Goal: Communication & Community: Share content

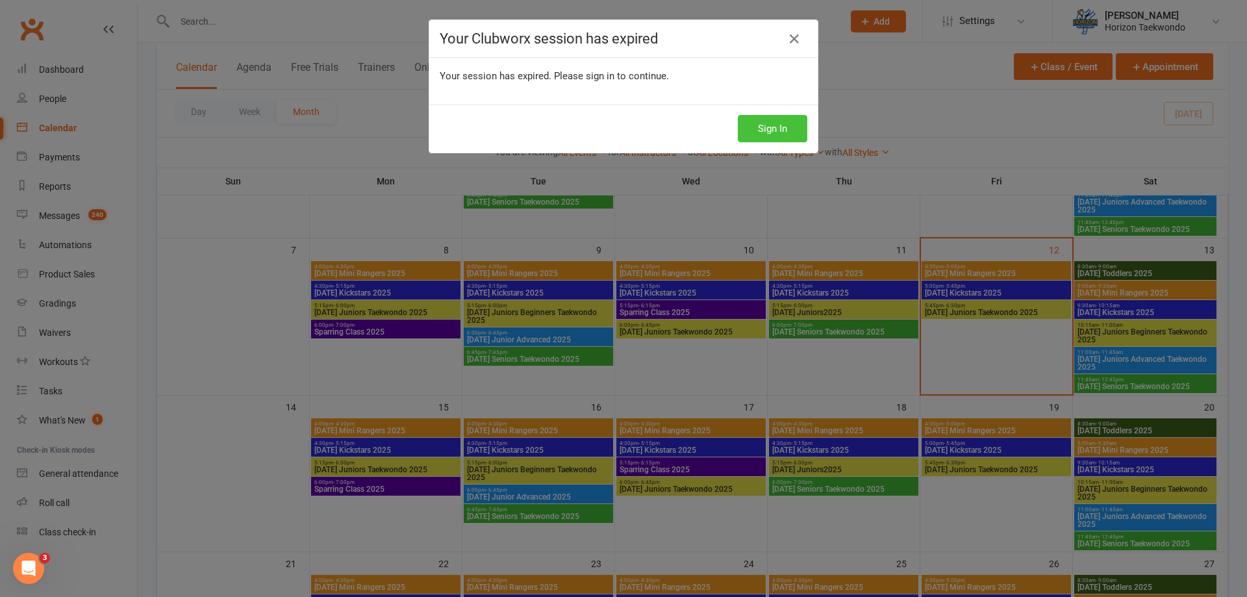
click at [756, 127] on button "Sign In" at bounding box center [772, 128] width 69 height 27
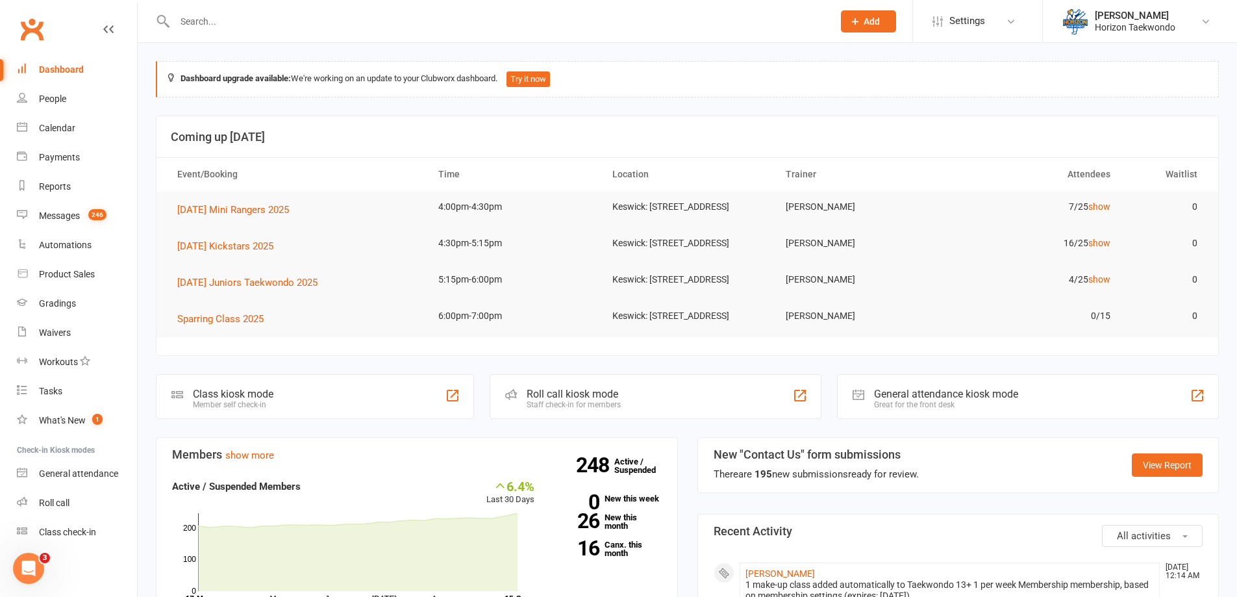
scroll to position [195, 0]
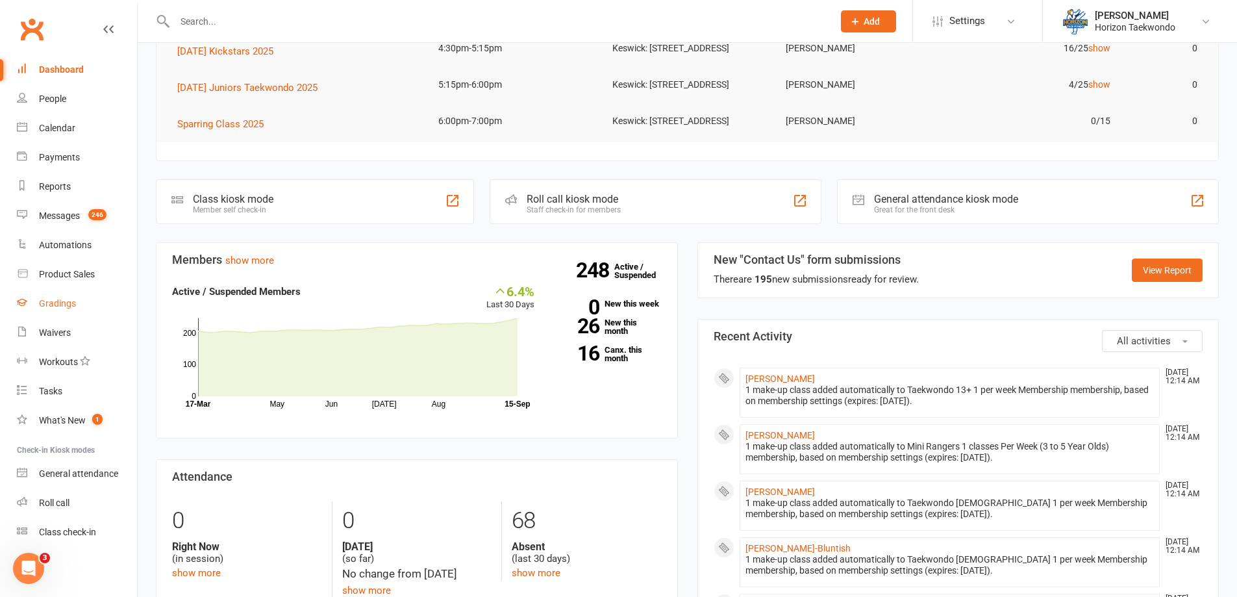
click at [71, 303] on div "Gradings" at bounding box center [57, 303] width 37 height 10
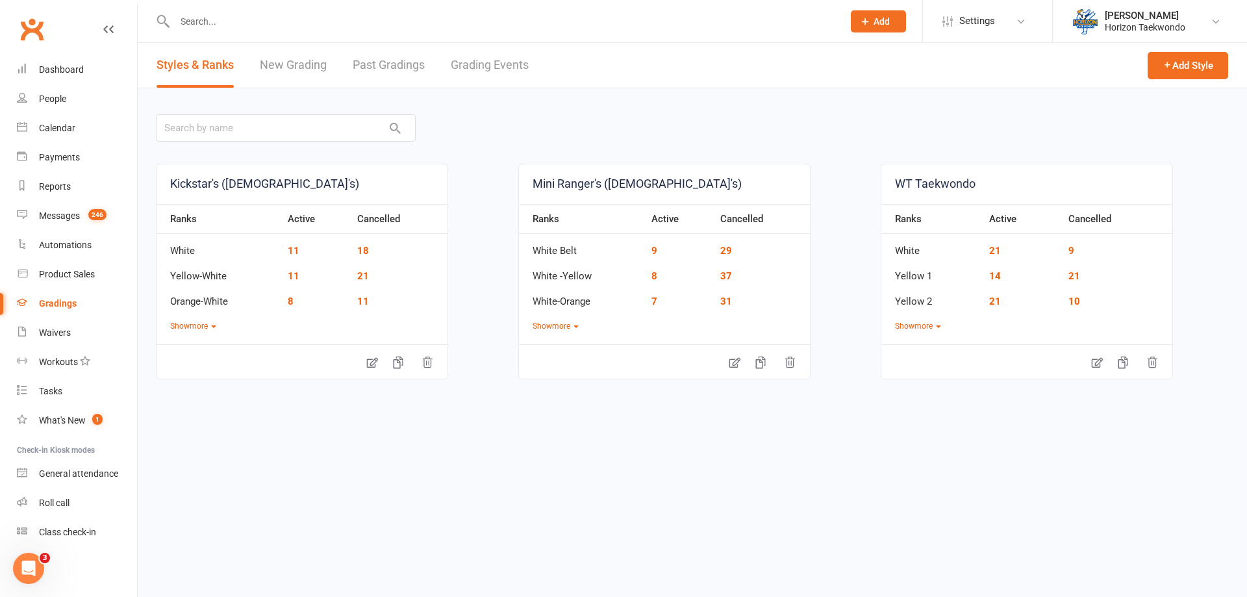
click at [492, 66] on link "Grading Events" at bounding box center [490, 65] width 78 height 45
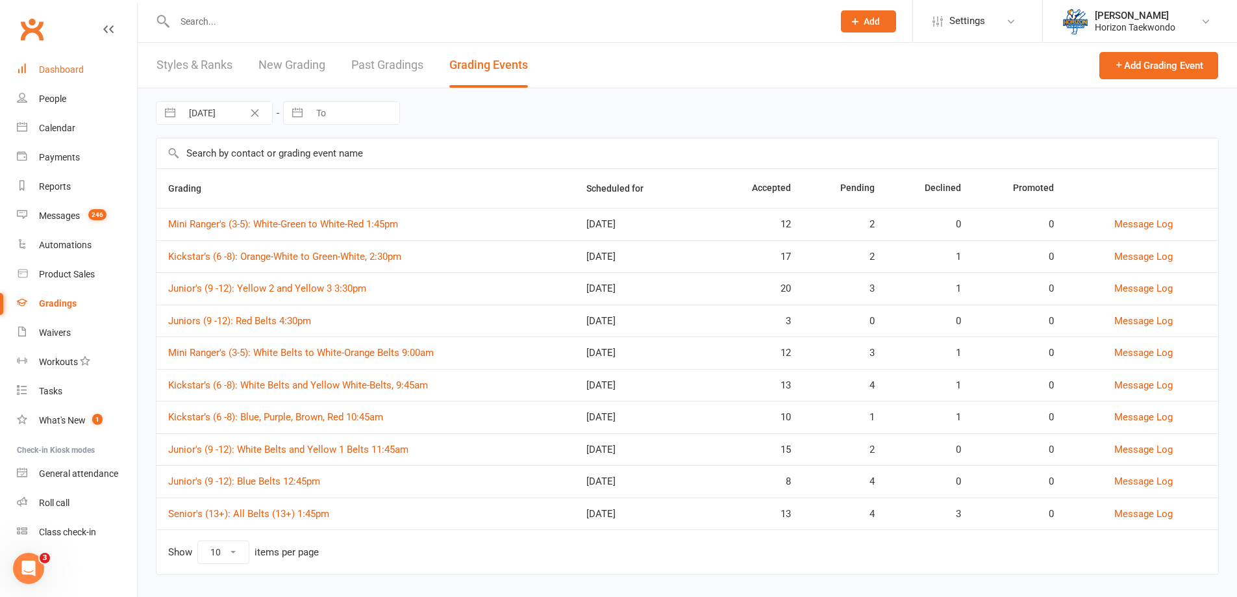
click at [78, 65] on div "Dashboard" at bounding box center [61, 69] width 45 height 10
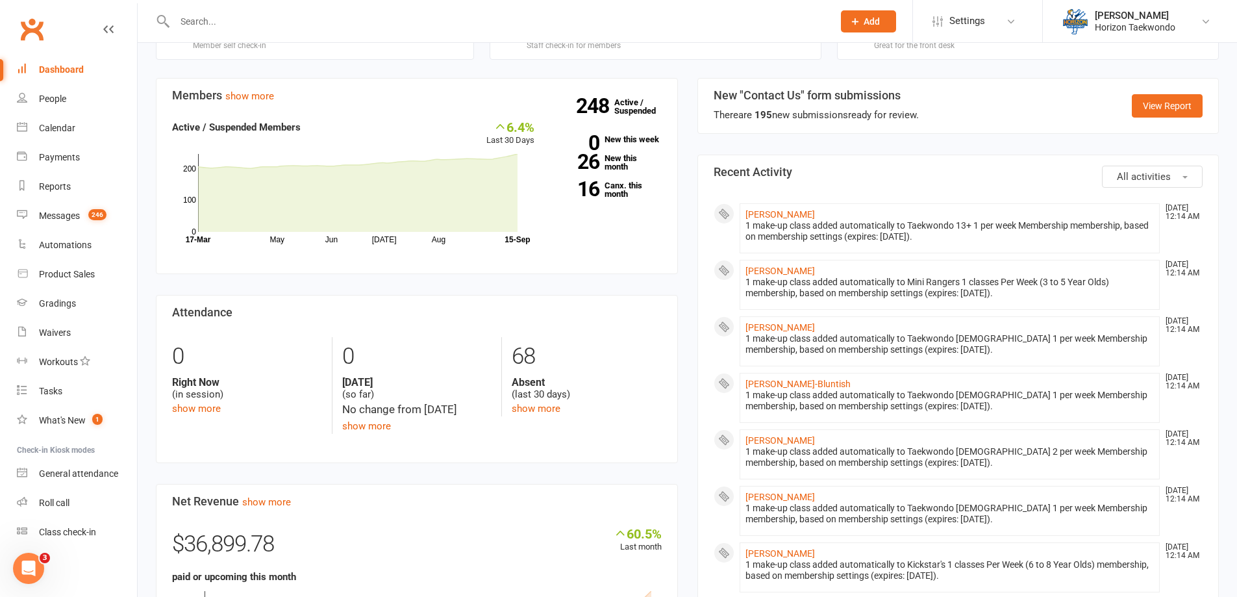
scroll to position [325, 0]
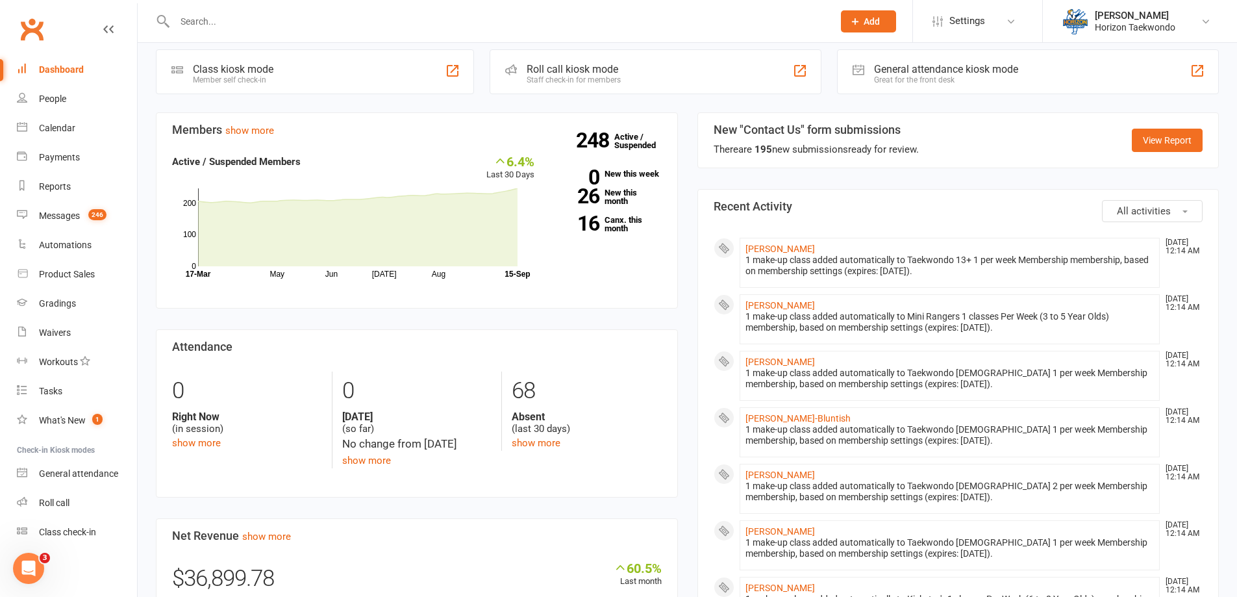
click at [237, 23] on input "text" at bounding box center [497, 21] width 653 height 18
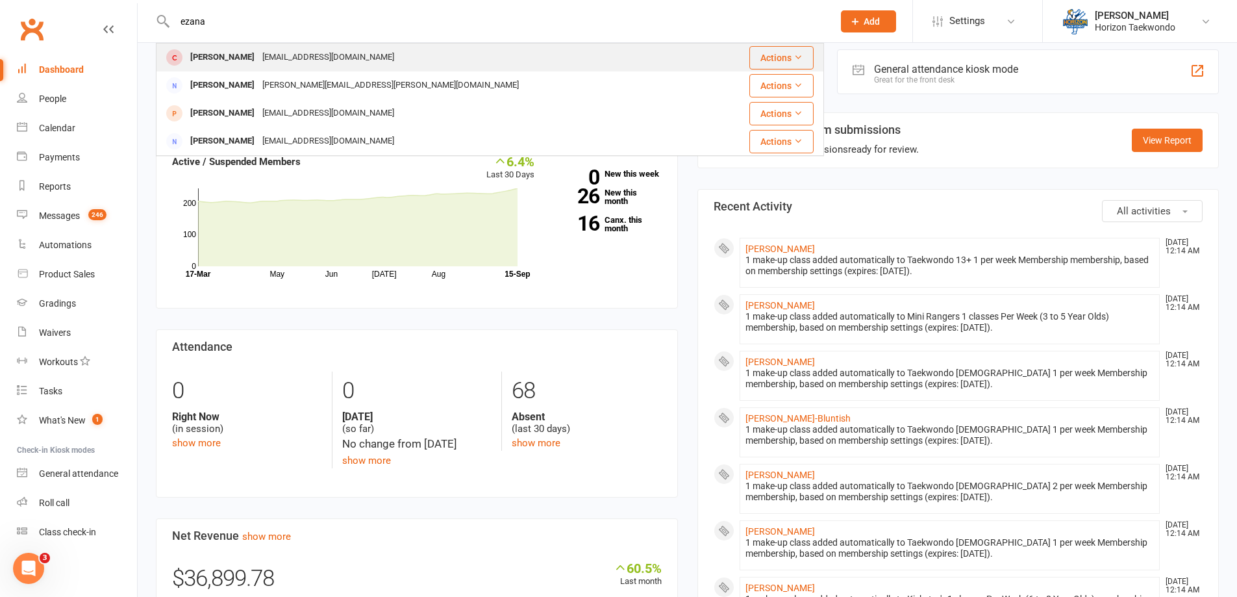
type input "ezana"
click at [271, 55] on div "[EMAIL_ADDRESS][DOMAIN_NAME]" at bounding box center [328, 57] width 140 height 19
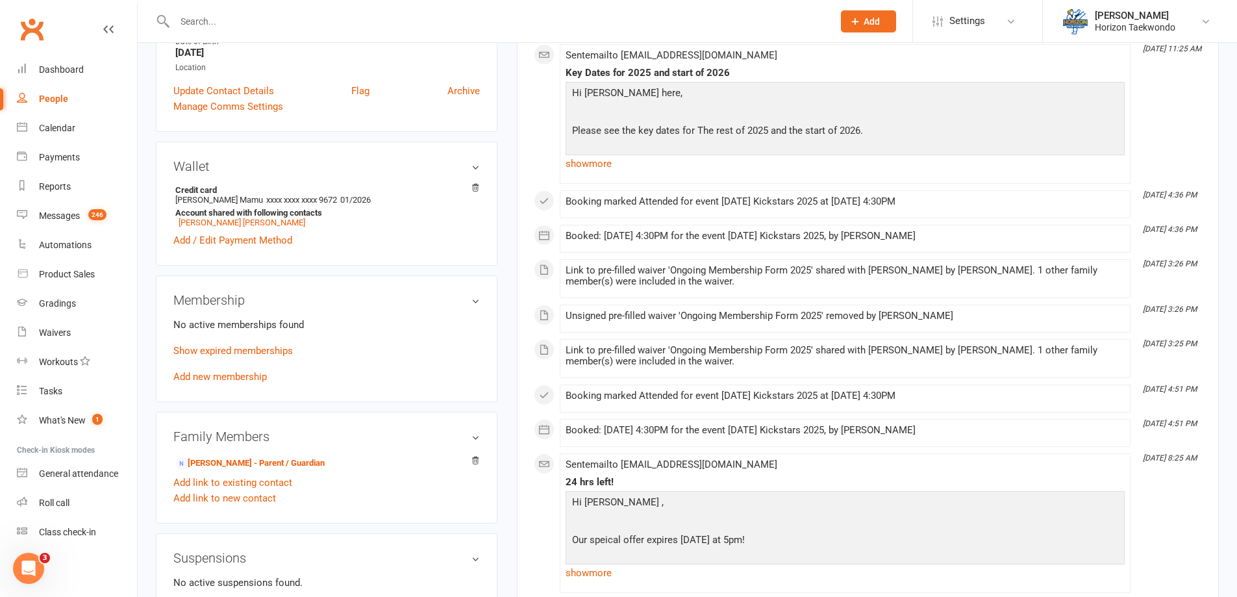
scroll to position [519, 0]
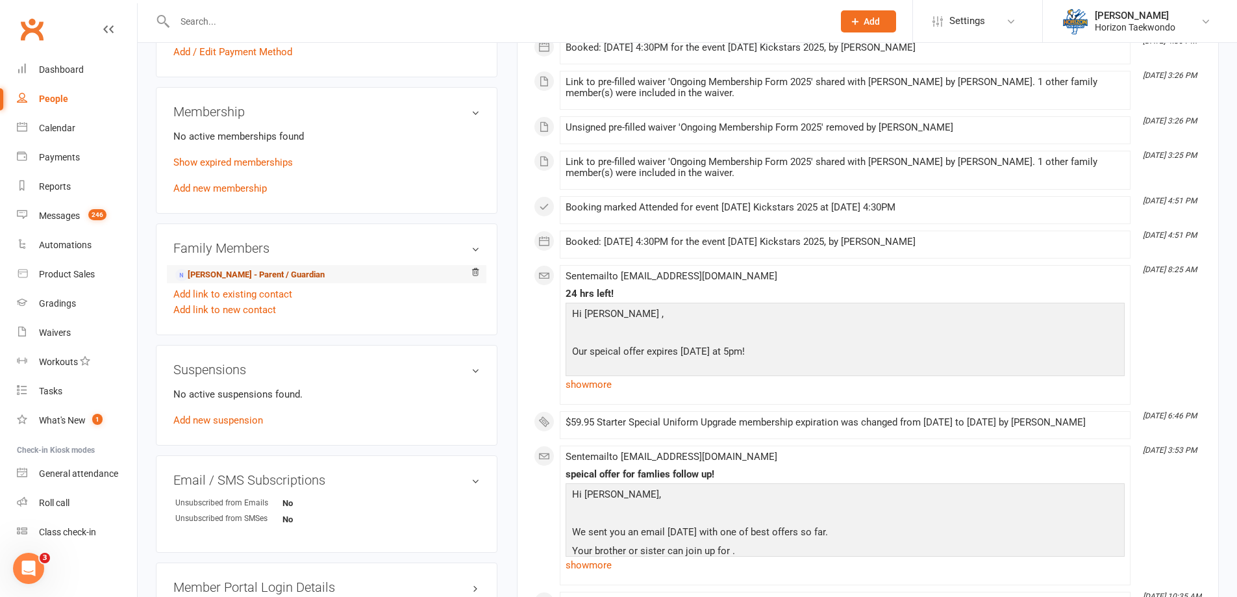
click at [275, 273] on link "[PERSON_NAME] - Parent / Guardian" at bounding box center [249, 275] width 149 height 14
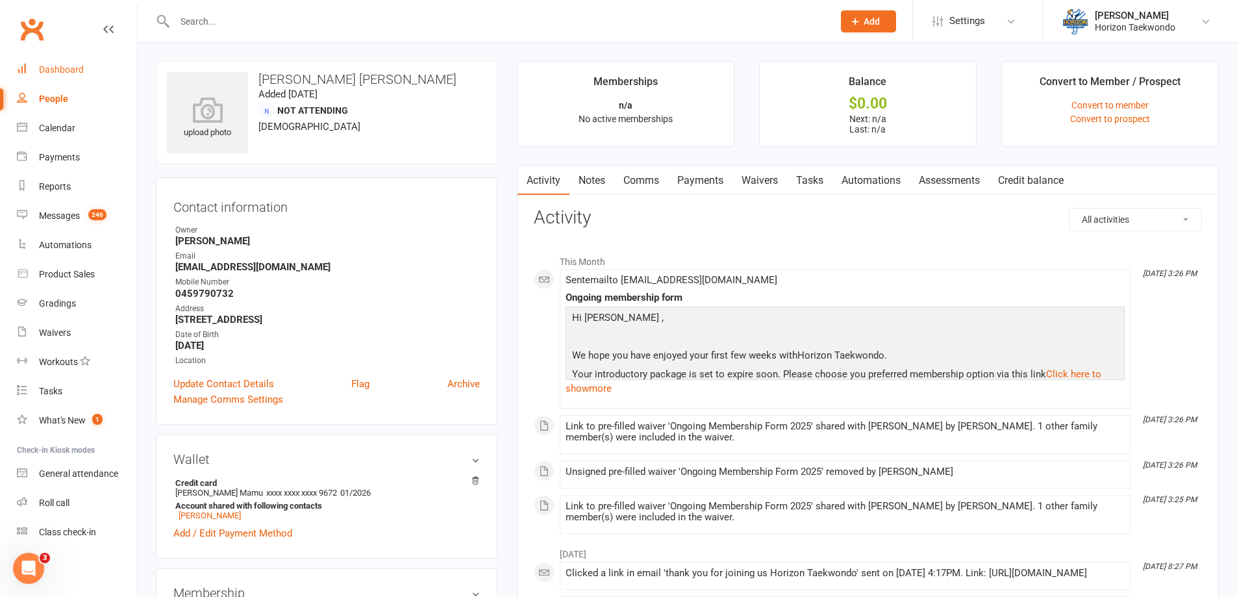
click at [58, 69] on div "Dashboard" at bounding box center [61, 69] width 45 height 10
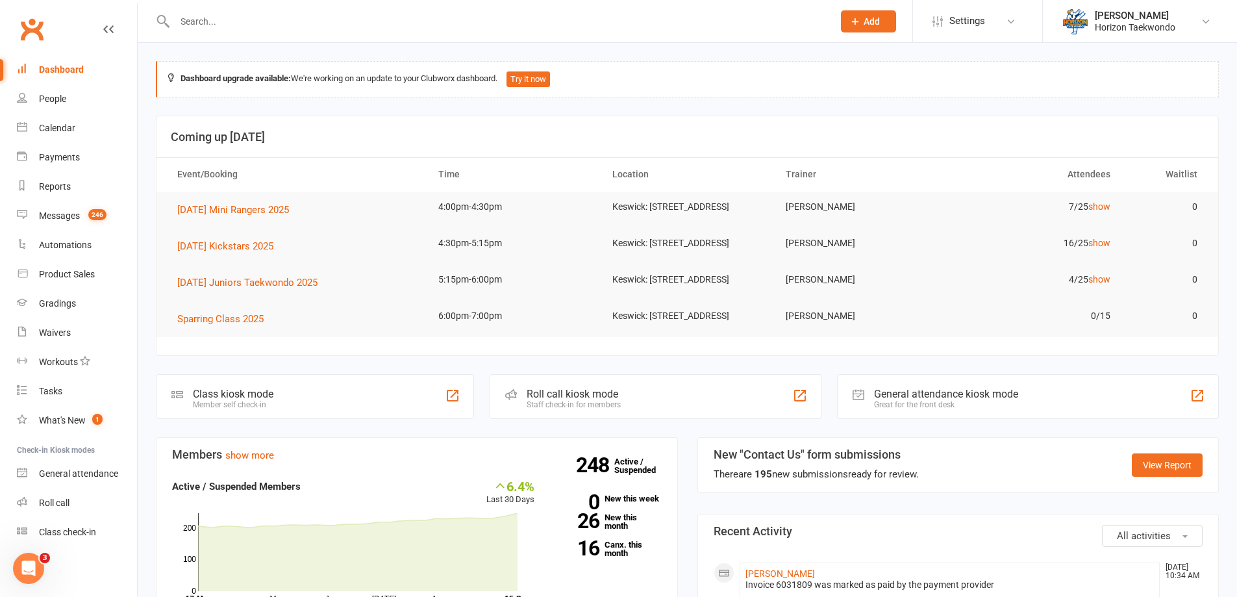
click at [225, 27] on input "text" at bounding box center [497, 21] width 653 height 18
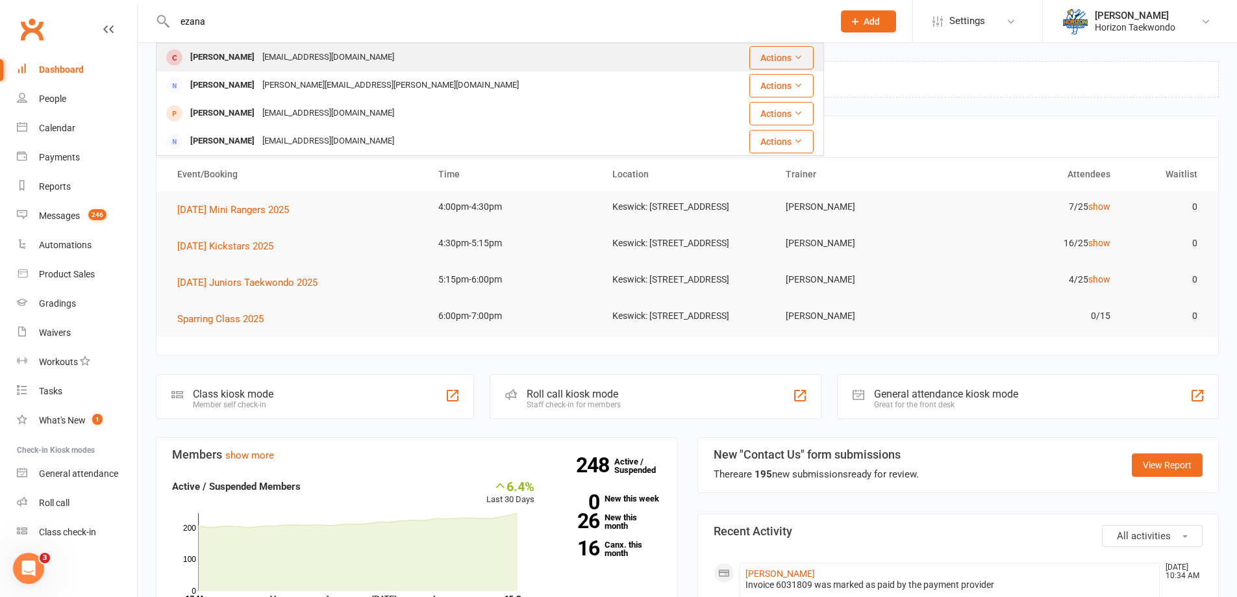
type input "ezana"
click at [208, 49] on div "[PERSON_NAME]" at bounding box center [222, 57] width 72 height 19
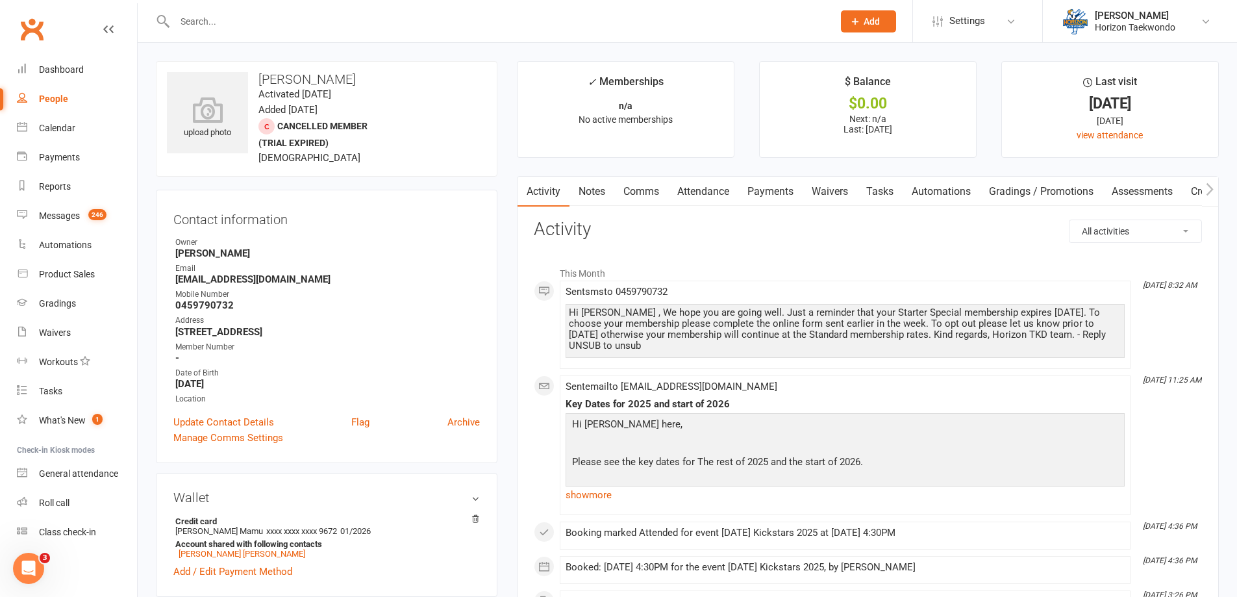
click at [647, 190] on link "Comms" at bounding box center [641, 192] width 54 height 30
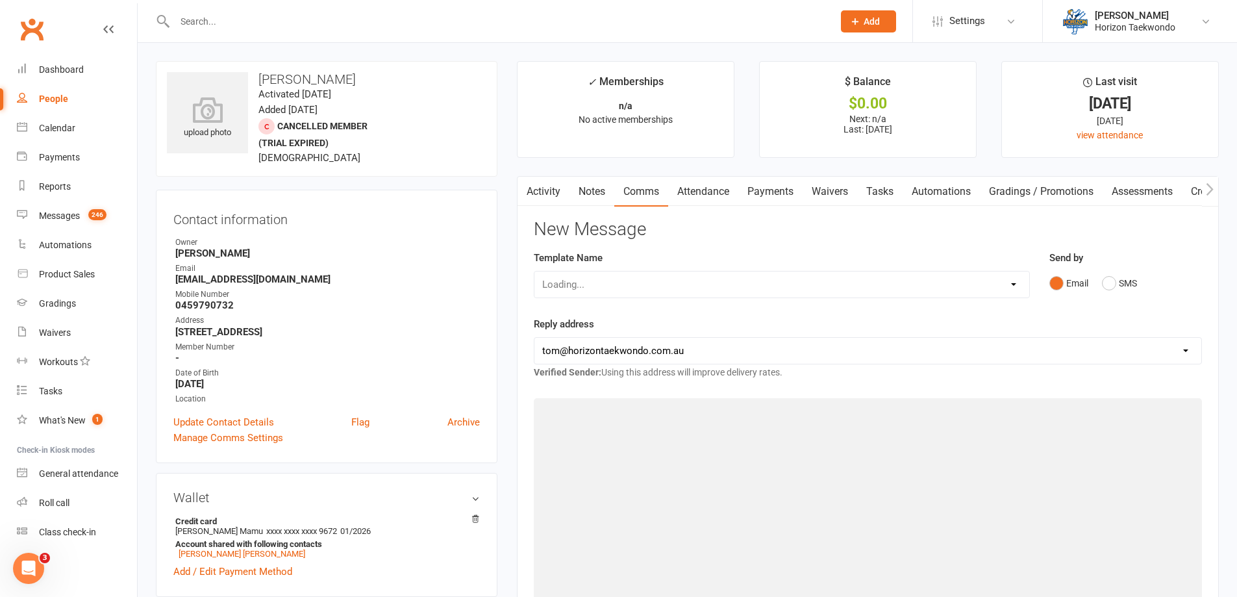
click at [973, 288] on div "Loading..." at bounding box center [782, 284] width 496 height 27
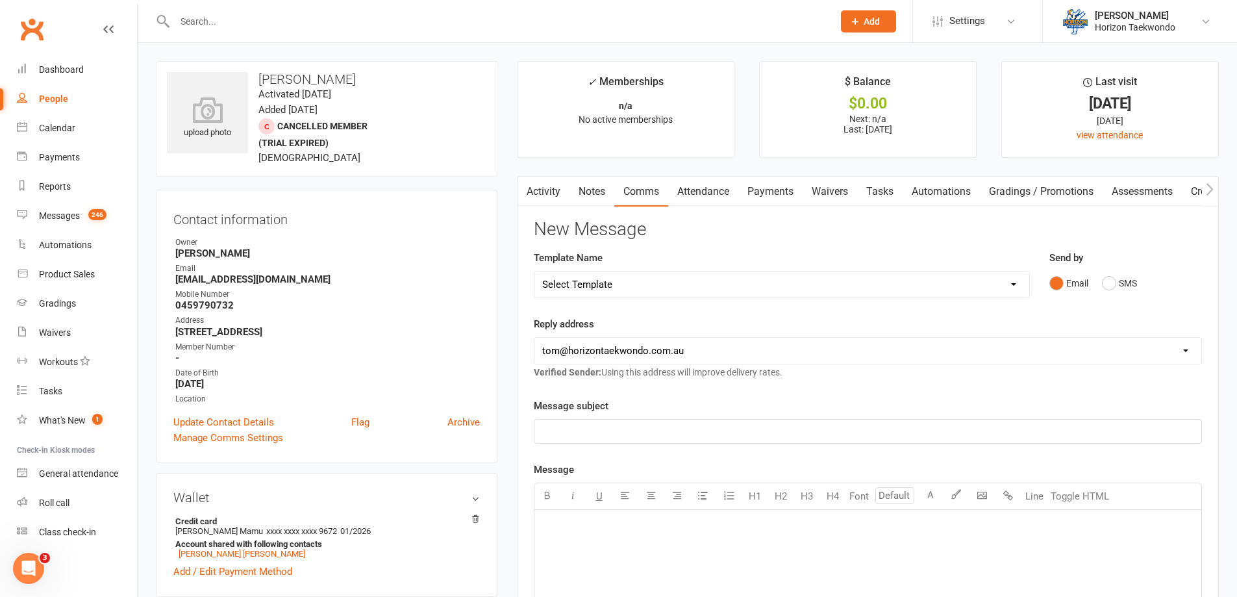
click at [1010, 286] on select "Select Template [SMS] [no attendance sms] slacker text [SMS] 2 month $20 follow…" at bounding box center [781, 284] width 495 height 26
select select "47"
click at [534, 271] on select "Select Template [SMS] [no attendance sms] slacker text [SMS] 2 month $20 follow…" at bounding box center [781, 284] width 495 height 26
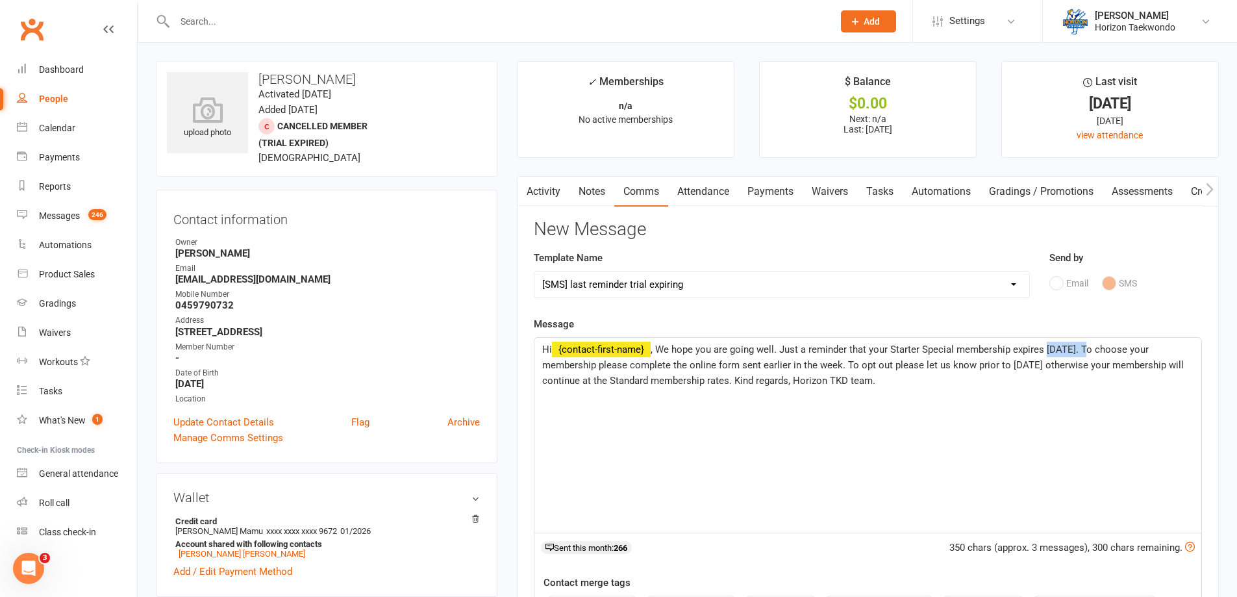
drag, startPoint x: 1090, startPoint y: 347, endPoint x: 1045, endPoint y: 345, distance: 44.8
click at [1045, 345] on span ", We hope you are going well. Just a reminder that your Starter Special members…" at bounding box center [864, 364] width 644 height 43
drag, startPoint x: 1042, startPoint y: 364, endPoint x: 973, endPoint y: 359, distance: 69.0
click at [973, 359] on span ", We hope you are going well. Just a reminder that your Starter Special members…" at bounding box center [864, 364] width 644 height 43
click at [965, 405] on div "Hi ﻿ {contact-first-name} , We hope you are going well. Just a reminder that yo…" at bounding box center [867, 435] width 667 height 195
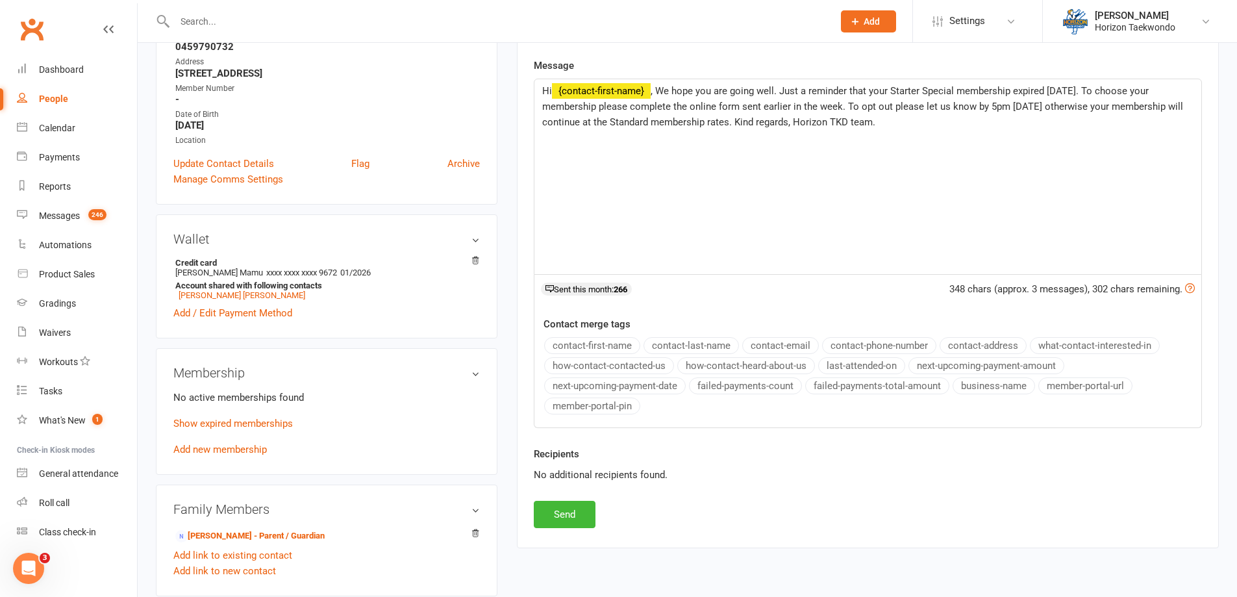
scroll to position [260, 0]
click at [584, 514] on button "Send" at bounding box center [565, 512] width 62 height 27
select select
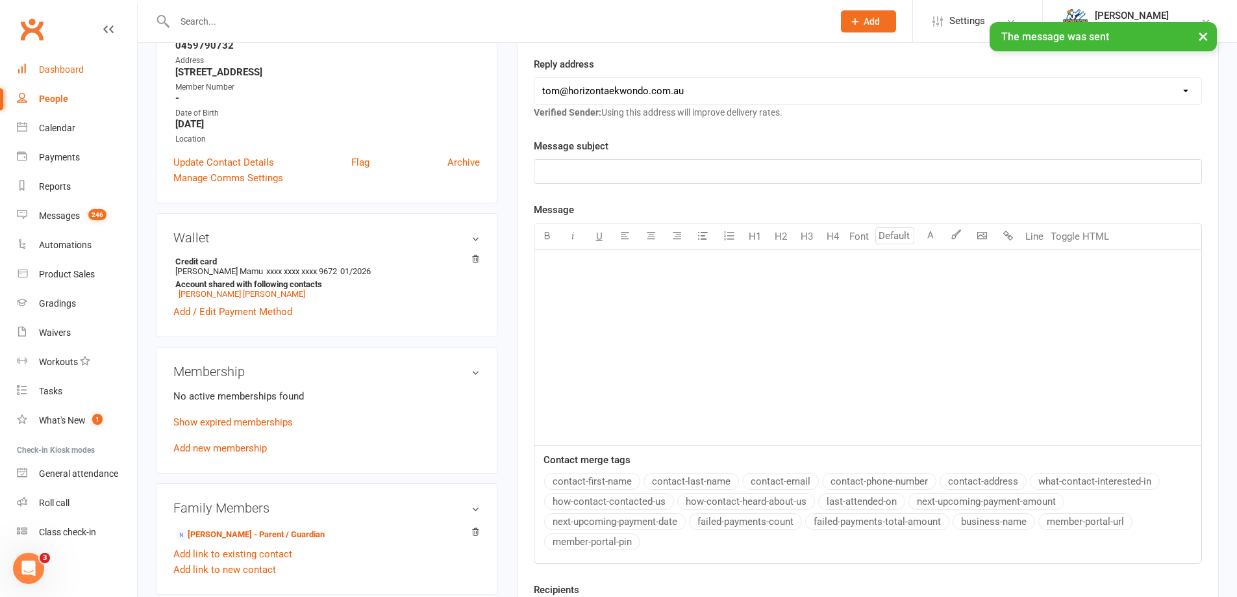
click at [80, 74] on div "Dashboard" at bounding box center [61, 69] width 45 height 10
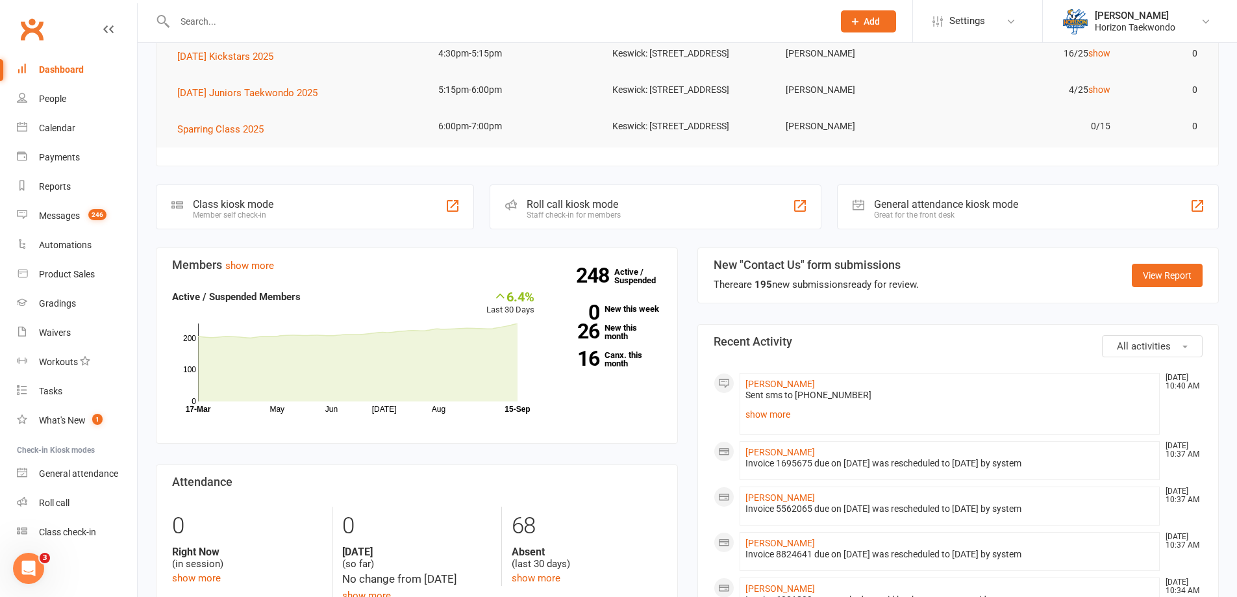
scroll to position [195, 0]
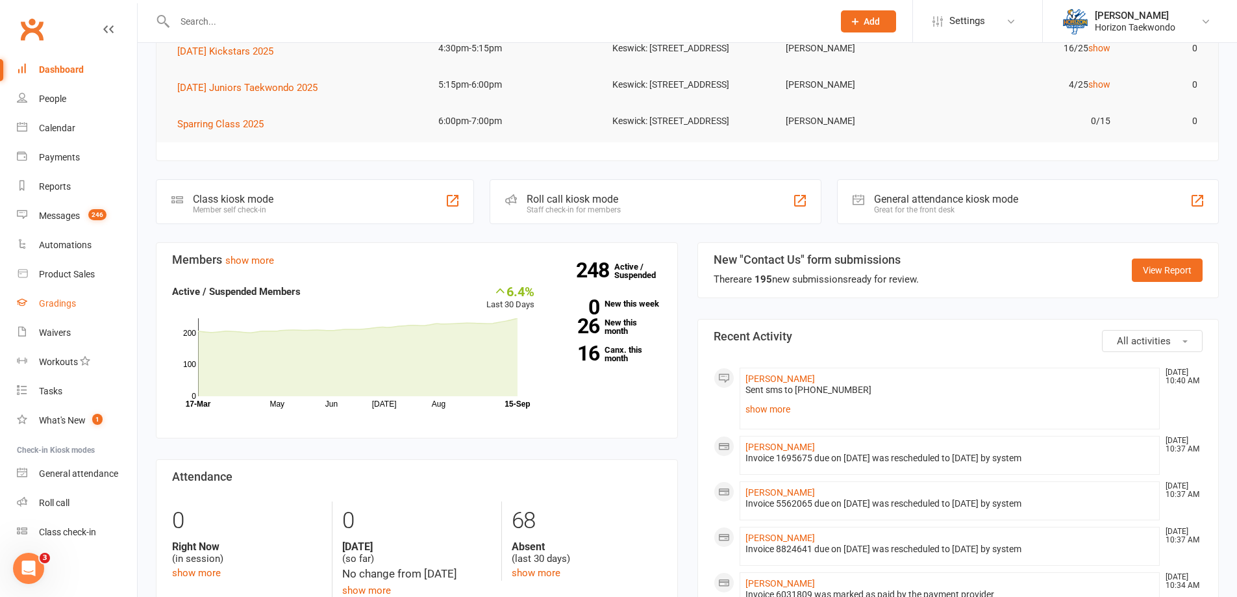
click at [59, 310] on link "Gradings" at bounding box center [77, 303] width 120 height 29
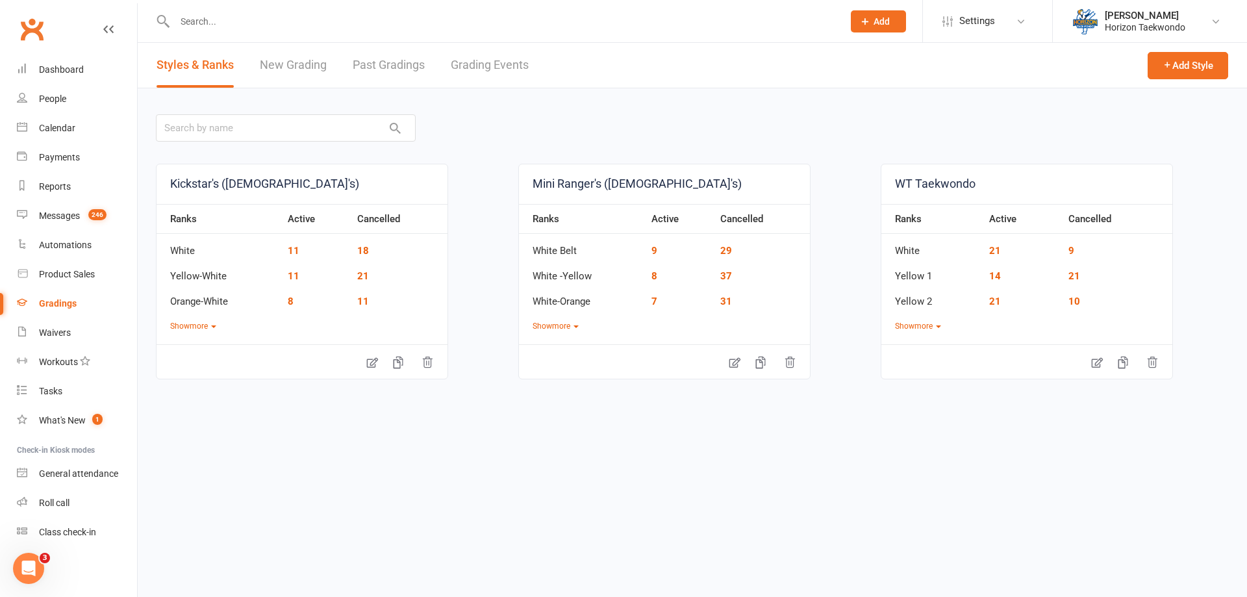
click at [519, 65] on link "Grading Events" at bounding box center [490, 65] width 78 height 45
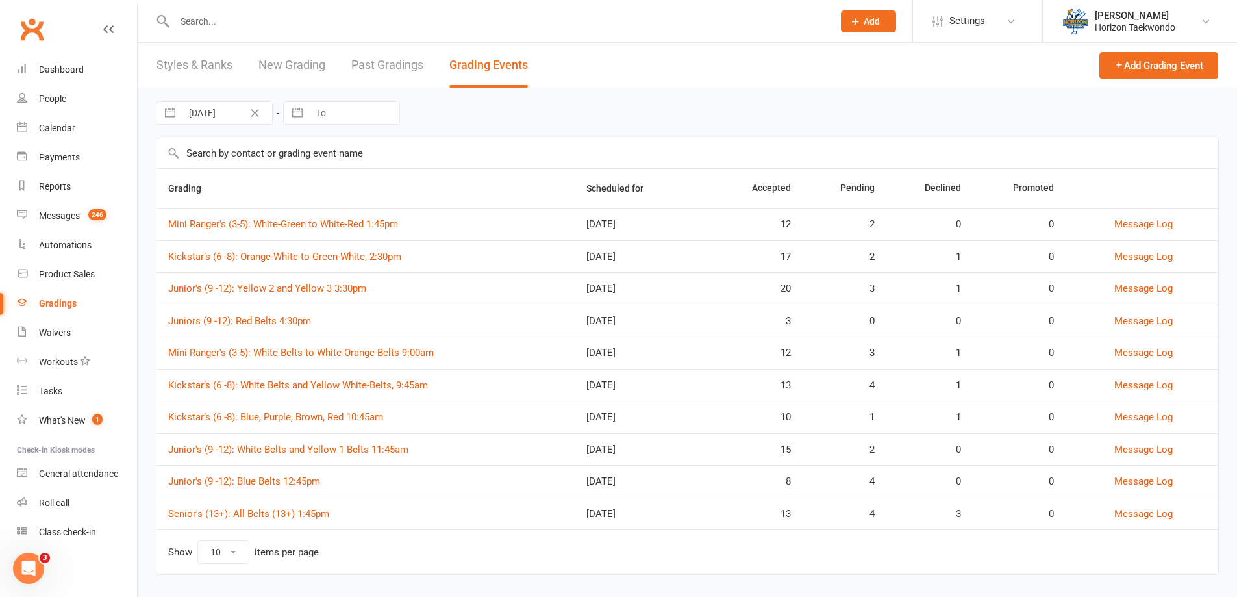
click at [316, 232] on td "Mini Ranger's (3-5): White-Green to White-Red 1:45pm" at bounding box center [365, 224] width 418 height 32
click at [321, 225] on link "Mini Ranger's (3-5): White-Green to White-Red 1:45pm" at bounding box center [283, 224] width 230 height 12
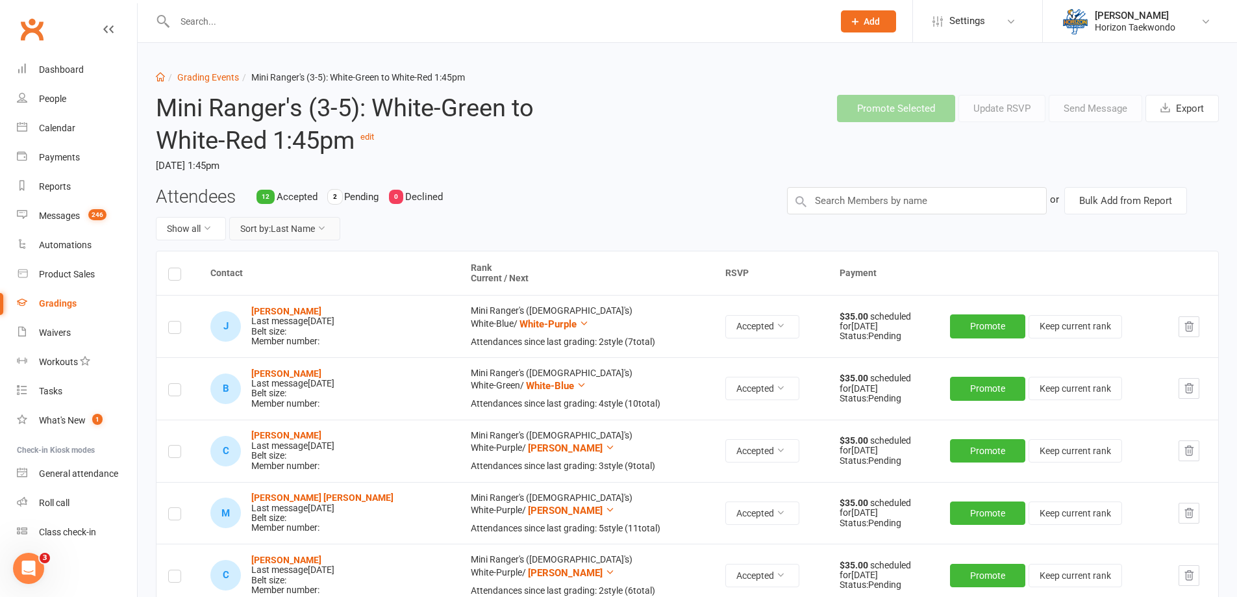
click at [303, 230] on button "Sort by: Last Name" at bounding box center [284, 228] width 111 height 23
click at [208, 231] on icon at bounding box center [207, 227] width 9 height 9
click at [211, 329] on link "Pending only" at bounding box center [220, 336] width 129 height 26
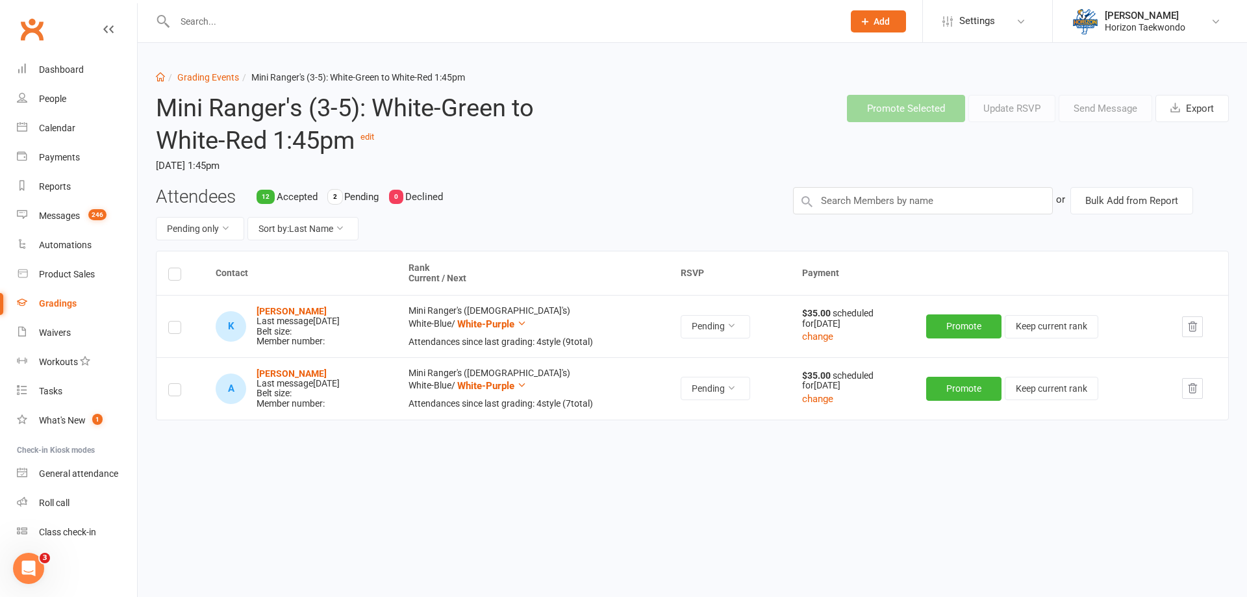
click at [167, 266] on th at bounding box center [179, 273] width 47 height 44
click at [179, 276] on label at bounding box center [174, 276] width 13 height 0
click at [179, 268] on input "checkbox" at bounding box center [174, 268] width 13 height 0
click at [1120, 113] on button "Send Message" at bounding box center [1105, 108] width 94 height 27
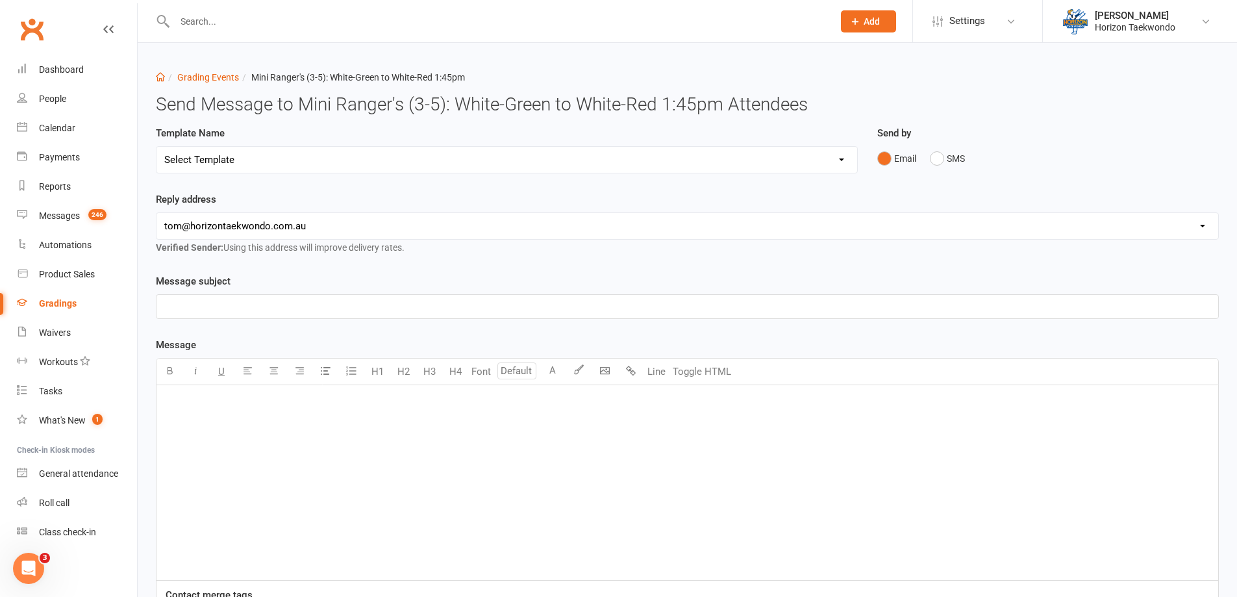
click at [549, 157] on select "Select Template" at bounding box center [506, 160] width 701 height 26
select select "15"
click at [156, 147] on select "Select Template [Email] New blue belts [Email] Alternate grading time [Email] C…" at bounding box center [506, 160] width 701 height 26
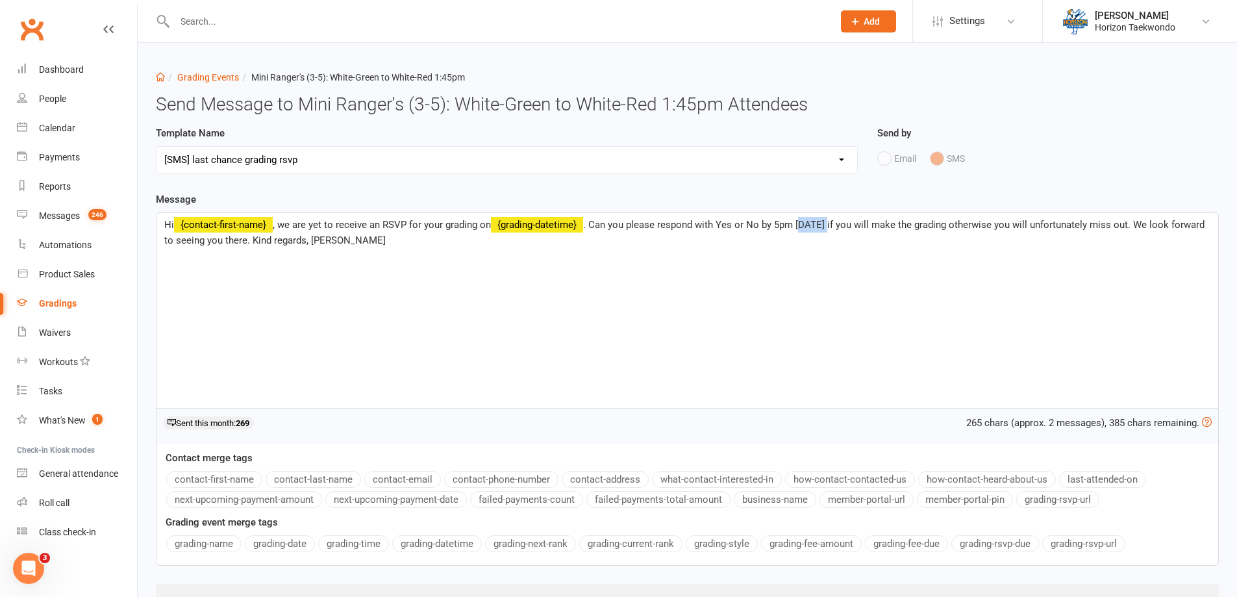
drag, startPoint x: 833, startPoint y: 223, endPoint x: 803, endPoint y: 224, distance: 30.5
click at [803, 224] on span ". Can you please respond with Yes or No by 5pm [DATE] if you will make the grad…" at bounding box center [685, 232] width 1043 height 27
click at [56, 68] on div "Dashboard" at bounding box center [61, 69] width 45 height 10
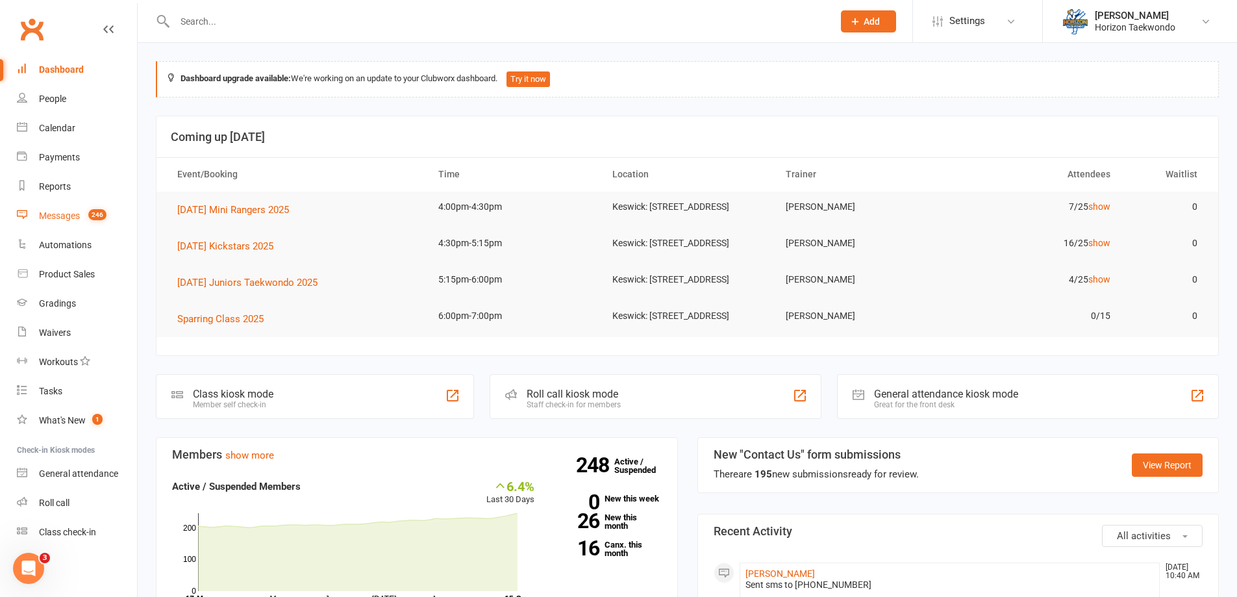
click at [60, 219] on div "Messages" at bounding box center [59, 215] width 41 height 10
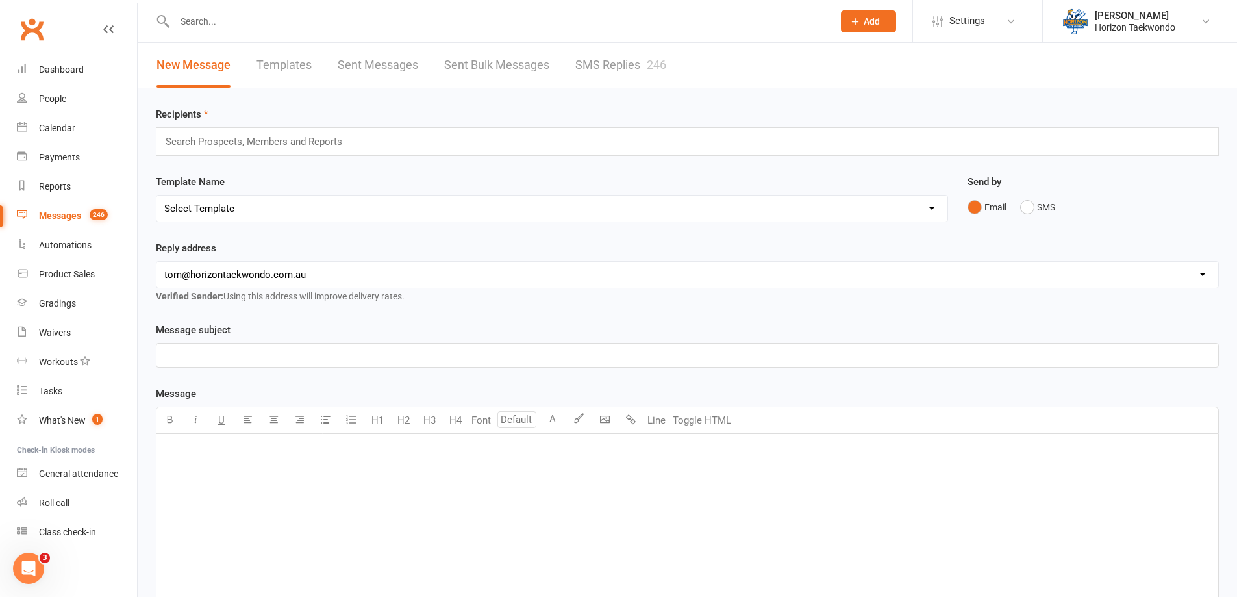
click at [293, 70] on link "Templates" at bounding box center [283, 65] width 55 height 45
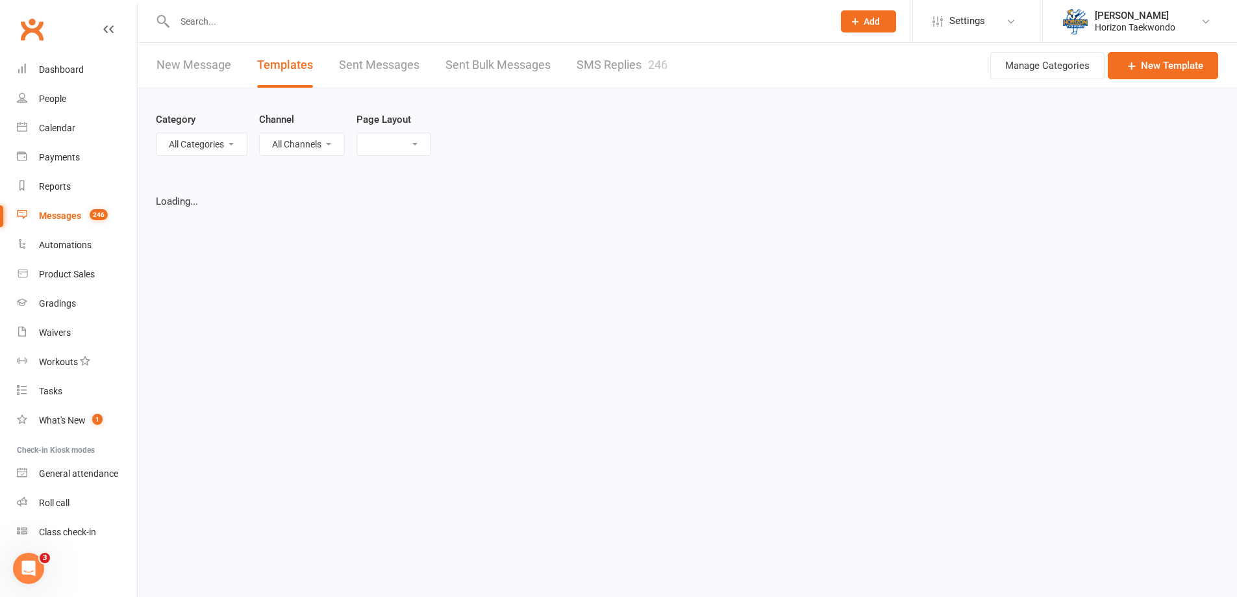
select select "list"
select select "100"
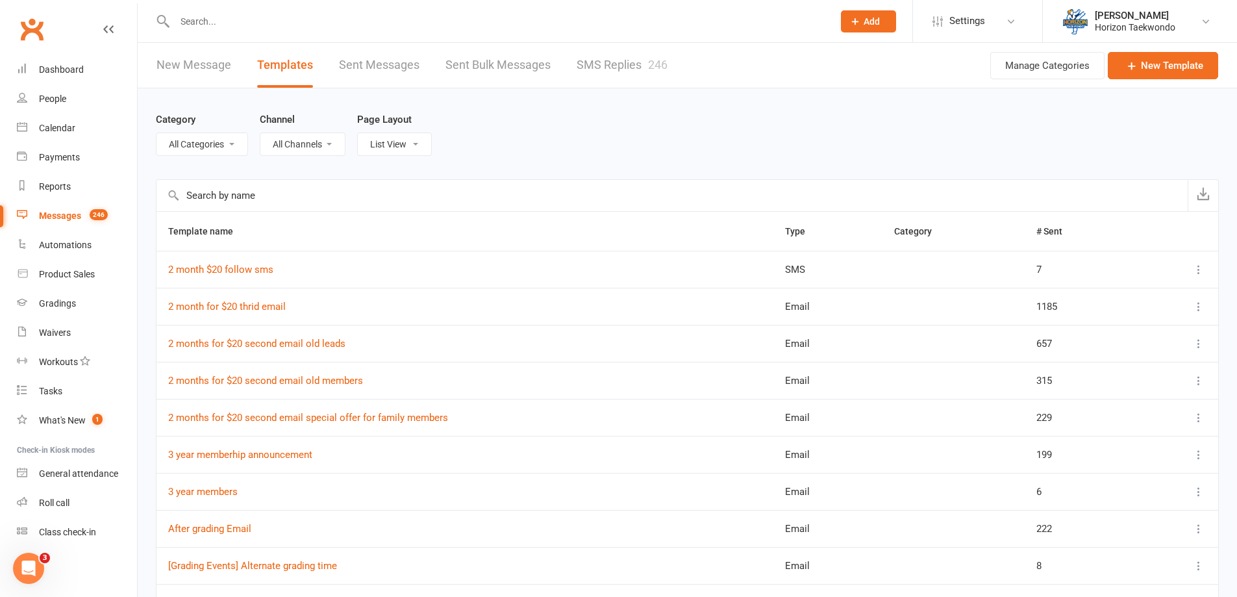
click at [234, 145] on select "All Categories (No category) General" at bounding box center [201, 144] width 91 height 22
click at [310, 173] on div "Category All Categories (No category) General Channel All Channels Email SMS Pa…" at bounding box center [687, 133] width 1063 height 91
click at [325, 145] on select "All Channels Email SMS" at bounding box center [302, 144] width 84 height 22
click at [459, 130] on div "Category All Categories (No category) General Channel All Channels Email SMS Pa…" at bounding box center [687, 133] width 1063 height 91
click at [427, 142] on select "List View Grid View" at bounding box center [394, 144] width 73 height 22
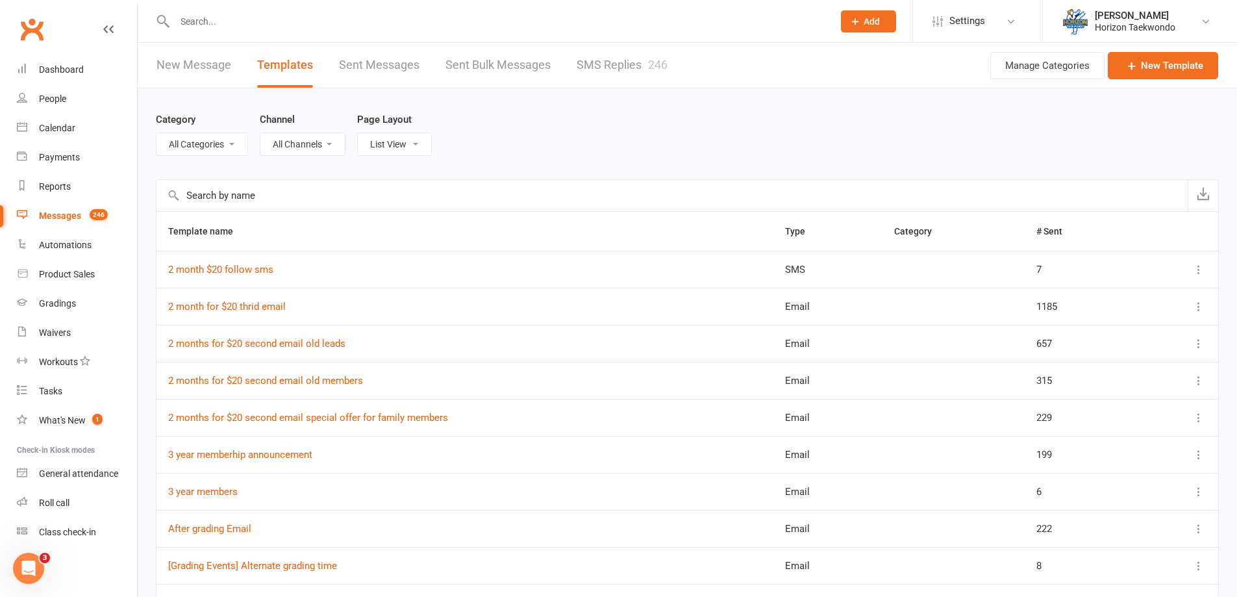
click at [503, 131] on div "Category All Categories (No category) General Channel All Channels Email SMS Pa…" at bounding box center [687, 133] width 1063 height 91
click at [238, 145] on select "All Categories (No category) General" at bounding box center [201, 144] width 91 height 22
click at [297, 154] on select "All Channels Email SMS" at bounding box center [302, 144] width 84 height 22
select select "sms"
click at [261, 133] on select "All Channels Email SMS" at bounding box center [302, 144] width 84 height 22
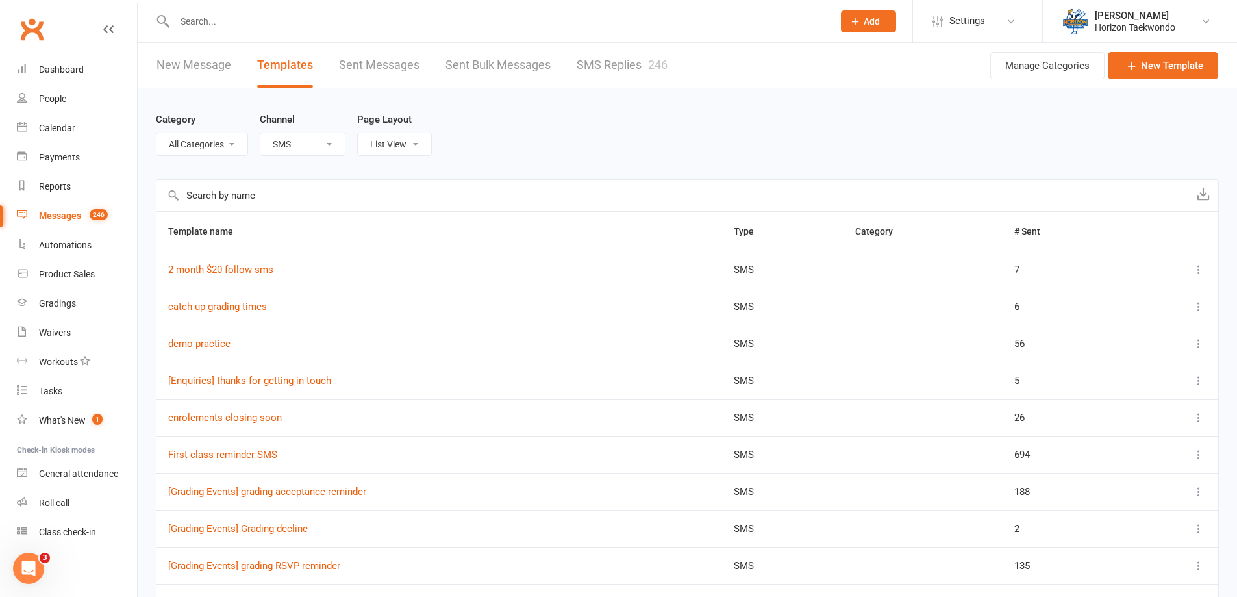
click at [544, 138] on div "Category All Categories (No category) General Channel All Channels Email SMS Pa…" at bounding box center [687, 133] width 1063 height 91
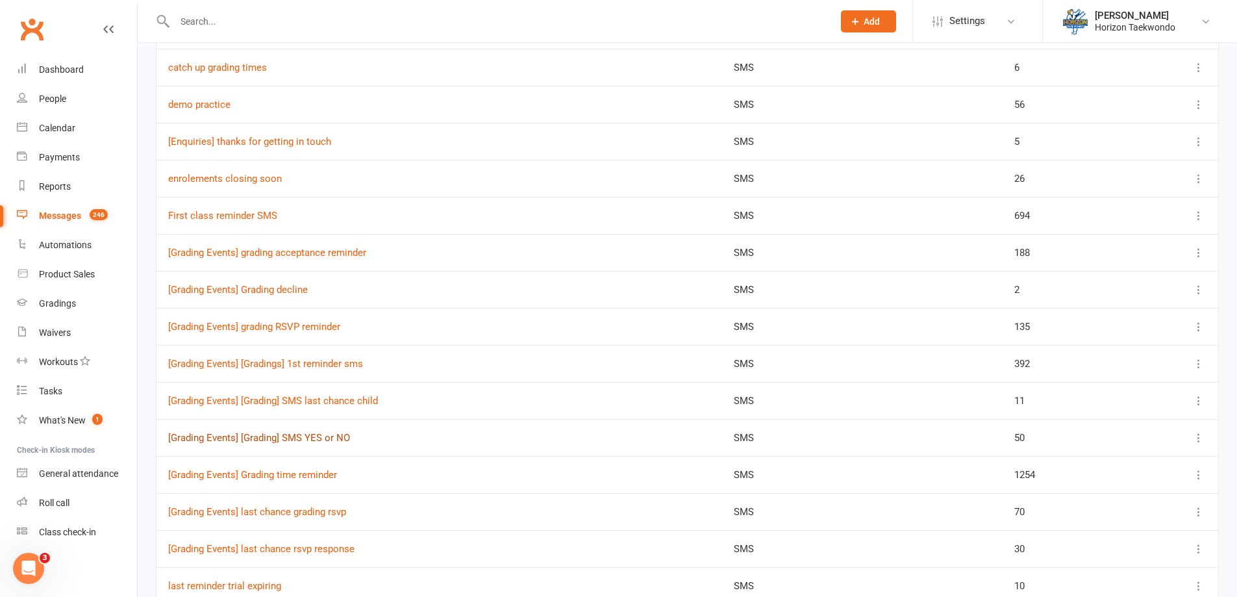
scroll to position [260, 0]
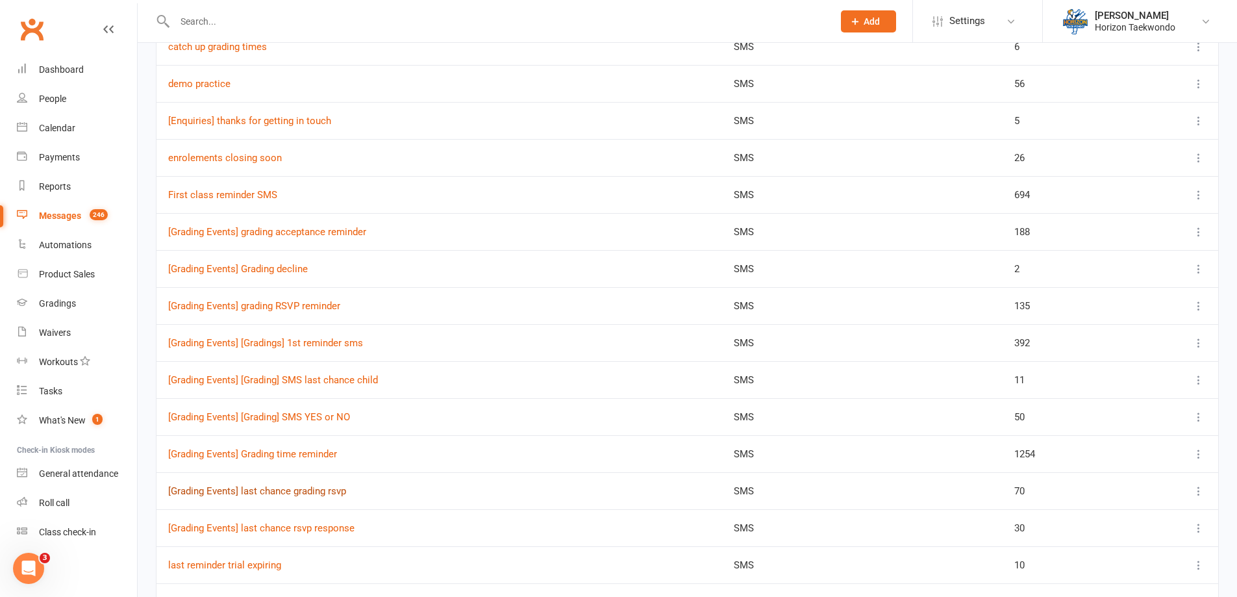
click at [282, 491] on link "[Grading Events] last chance grading rsvp" at bounding box center [257, 491] width 178 height 12
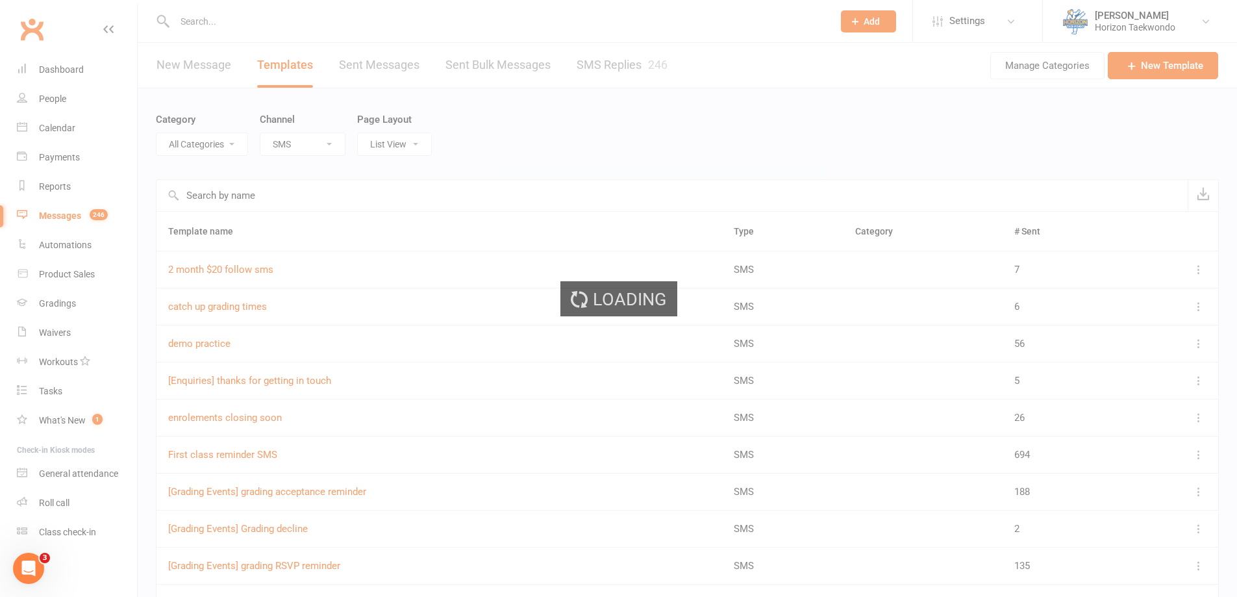
select select "grading_event_template"
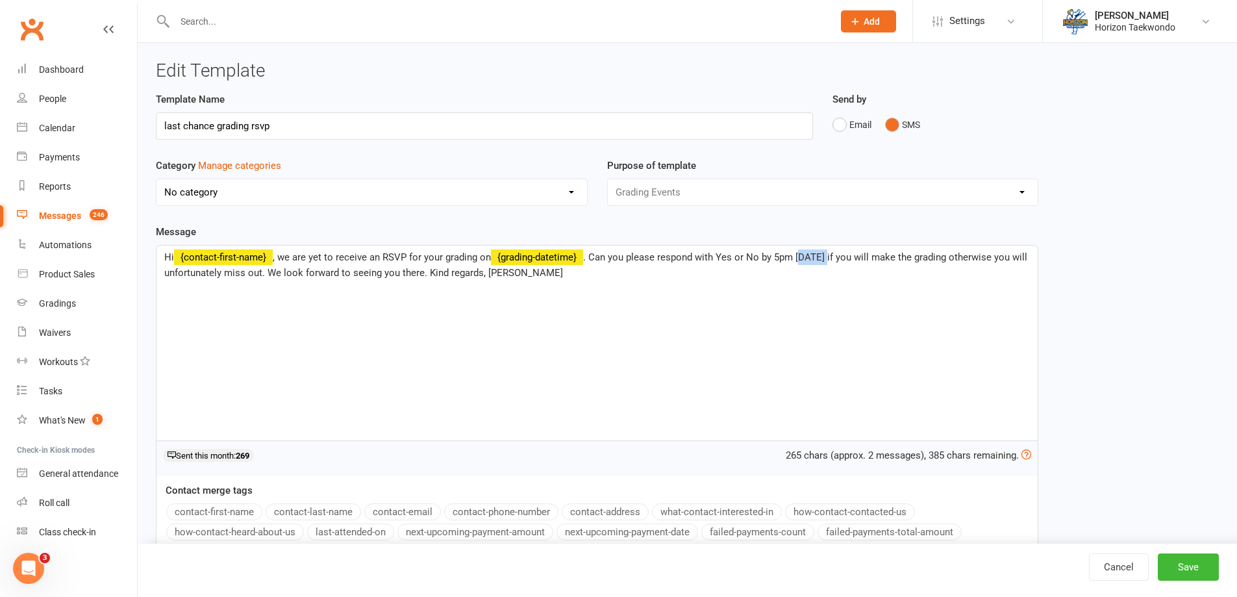
drag, startPoint x: 835, startPoint y: 257, endPoint x: 805, endPoint y: 257, distance: 30.5
click at [805, 257] on span ". Can you please respond with Yes or No by 5pm [DATE] if you will make the grad…" at bounding box center [597, 264] width 866 height 27
drag, startPoint x: 875, startPoint y: 256, endPoint x: 842, endPoint y: 253, distance: 33.3
click at [842, 253] on span ". Can you please respond with Yes or No by 5pm [DATE] if you will make the grad…" at bounding box center [597, 264] width 866 height 27
click at [595, 346] on div "Hi ﻿ {contact-first-name} , we are yet to receive an RSVP for your grading on ﻿…" at bounding box center [596, 342] width 881 height 195
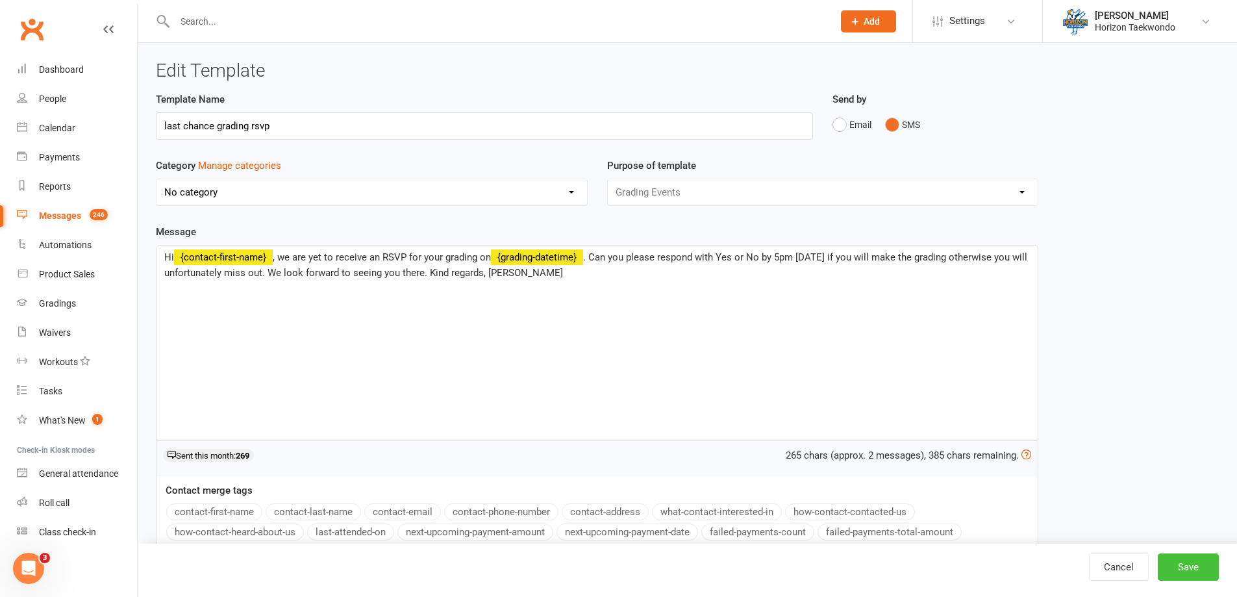
click at [1173, 560] on button "Save" at bounding box center [1188, 566] width 61 height 27
select select "sms"
select select "100"
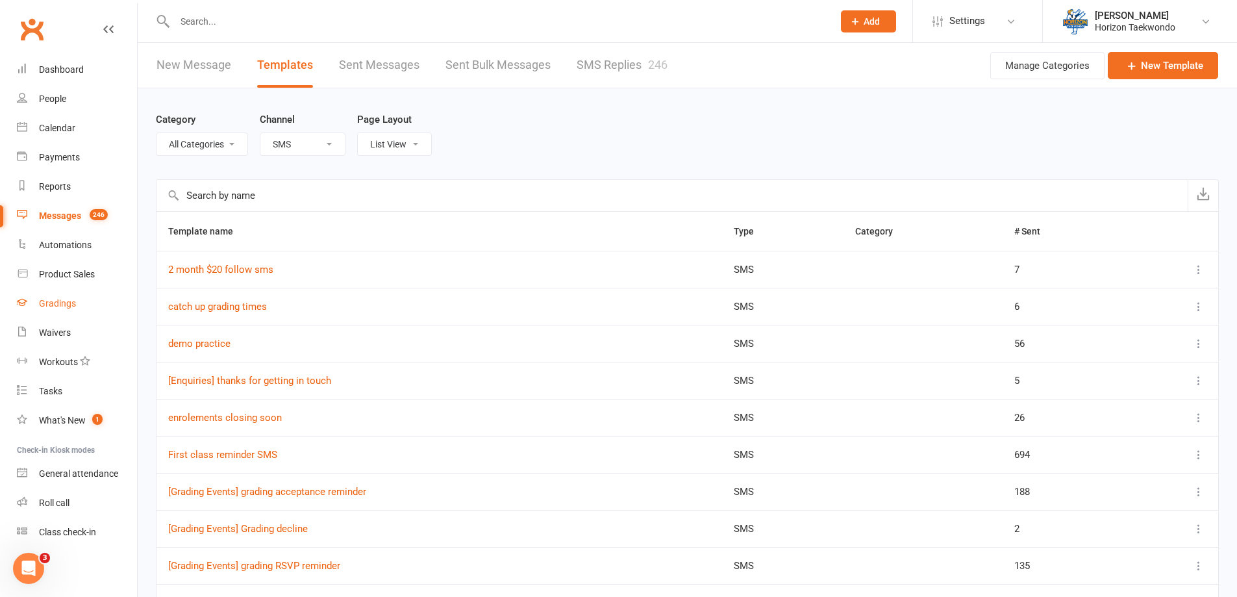
click at [66, 305] on div "Gradings" at bounding box center [57, 303] width 37 height 10
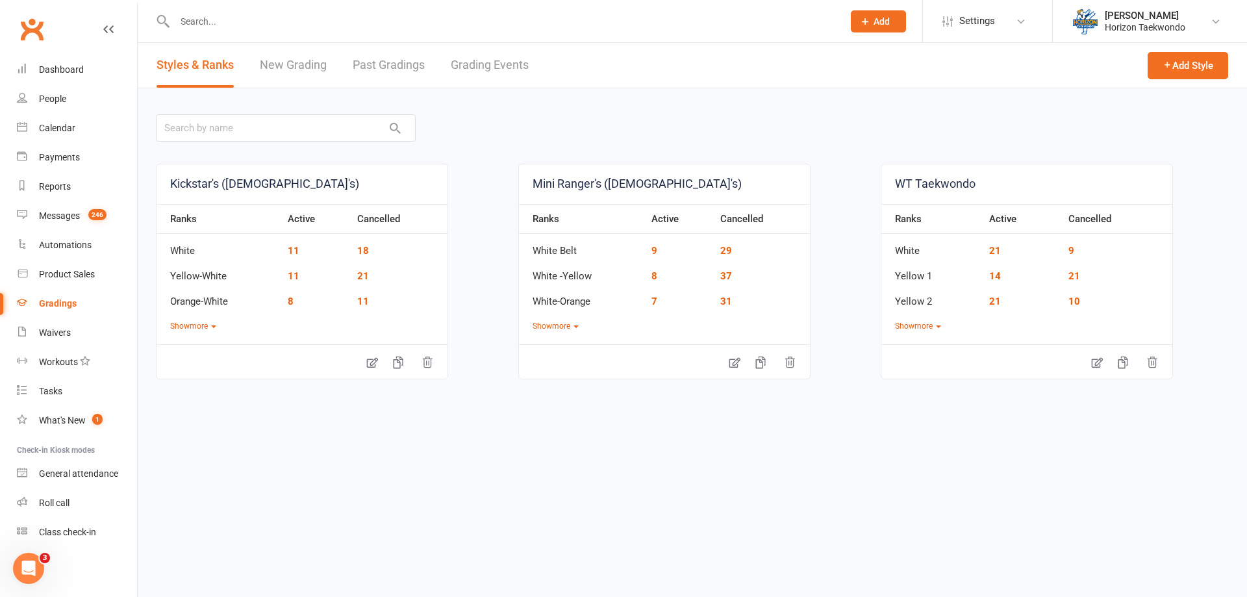
click at [508, 58] on link "Grading Events" at bounding box center [490, 65] width 78 height 45
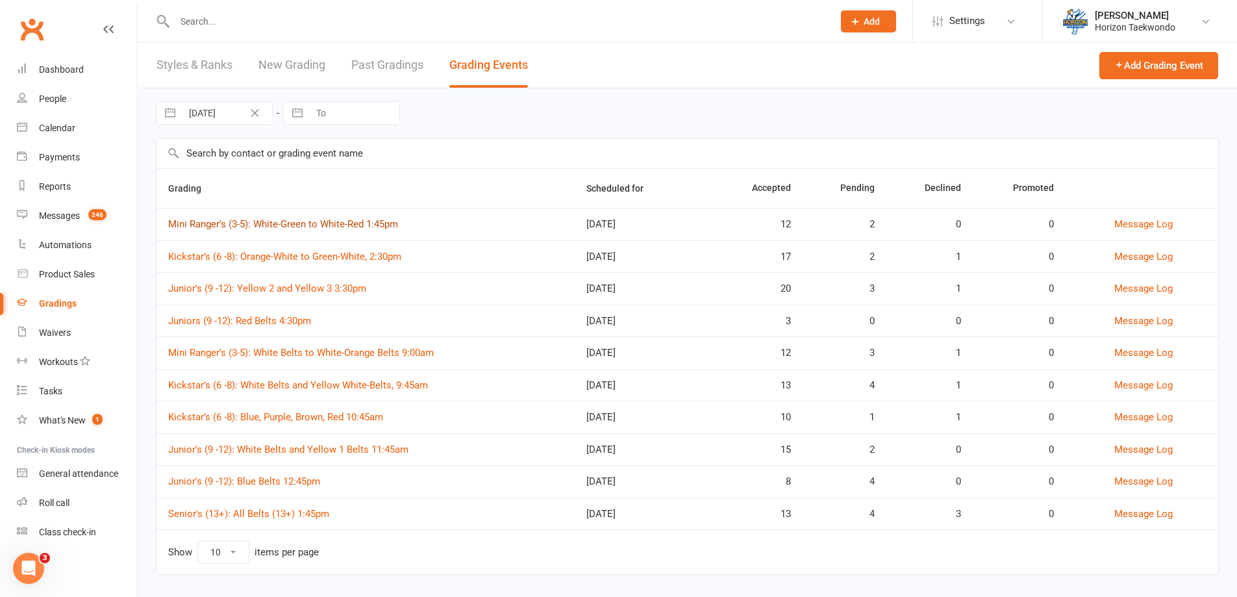
click at [284, 223] on link "Mini Ranger's (3-5): White-Green to White-Red 1:45pm" at bounding box center [283, 224] width 230 height 12
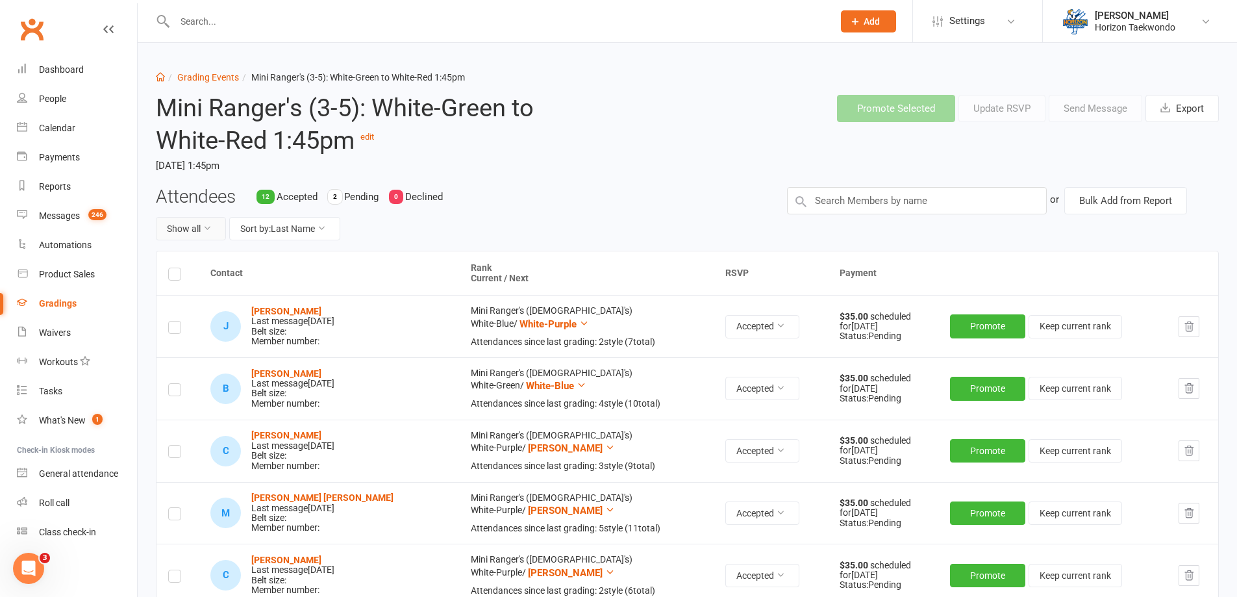
click at [200, 233] on button "Show all" at bounding box center [191, 228] width 70 height 23
click at [206, 333] on link "Pending only" at bounding box center [220, 336] width 129 height 26
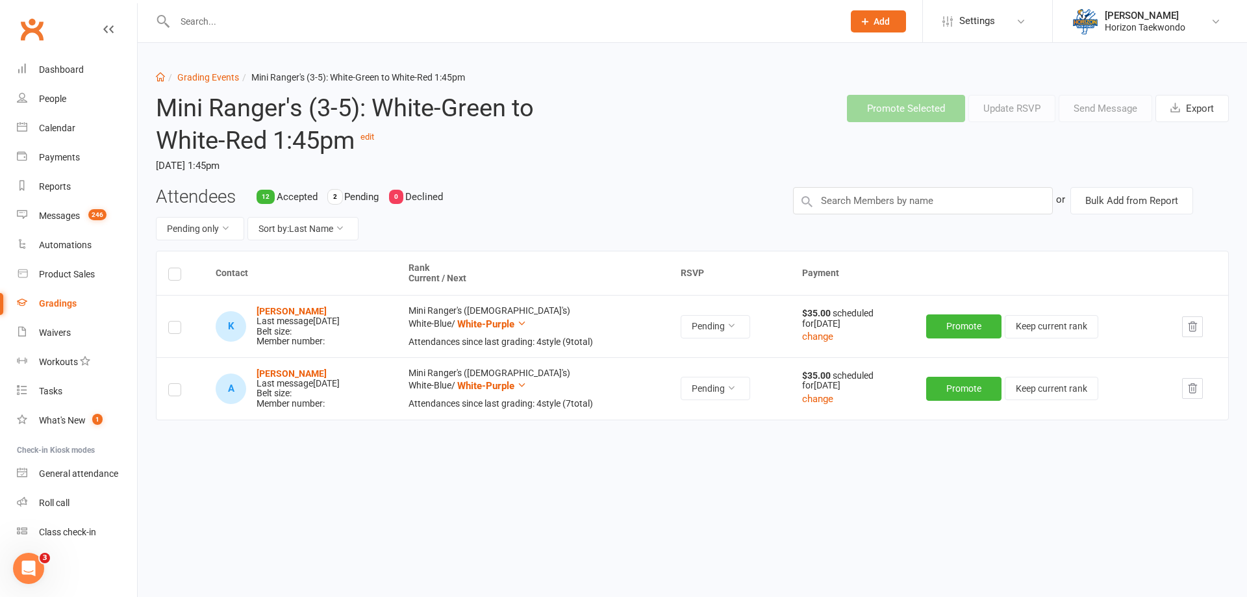
click at [174, 276] on label at bounding box center [174, 276] width 13 height 0
click at [174, 268] on input "checkbox" at bounding box center [174, 268] width 13 height 0
click at [1087, 108] on button "Send Message" at bounding box center [1105, 108] width 94 height 27
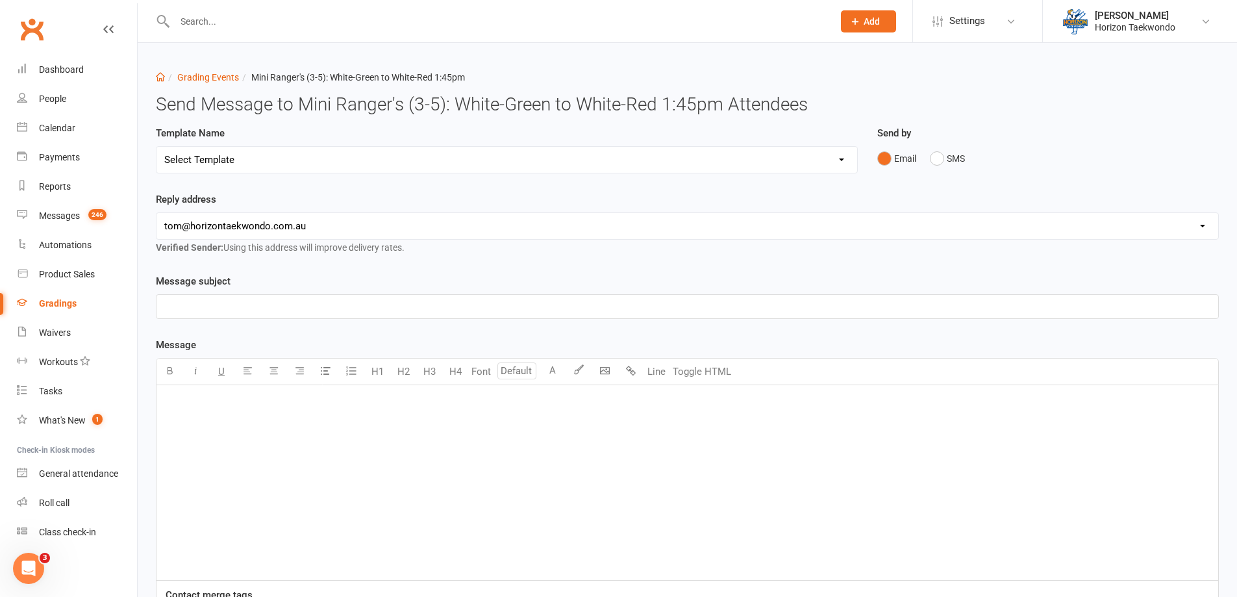
click at [524, 160] on select "Select Template [Email] New blue belts [Email] Alternate grading time [Email] C…" at bounding box center [506, 160] width 701 height 26
select select "15"
click at [156, 147] on select "Select Template [Email] New blue belts [Email] Alternate grading time [Email] C…" at bounding box center [506, 160] width 701 height 26
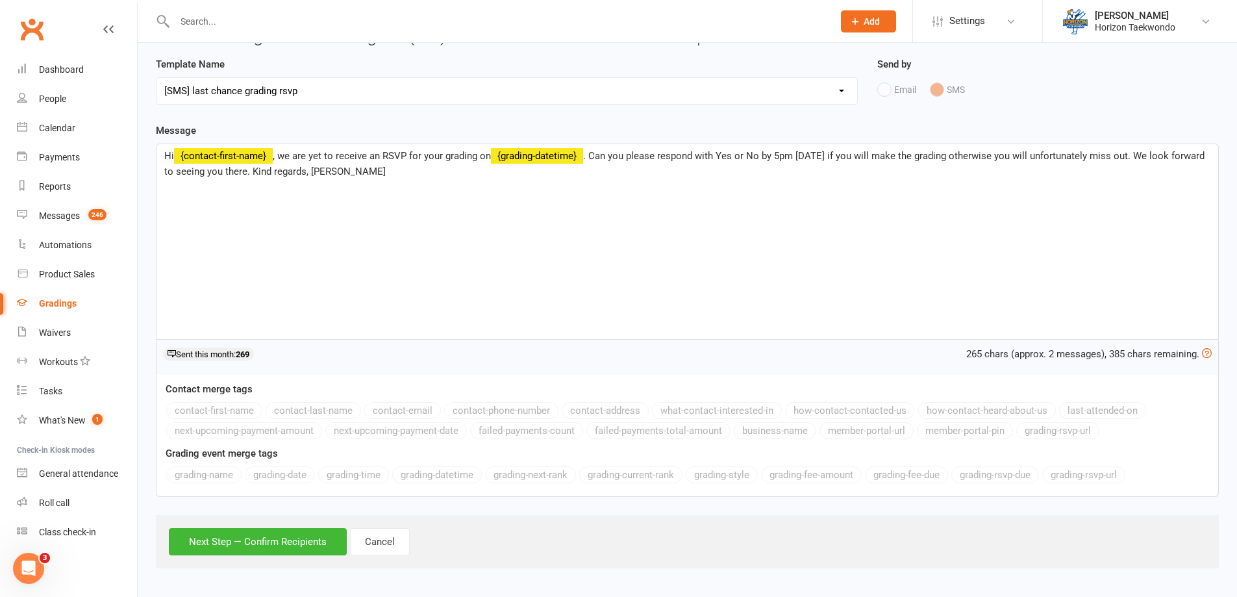
scroll to position [69, 0]
click at [312, 530] on button "Next Step — Confirm Recipients" at bounding box center [258, 540] width 178 height 27
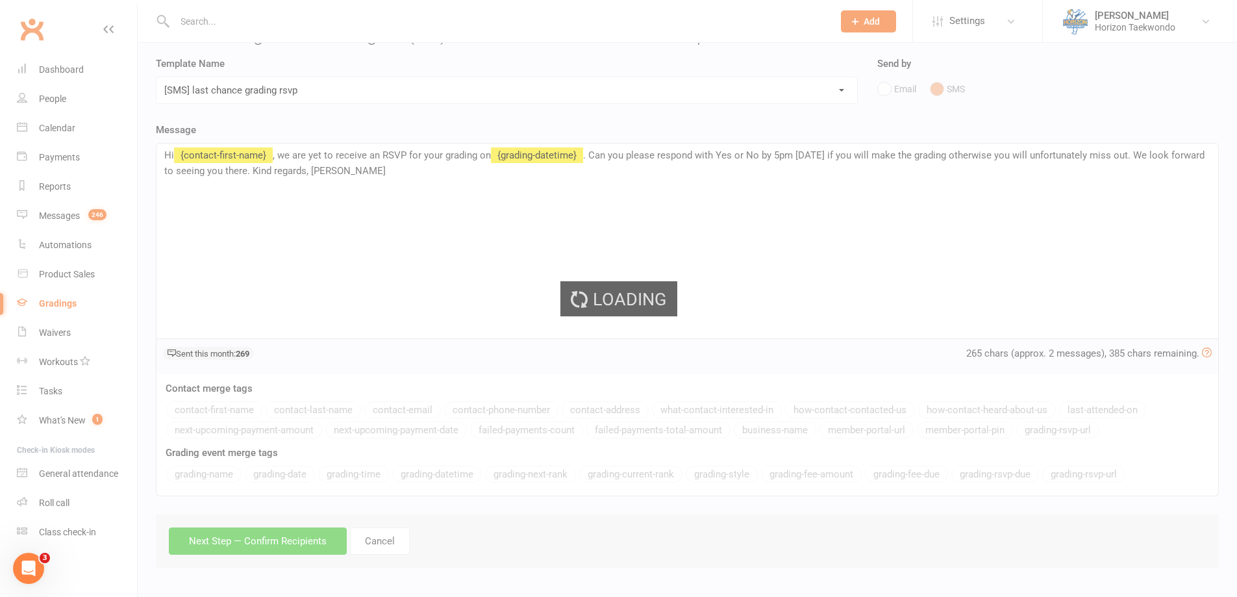
scroll to position [0, 0]
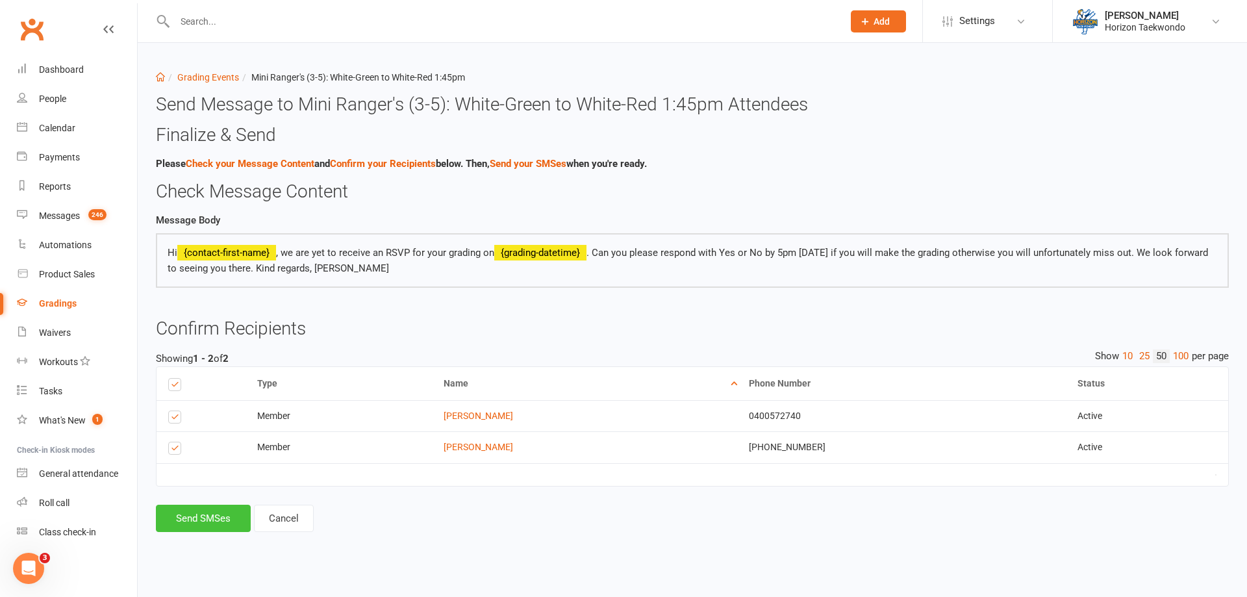
click at [182, 518] on button "Send SMSes" at bounding box center [203, 518] width 95 height 27
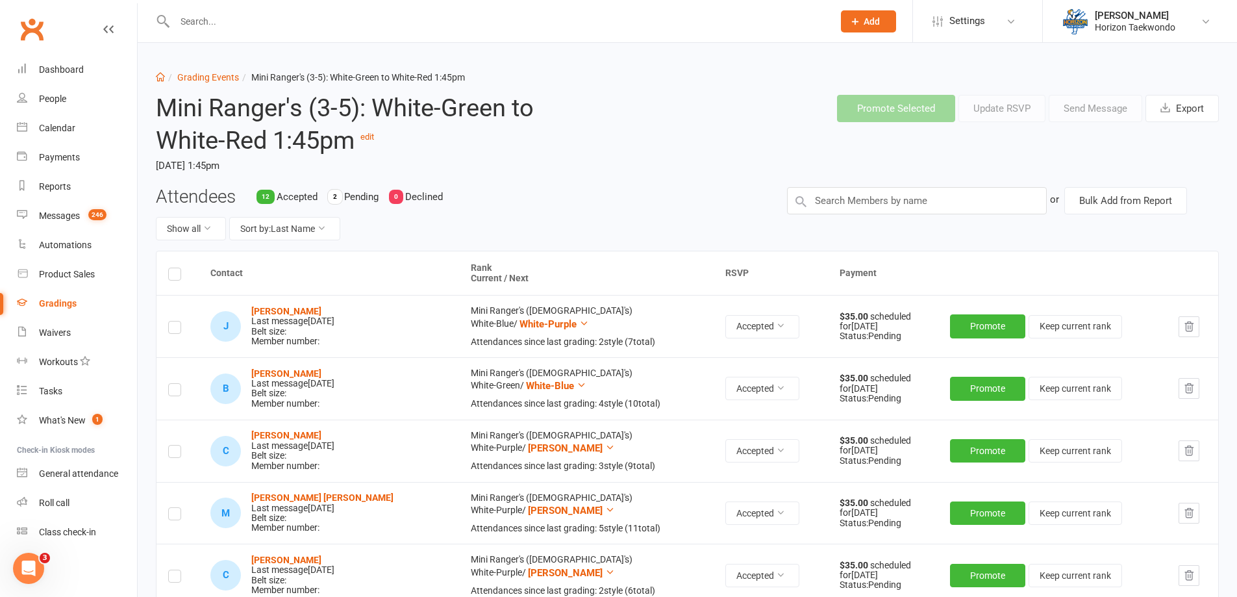
click at [215, 83] on li "Grading Events" at bounding box center [202, 77] width 74 height 14
click at [215, 79] on link "Grading Events" at bounding box center [208, 77] width 62 height 10
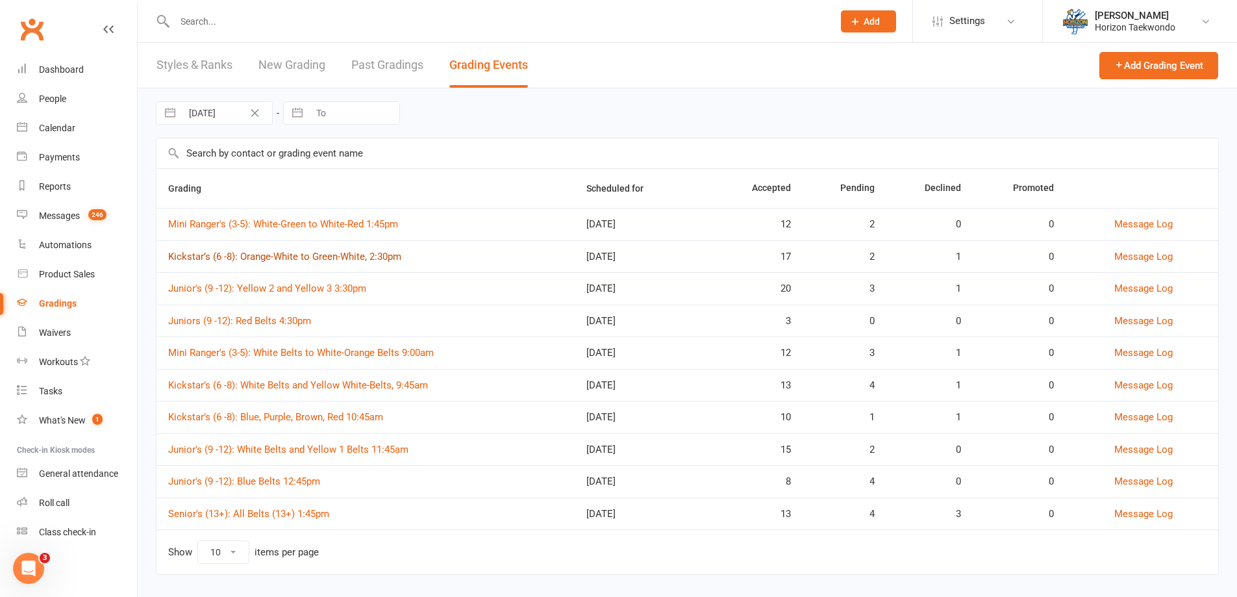
click at [333, 260] on link "Kickstar’s (6 -8): Orange-White to Green-White, 2:30pm" at bounding box center [284, 257] width 233 height 12
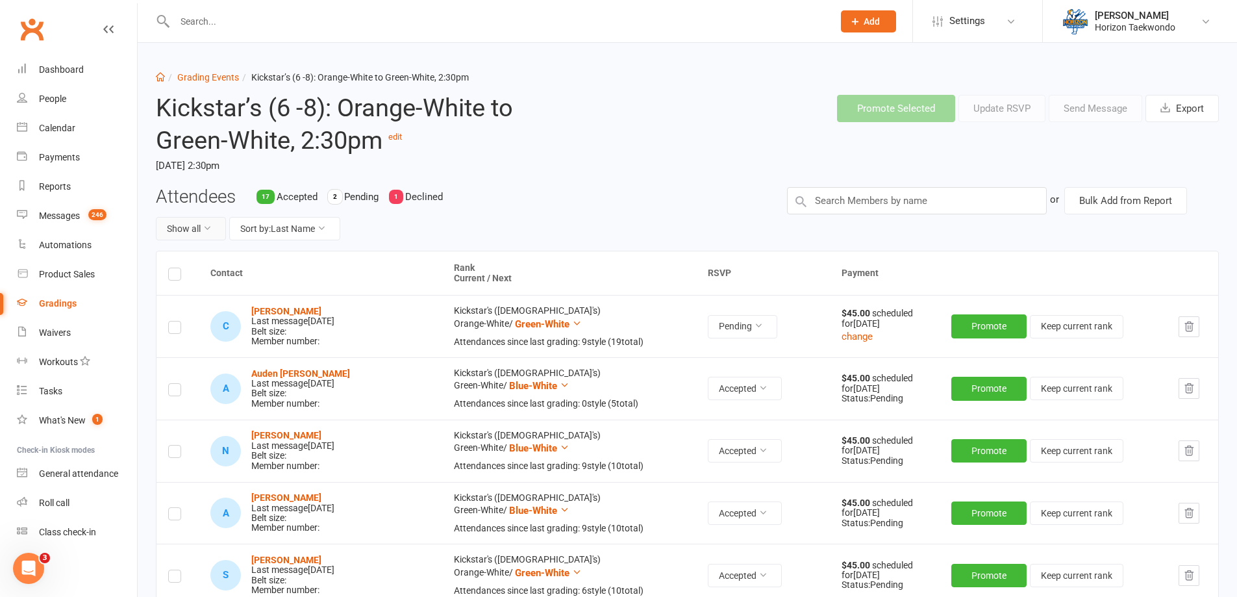
click at [203, 229] on icon at bounding box center [207, 227] width 9 height 9
click at [205, 340] on link "Pending only" at bounding box center [220, 336] width 129 height 26
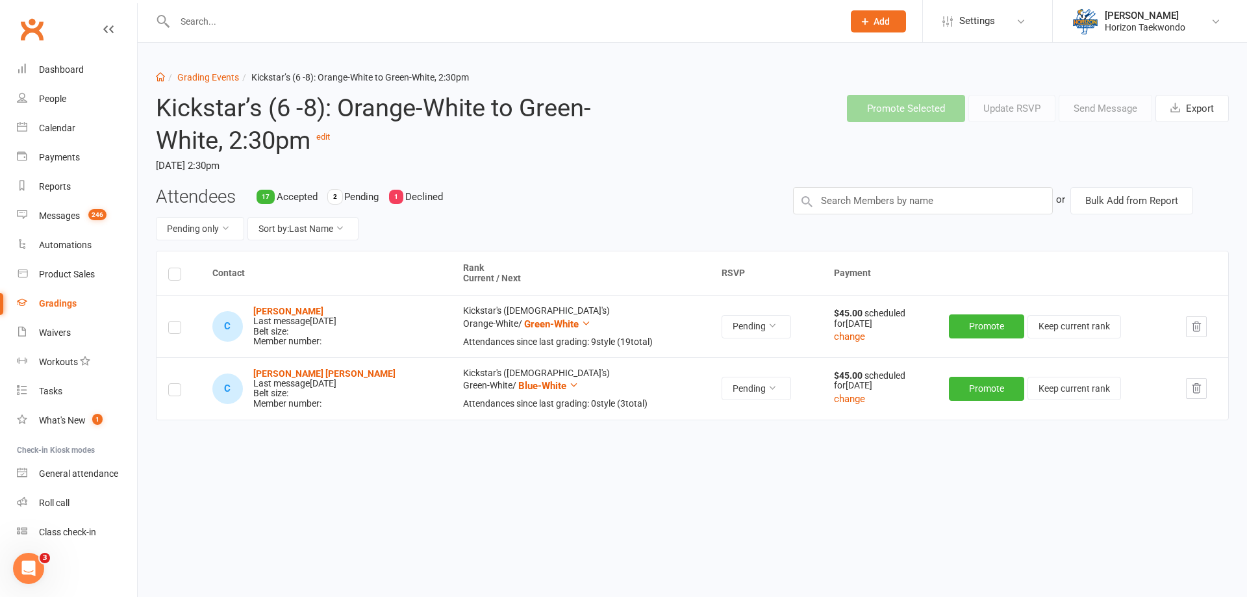
click at [177, 276] on label at bounding box center [174, 276] width 13 height 0
click at [177, 268] on input "checkbox" at bounding box center [174, 268] width 13 height 0
click at [1086, 110] on button "Send Message" at bounding box center [1105, 108] width 94 height 27
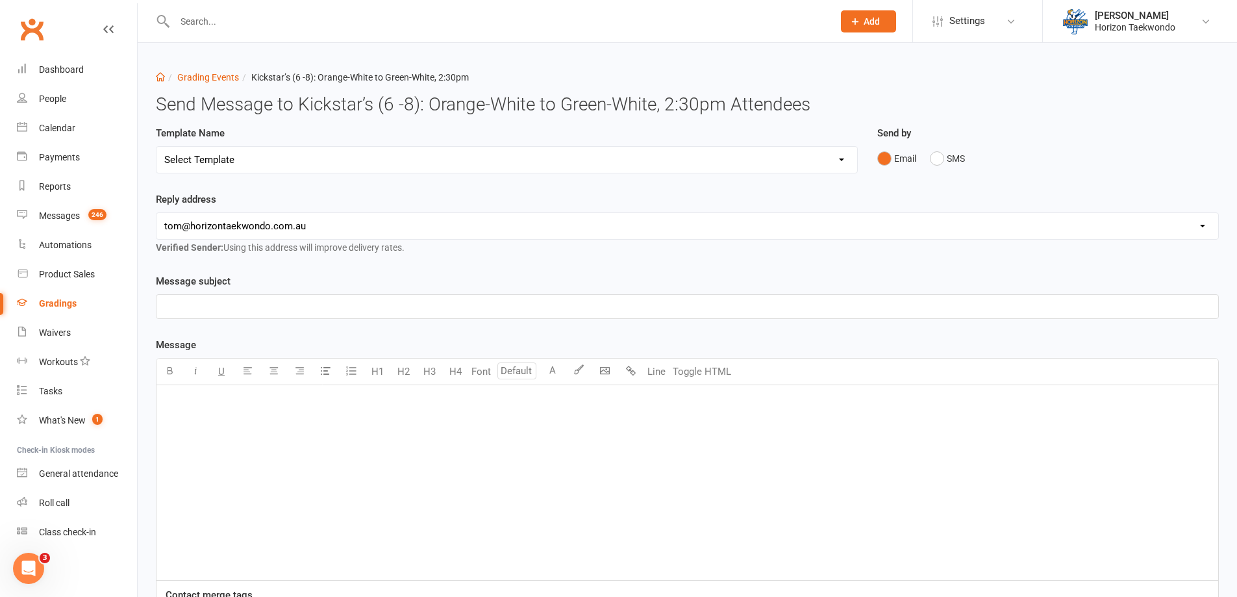
click at [809, 155] on select "Select Template [Email] New blue belts [Email] Alternate grading time [Email] C…" at bounding box center [506, 160] width 701 height 26
select select "15"
click at [156, 147] on select "Select Template [Email] New blue belts [Email] Alternate grading time [Email] C…" at bounding box center [506, 160] width 701 height 26
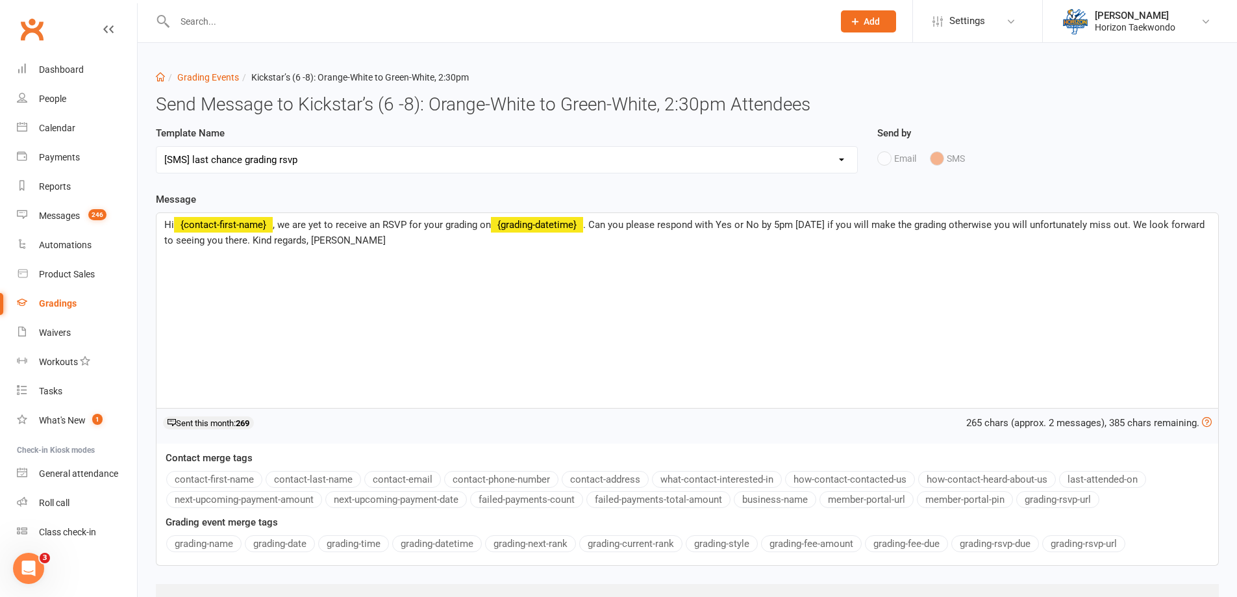
click at [725, 225] on span ". Can you please respond with Yes or No by 5pm [DATE] if you will make the grad…" at bounding box center [685, 232] width 1043 height 27
click at [769, 223] on span ". Can you please respond with Yes or No by 5pm [DATE] if you will make the grad…" at bounding box center [685, 232] width 1043 height 27
drag, startPoint x: 766, startPoint y: 225, endPoint x: 724, endPoint y: 225, distance: 42.2
click at [724, 225] on span ". Can you please respond with Yes or No by 5pm [DATE] if you will make the grad…" at bounding box center [685, 232] width 1043 height 27
click at [790, 400] on div "Hi ﻿ {contact-first-name} , we are yet to receive an RSVP for your grading on ﻿…" at bounding box center [687, 310] width 1062 height 195
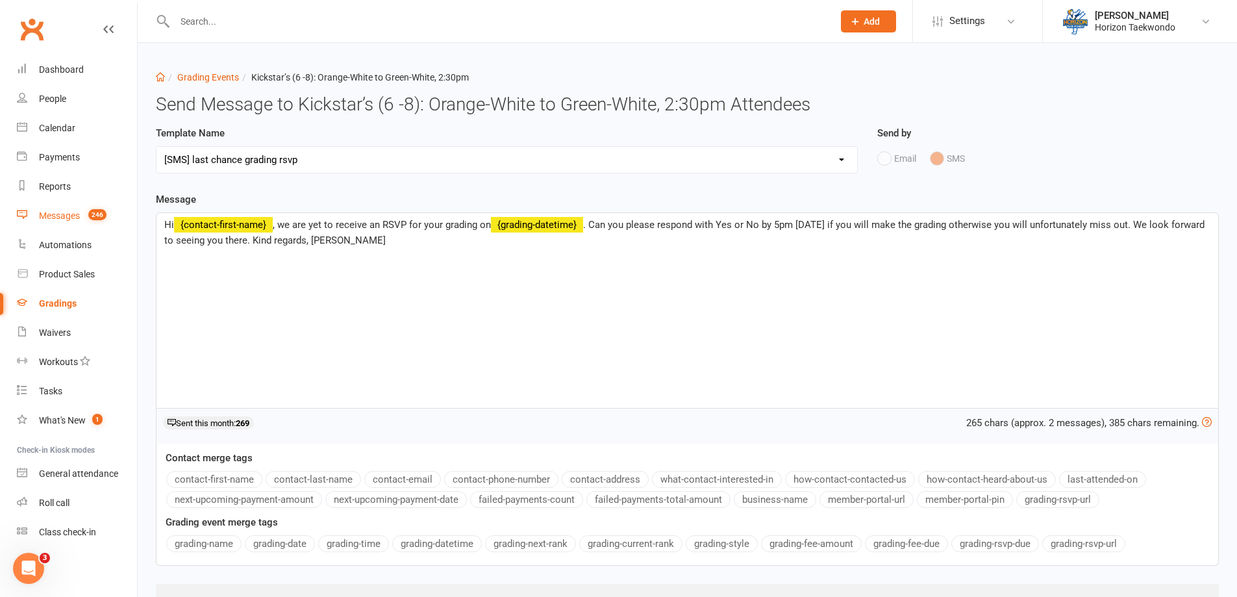
click at [71, 218] on div "Messages" at bounding box center [59, 215] width 41 height 10
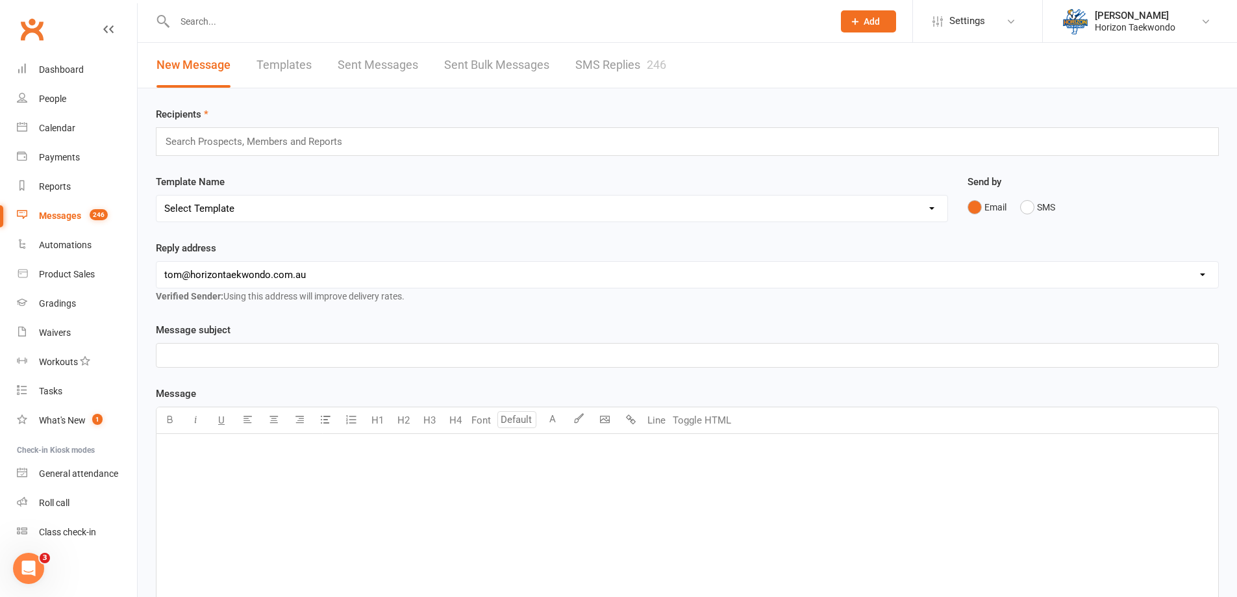
click at [310, 61] on link "Templates" at bounding box center [283, 65] width 55 height 45
select select "sms"
select select "100"
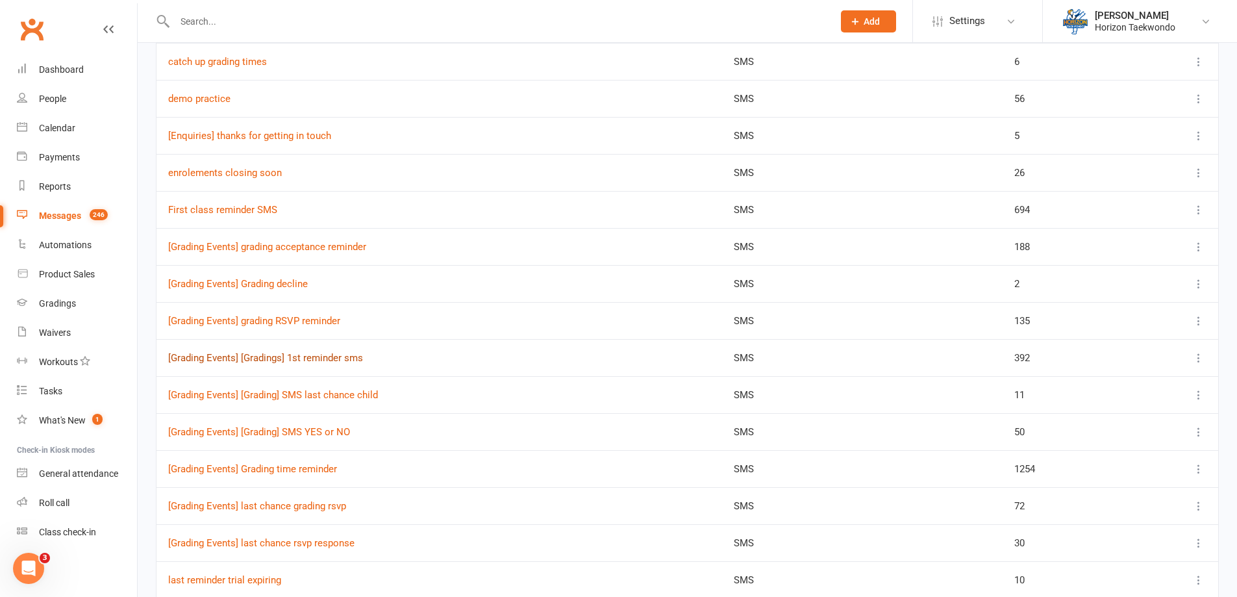
scroll to position [260, 0]
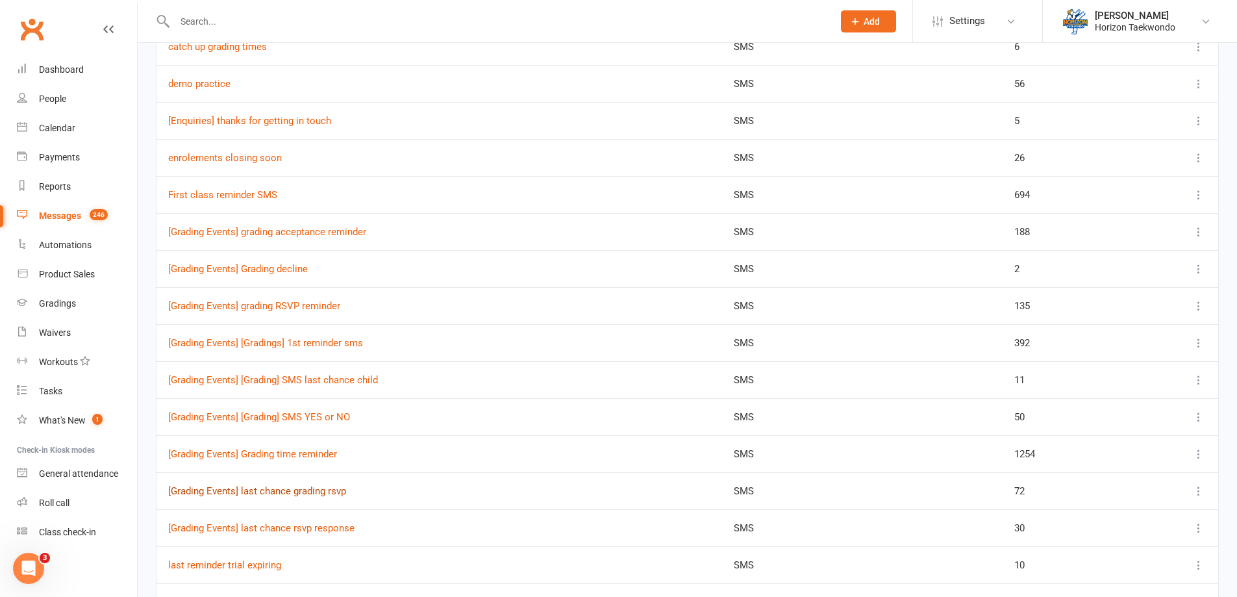
click at [332, 492] on link "[Grading Events] last chance grading rsvp" at bounding box center [257, 491] width 178 height 12
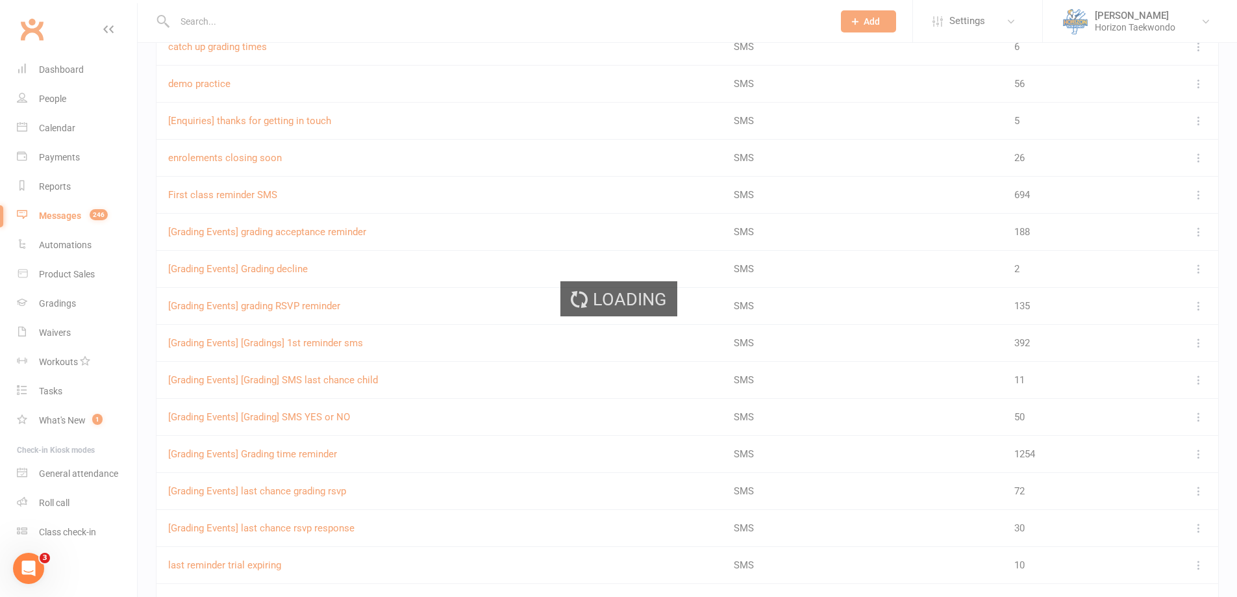
select select "grading_event_template"
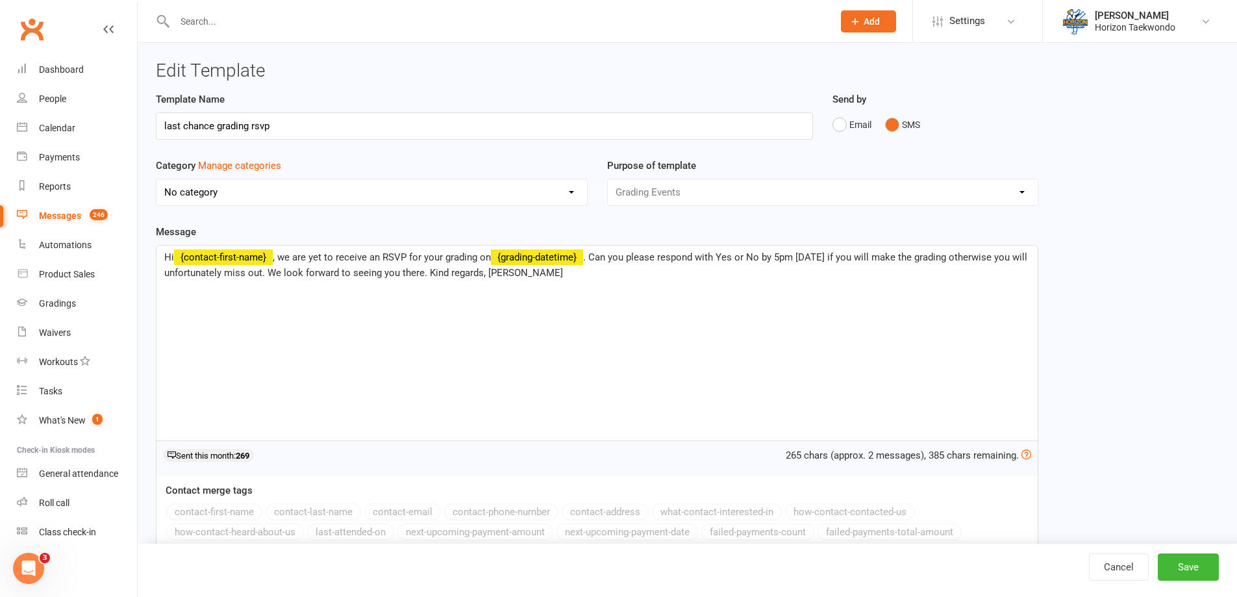
click at [763, 255] on span ". Can you please respond with Yes or No by 5pm [DATE] if you will make the grad…" at bounding box center [597, 264] width 866 height 27
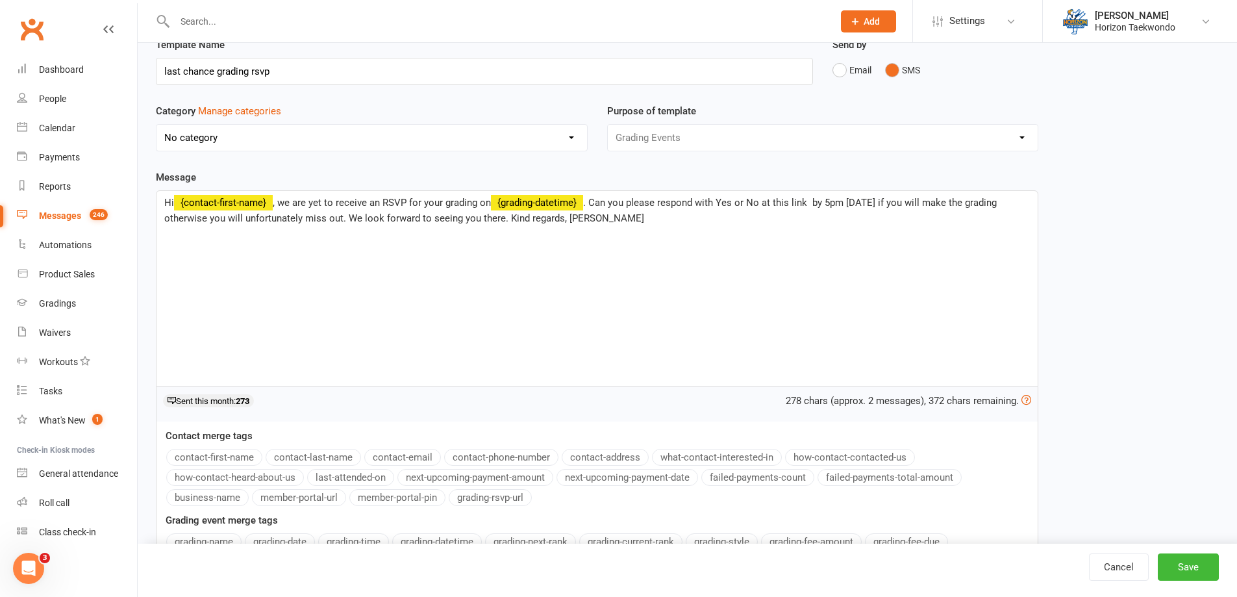
scroll to position [123, 0]
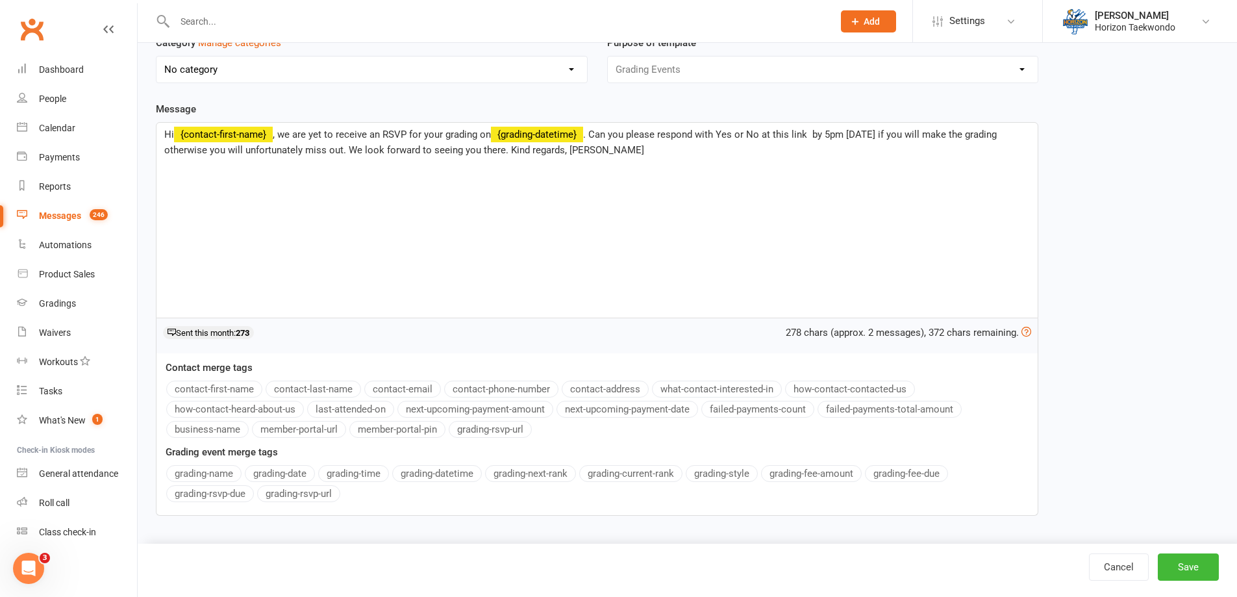
click at [477, 430] on button "grading-rsvp-url" at bounding box center [490, 429] width 83 height 17
click at [865, 219] on div "Hi ﻿ {contact-first-name} , we are yet to receive an RSVP for your grading on ﻿…" at bounding box center [596, 220] width 881 height 195
click at [1187, 564] on button "Save" at bounding box center [1188, 566] width 61 height 27
select select "sms"
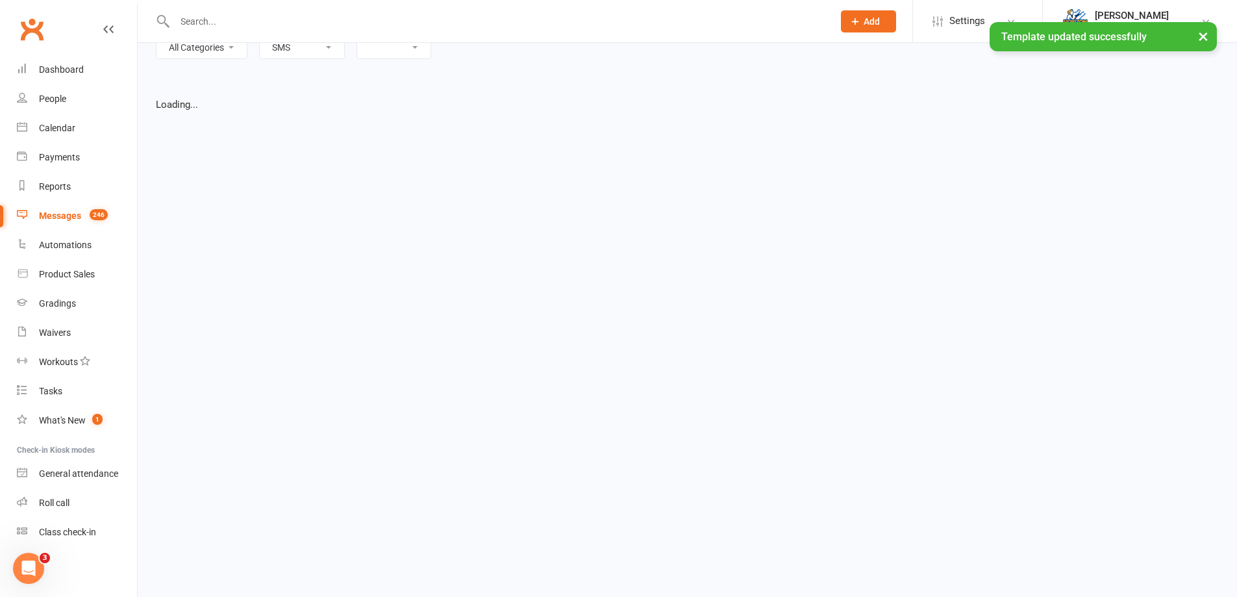
select select "list"
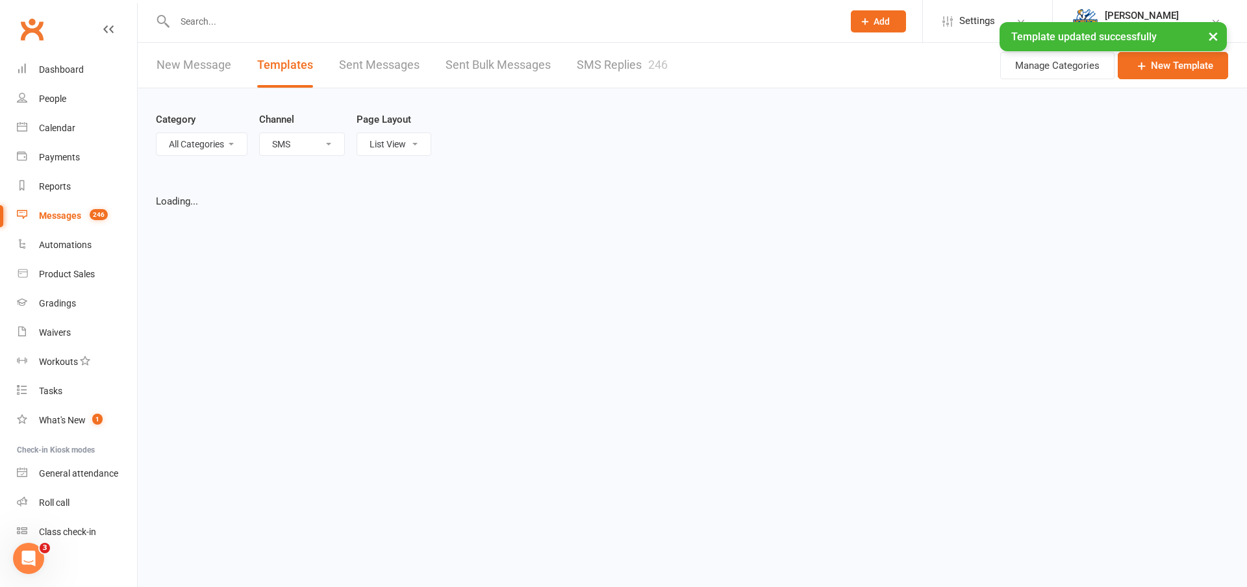
select select "100"
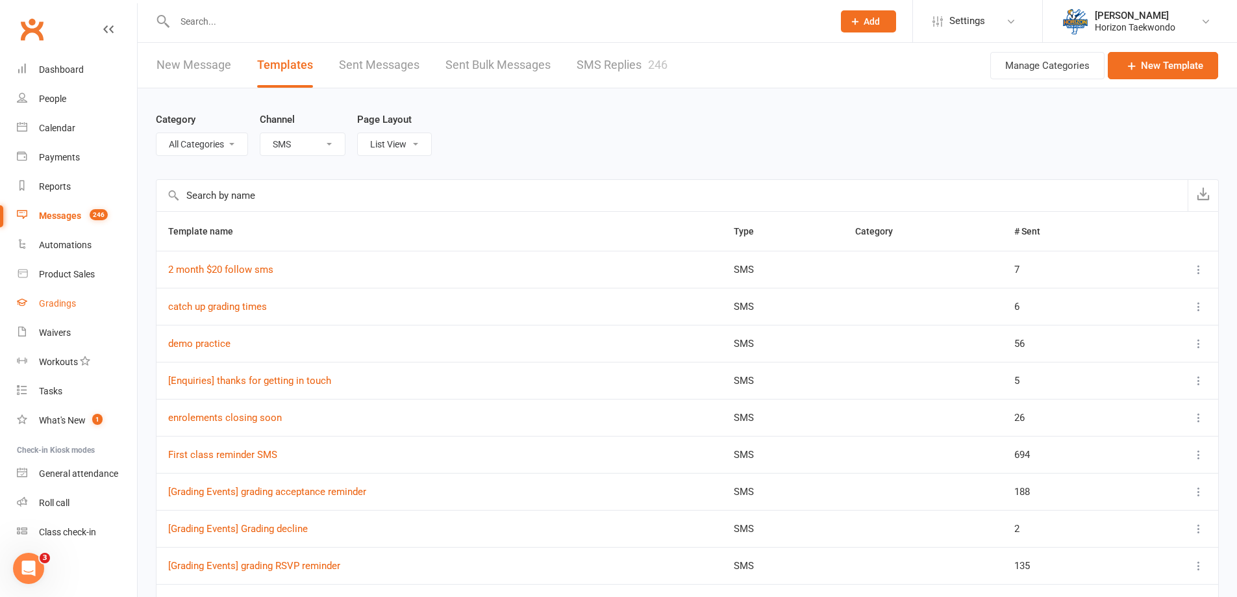
click at [63, 304] on div "Gradings" at bounding box center [57, 303] width 37 height 10
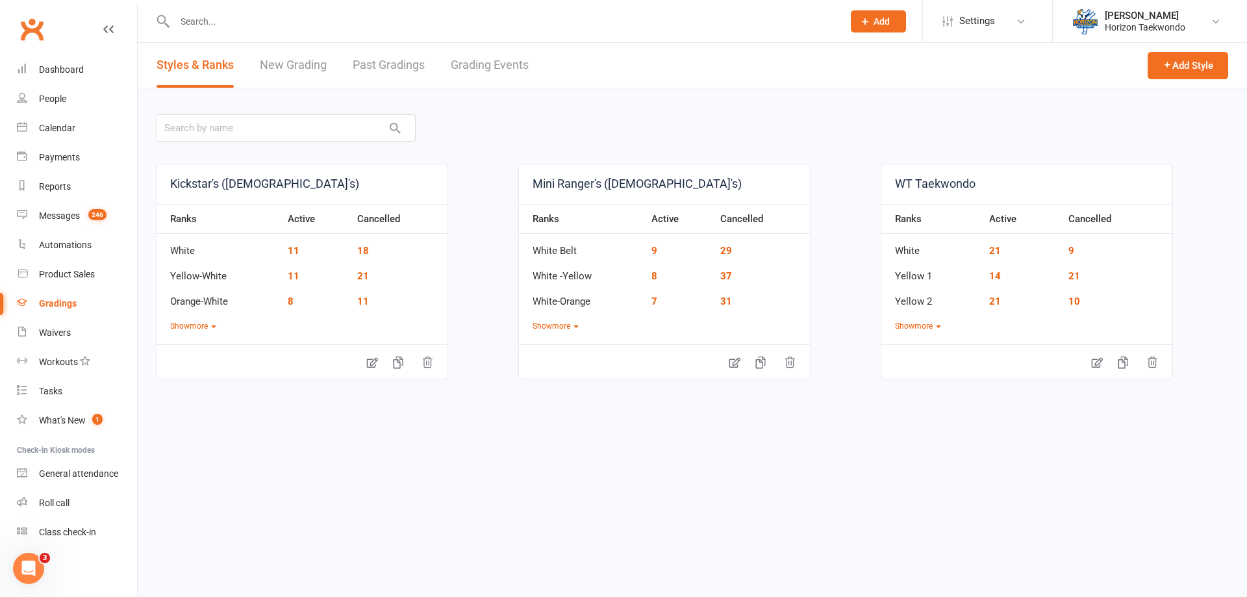
click at [497, 56] on link "Grading Events" at bounding box center [490, 65] width 78 height 45
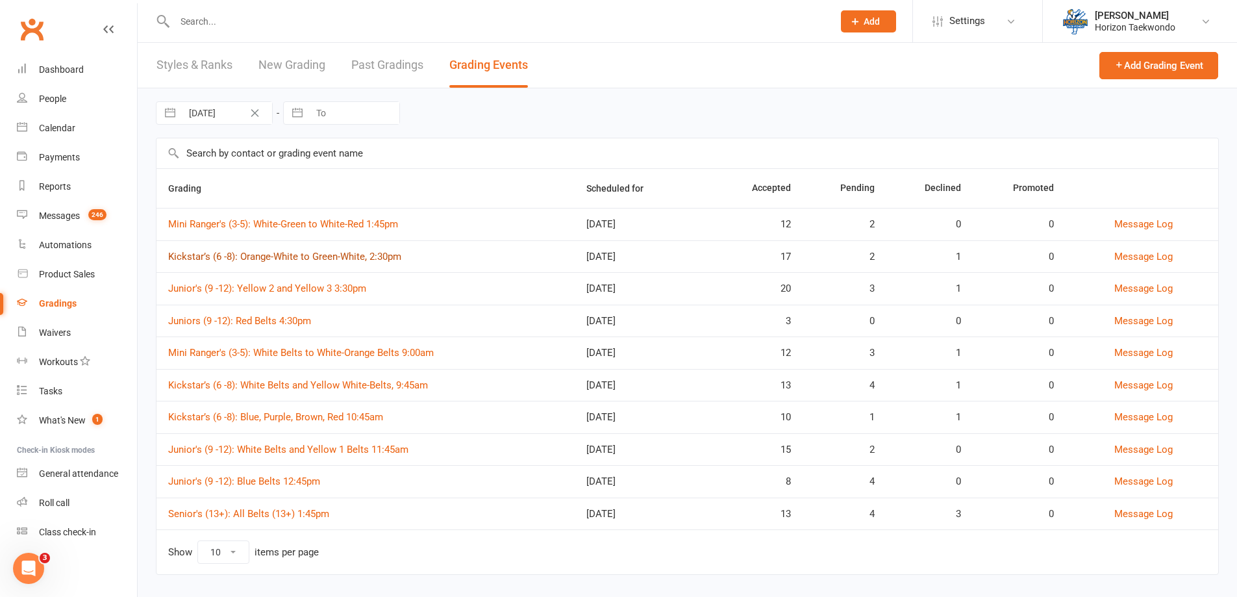
click at [326, 253] on link "Kickstar’s (6 -8): Orange-White to Green-White, 2:30pm" at bounding box center [284, 257] width 233 height 12
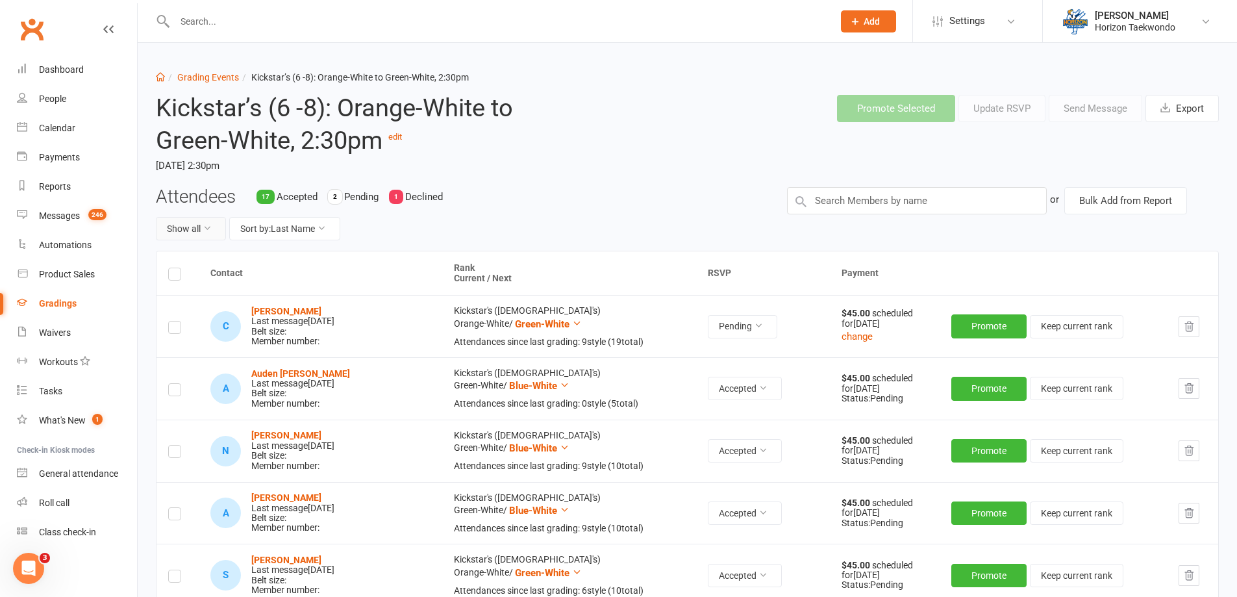
click at [207, 228] on icon at bounding box center [207, 227] width 9 height 9
click at [208, 332] on link "Pending only" at bounding box center [220, 336] width 129 height 26
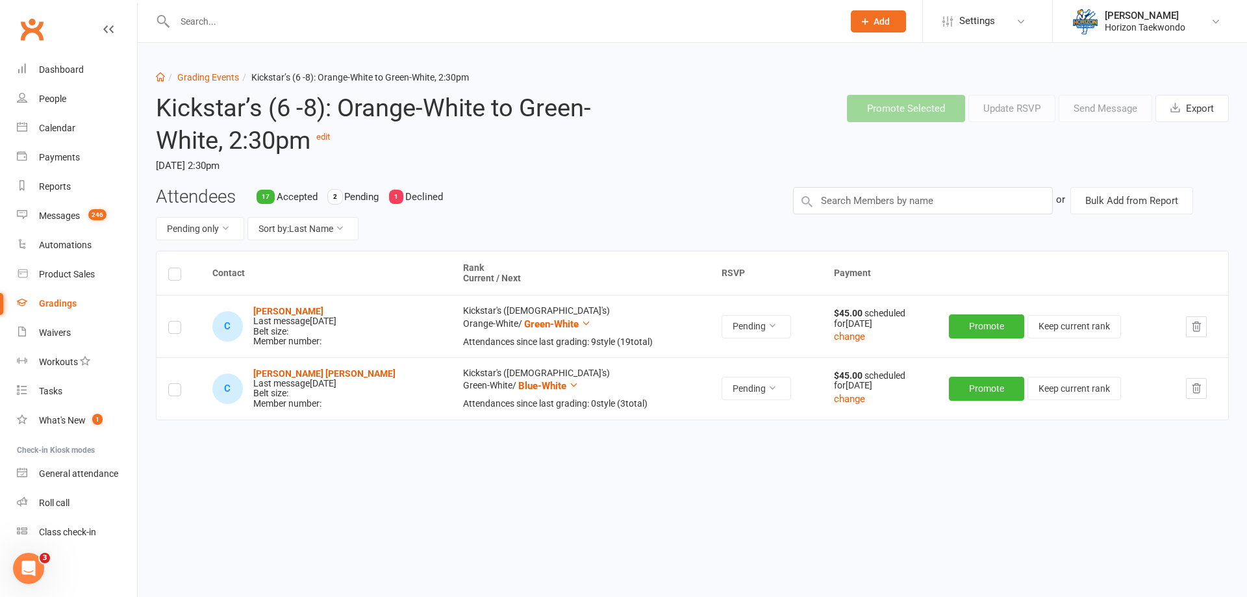
click at [179, 276] on label at bounding box center [174, 276] width 13 height 0
click at [179, 268] on input "checkbox" at bounding box center [174, 268] width 13 height 0
click at [1113, 112] on button "Send Message" at bounding box center [1105, 108] width 94 height 27
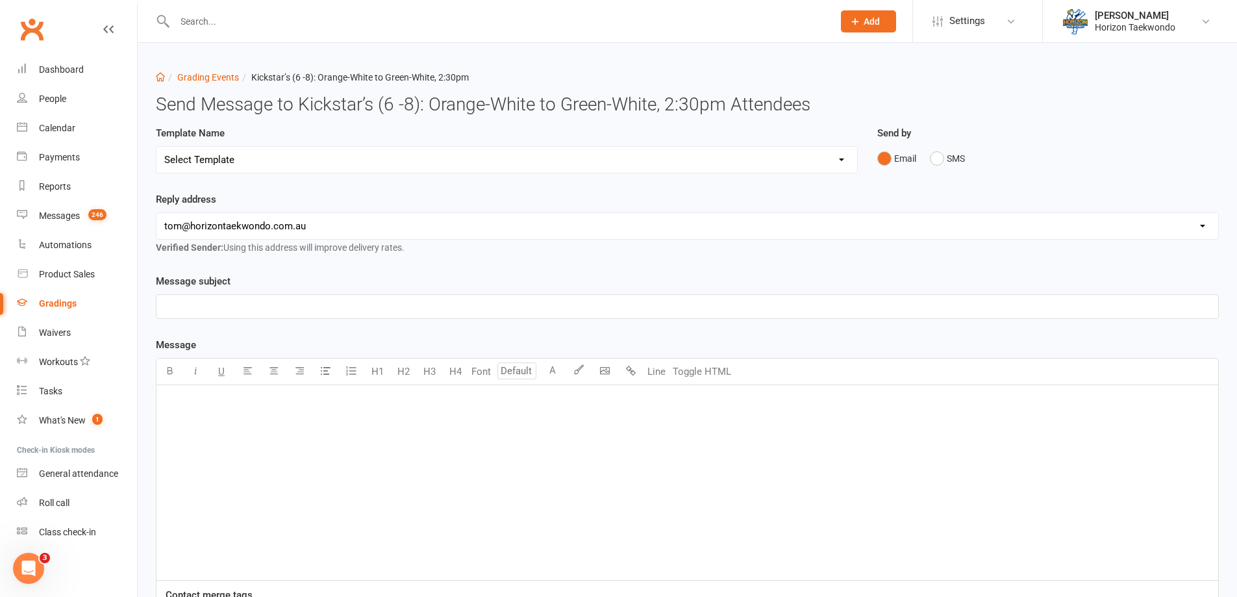
click at [646, 153] on select "Select Template [Email] New blue belts [Email] Alternate grading time [Email] C…" at bounding box center [506, 160] width 701 height 26
select select "15"
click at [156, 147] on select "Select Template [Email] New blue belts [Email] Alternate grading time [Email] C…" at bounding box center [506, 160] width 701 height 26
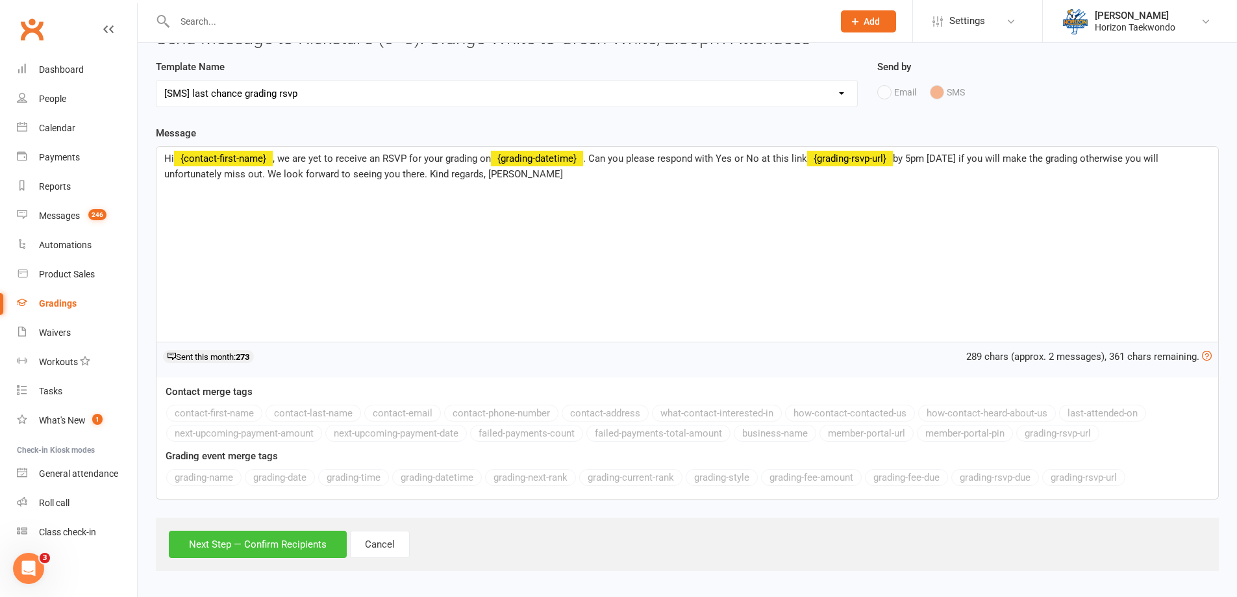
scroll to position [69, 0]
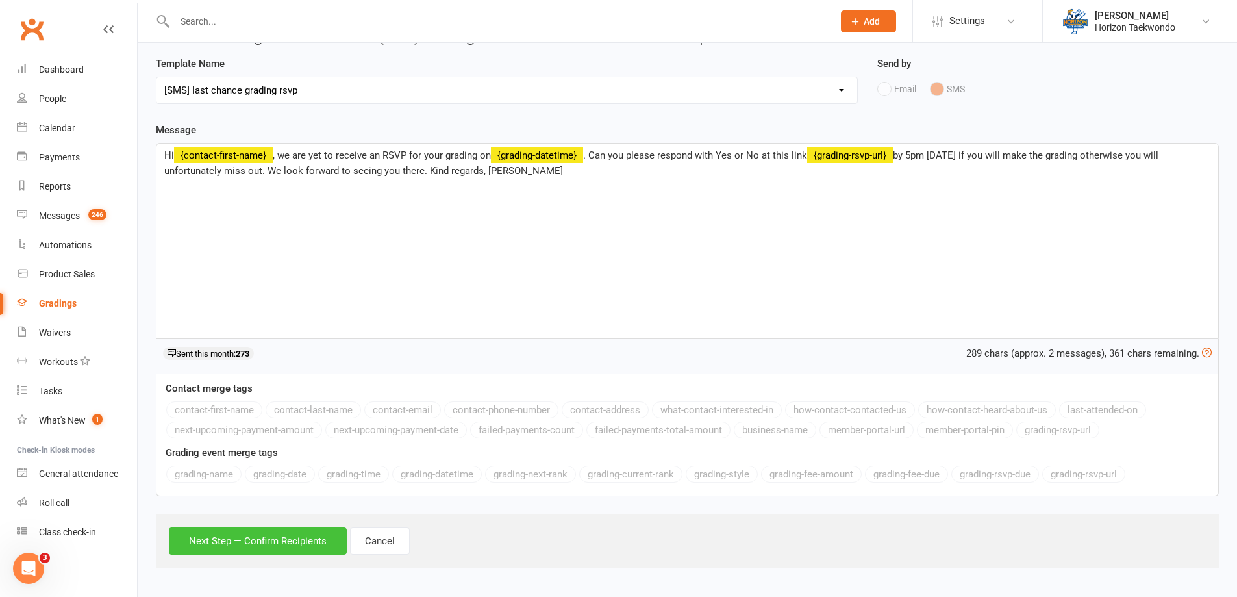
click at [327, 538] on button "Next Step — Confirm Recipients" at bounding box center [258, 540] width 178 height 27
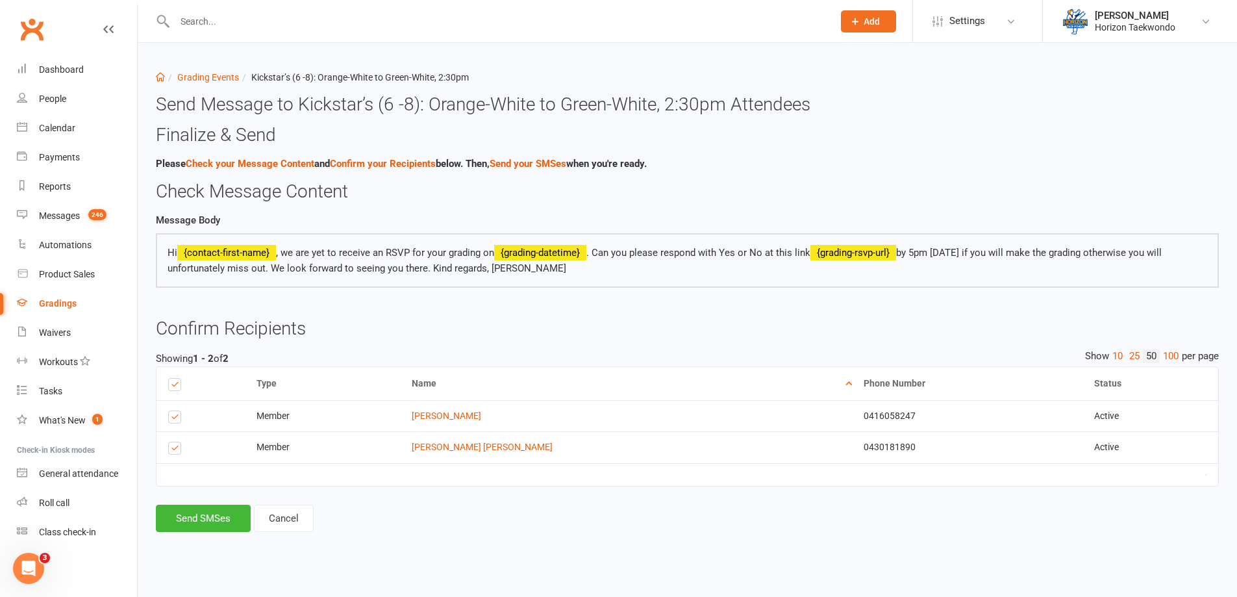
scroll to position [0, 0]
click at [202, 84] on li "Grading Events" at bounding box center [202, 77] width 74 height 14
click at [207, 74] on link "Grading Events" at bounding box center [208, 77] width 62 height 10
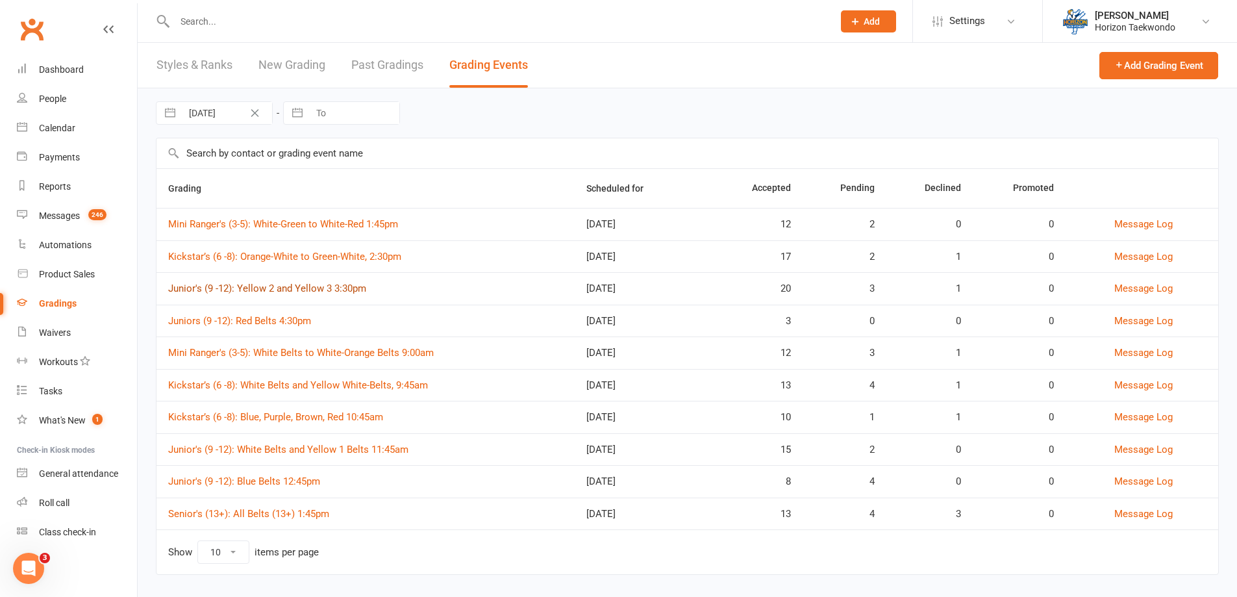
click at [352, 288] on link "Junior's (9 -12): Yellow 2 and Yellow 3 3:30pm" at bounding box center [267, 288] width 198 height 12
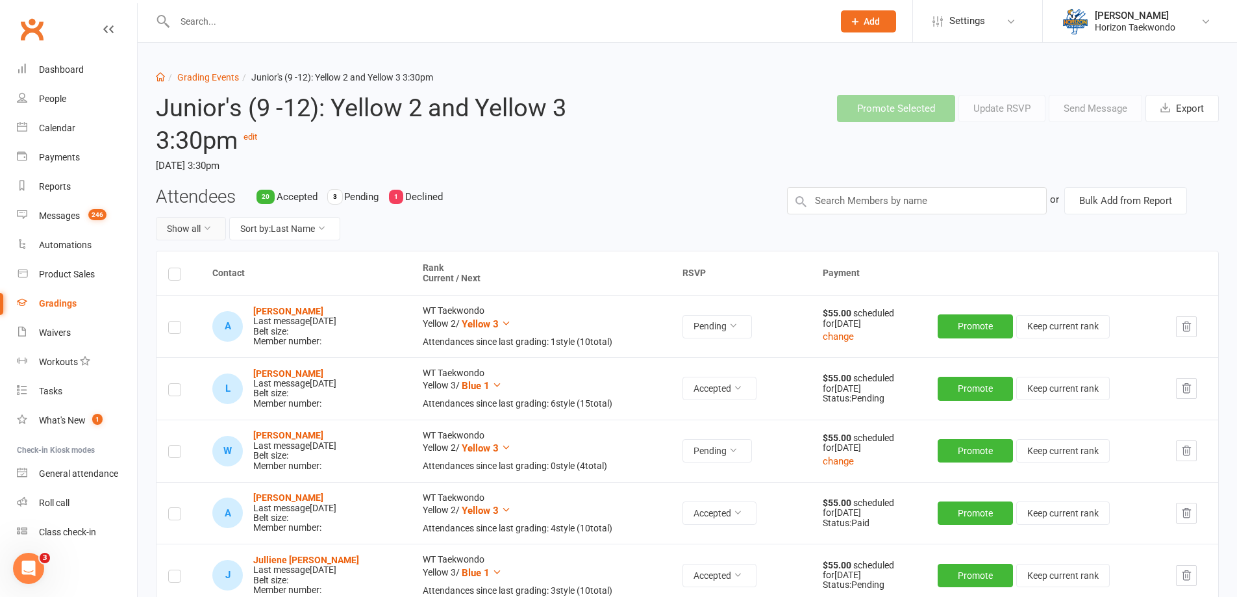
click at [201, 229] on button "Show all" at bounding box center [191, 228] width 70 height 23
click at [210, 334] on link "Pending only" at bounding box center [220, 336] width 129 height 26
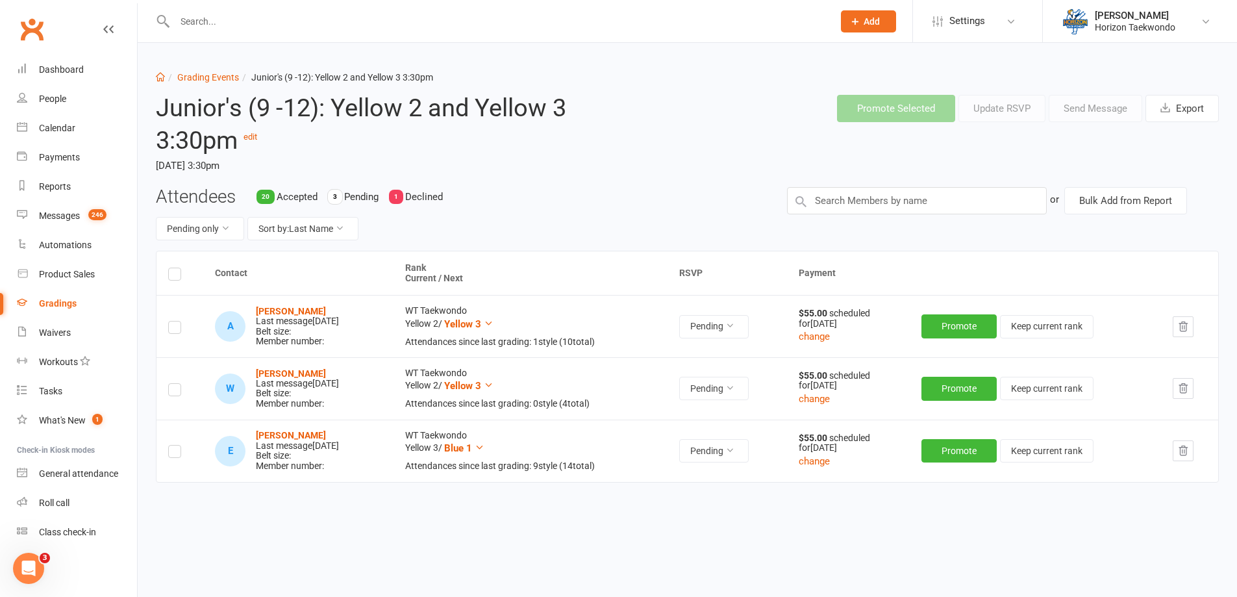
click at [177, 276] on label at bounding box center [174, 276] width 13 height 0
click at [177, 268] on input "checkbox" at bounding box center [174, 268] width 13 height 0
click at [1095, 114] on button "Send Message" at bounding box center [1096, 108] width 94 height 27
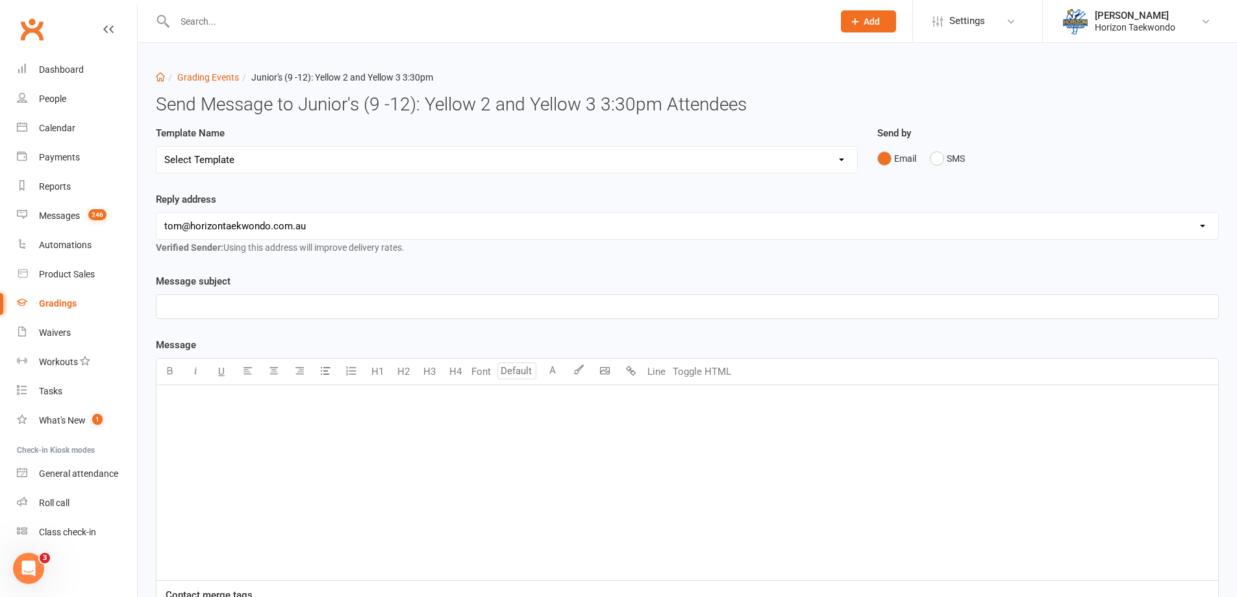
click at [788, 164] on select "Select Template [Email] New blue belts [Email] Alternate grading time [Email] C…" at bounding box center [506, 160] width 701 height 26
click at [156, 147] on select "Select Template [Email] New blue belts [Email] Alternate grading time [Email] C…" at bounding box center [506, 160] width 701 height 26
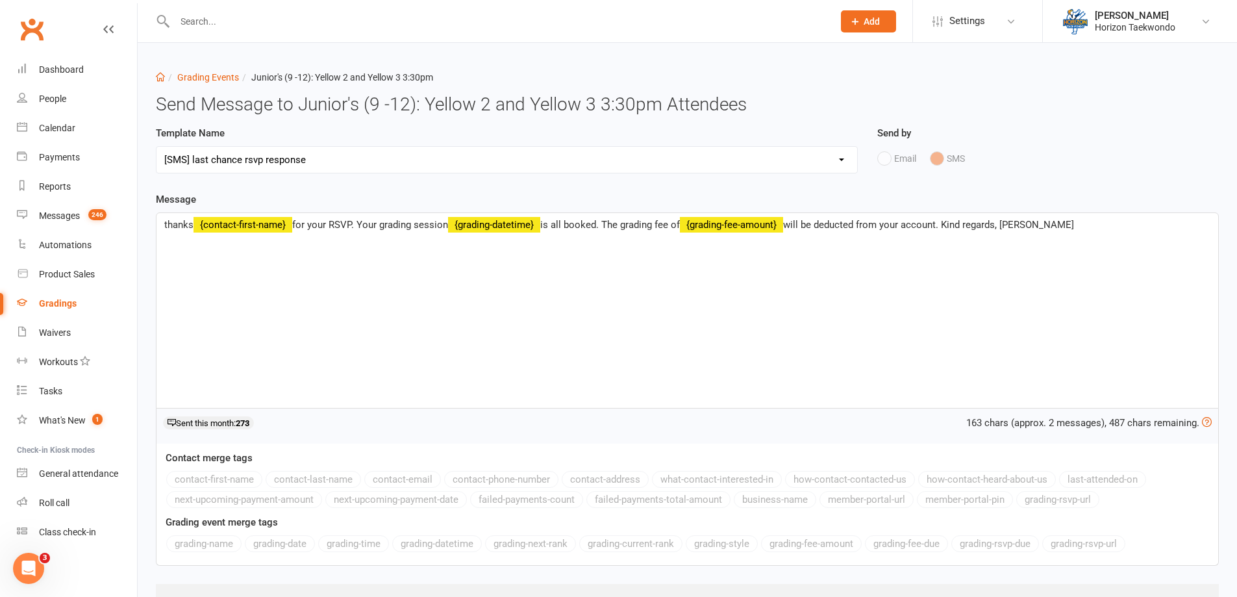
click at [810, 165] on select "Select Template [Email] New blue belts [Email] Alternate grading time [Email] C…" at bounding box center [506, 160] width 701 height 26
select select "15"
click at [156, 147] on select "Select Template [Email] New blue belts [Email] Alternate grading time [Email] C…" at bounding box center [506, 160] width 701 height 26
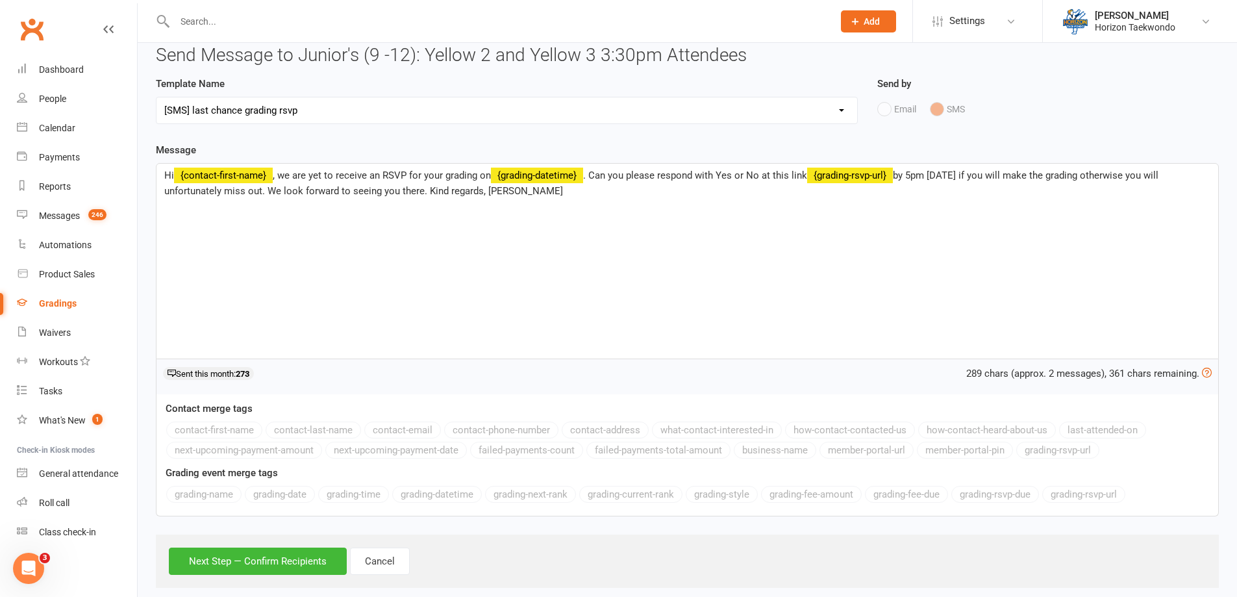
scroll to position [69, 0]
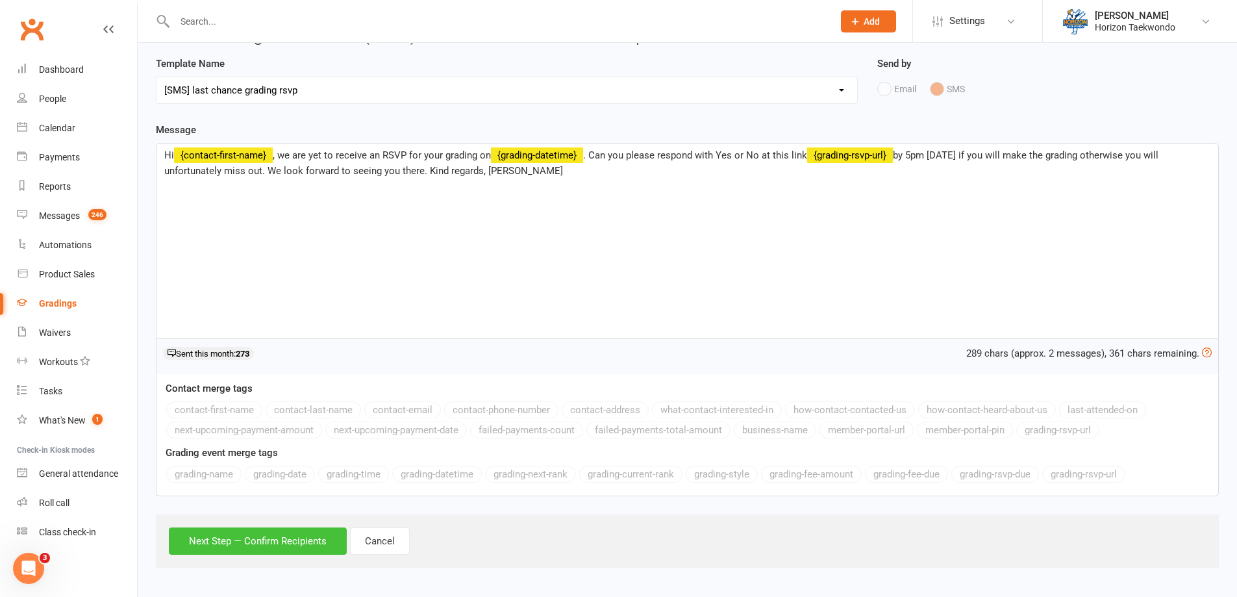
click at [280, 540] on button "Next Step — Confirm Recipients" at bounding box center [258, 540] width 178 height 27
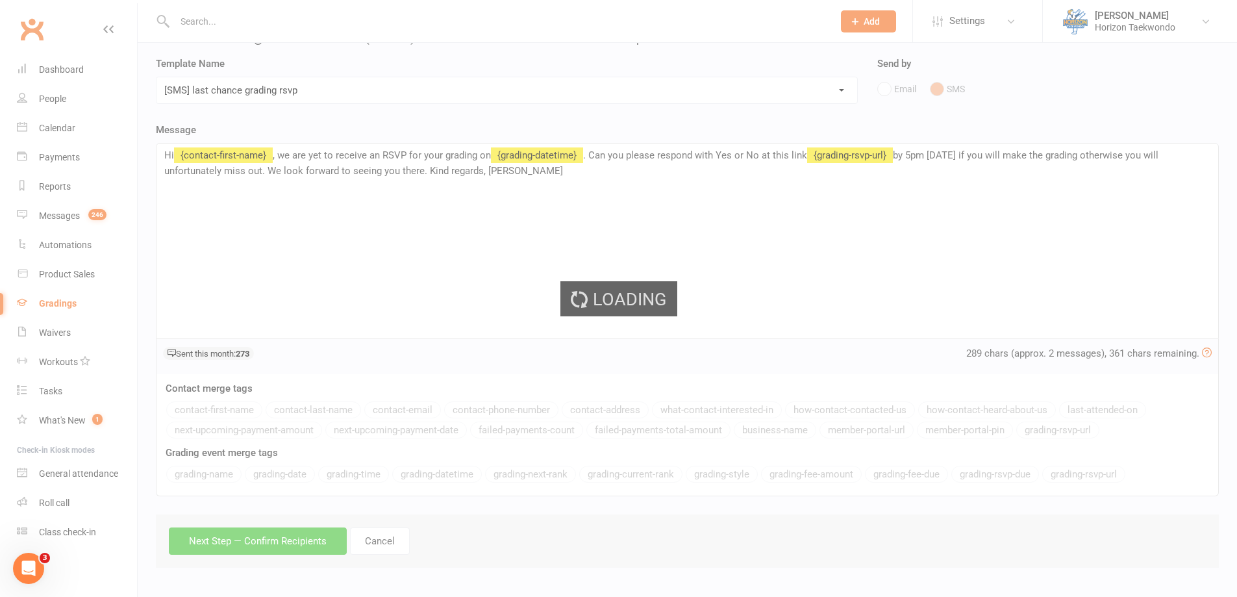
scroll to position [0, 0]
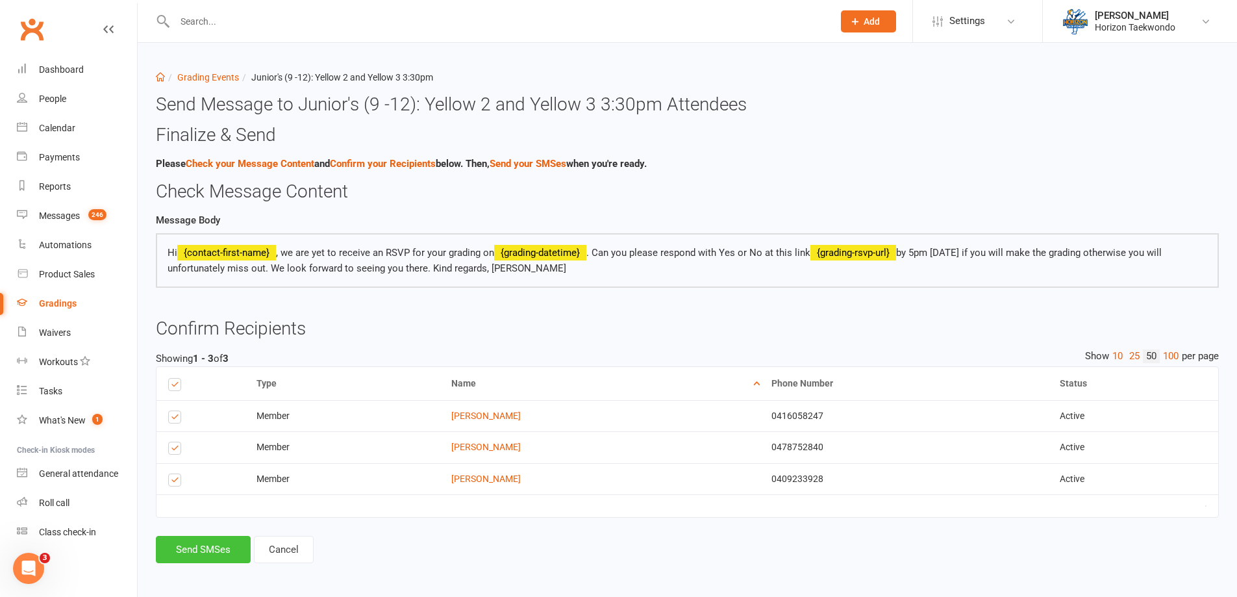
click at [218, 547] on button "Send SMSes" at bounding box center [203, 549] width 95 height 27
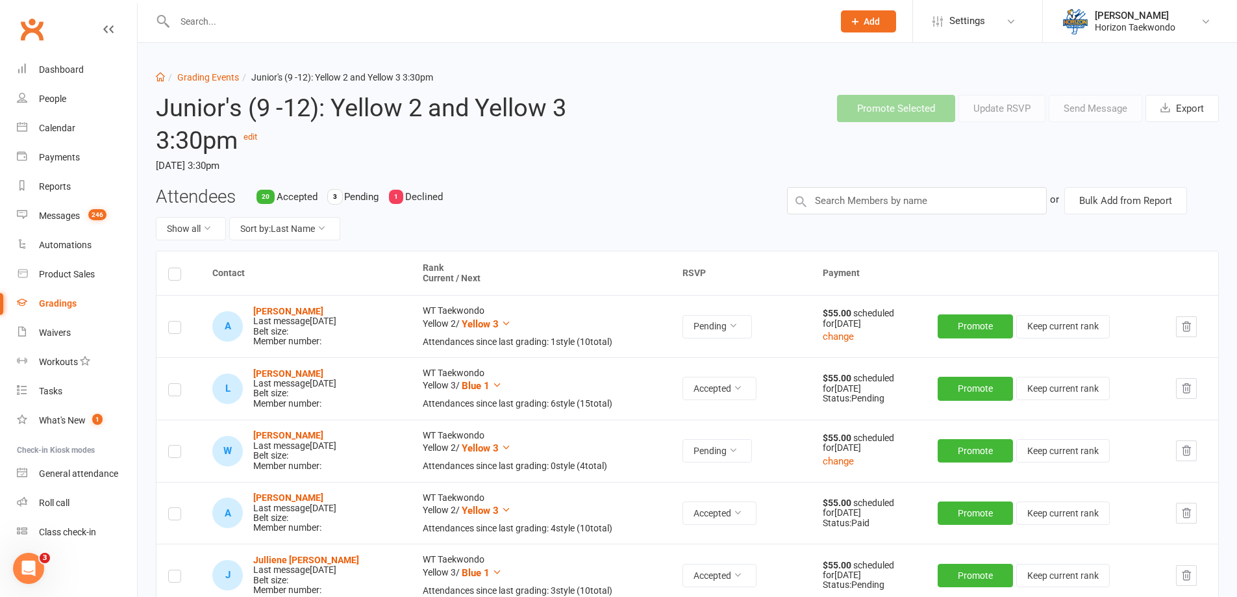
click at [208, 84] on li "Grading Events" at bounding box center [202, 77] width 74 height 14
click at [210, 77] on link "Grading Events" at bounding box center [208, 77] width 62 height 10
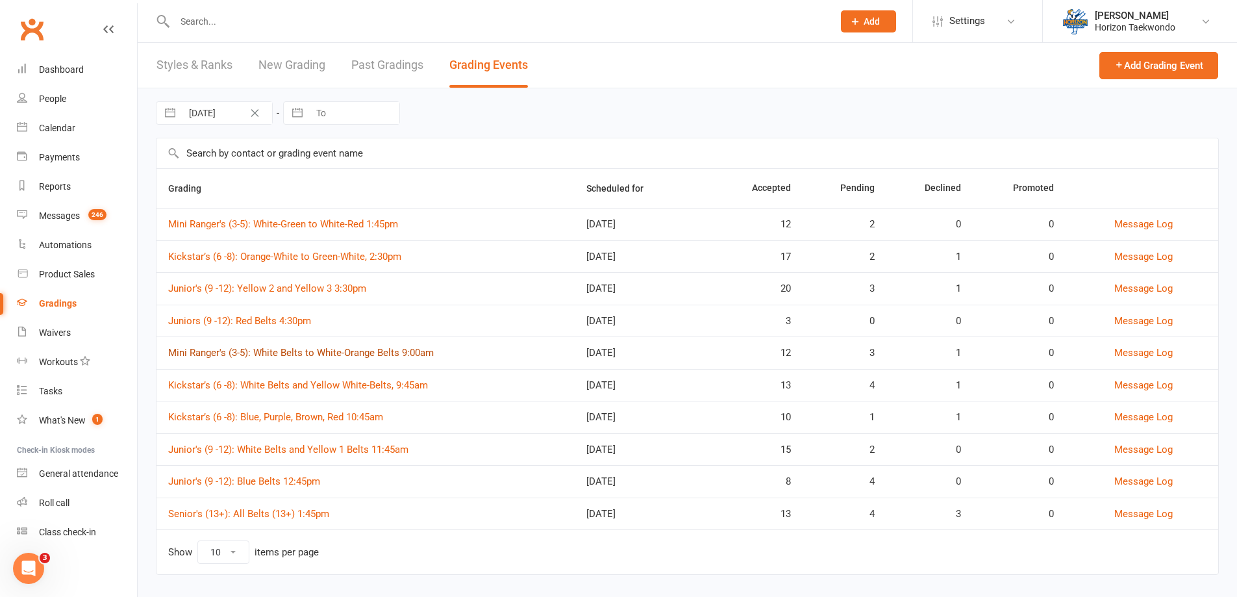
click at [234, 356] on link "Mini Ranger's (3-5): White Belts to White-Orange Belts 9:00am" at bounding box center [301, 353] width 266 height 12
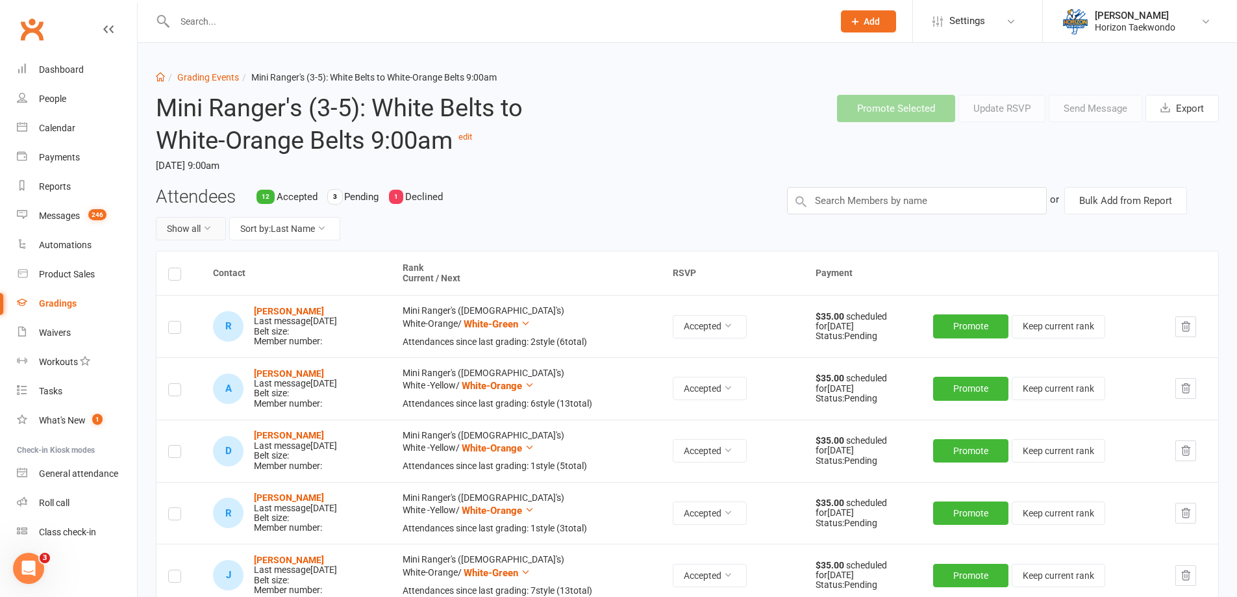
click at [205, 227] on icon at bounding box center [207, 227] width 9 height 9
click at [207, 337] on link "Pending only" at bounding box center [220, 336] width 129 height 26
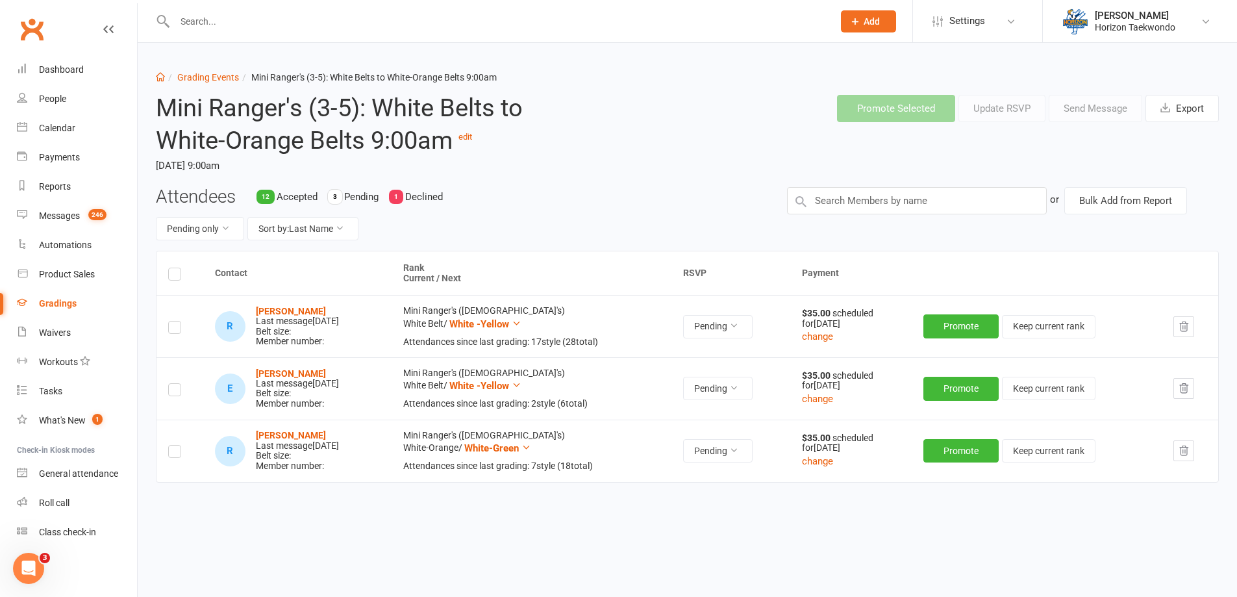
click at [174, 276] on label at bounding box center [174, 276] width 13 height 0
click at [174, 268] on input "checkbox" at bounding box center [174, 268] width 13 height 0
click at [1104, 102] on button "Send Message" at bounding box center [1096, 108] width 94 height 27
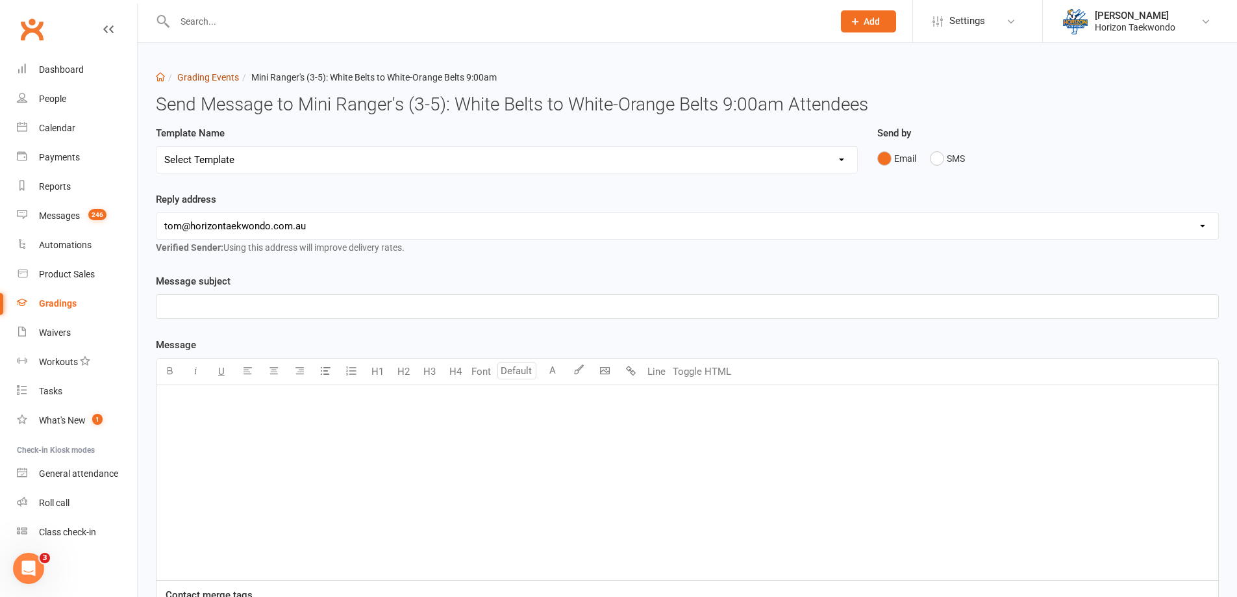
click at [206, 80] on link "Grading Events" at bounding box center [208, 77] width 62 height 10
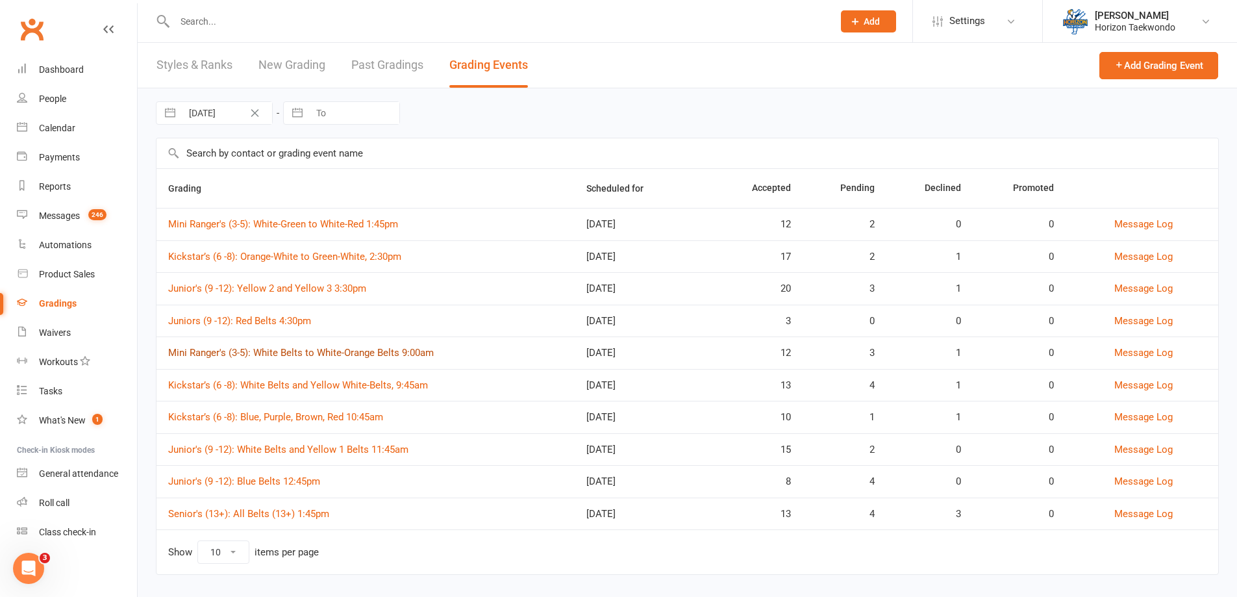
click at [299, 352] on link "Mini Ranger's (3-5): White Belts to White-Orange Belts 9:00am" at bounding box center [301, 353] width 266 height 12
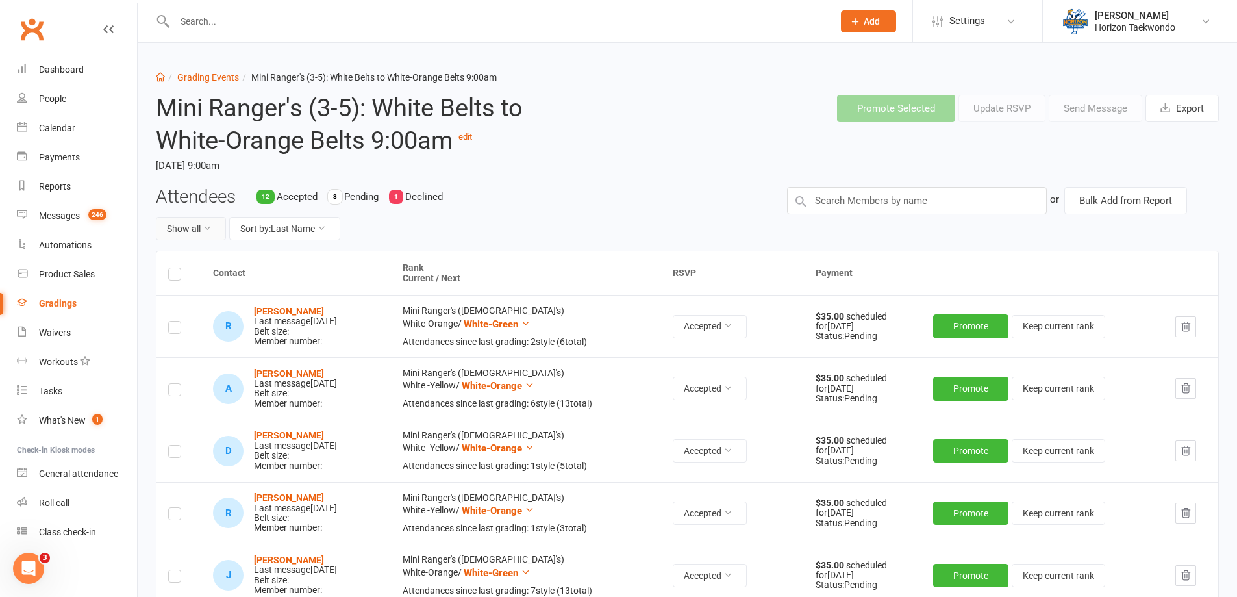
click at [201, 226] on button "Show all" at bounding box center [191, 228] width 70 height 23
click at [202, 340] on link "Pending only" at bounding box center [220, 336] width 129 height 26
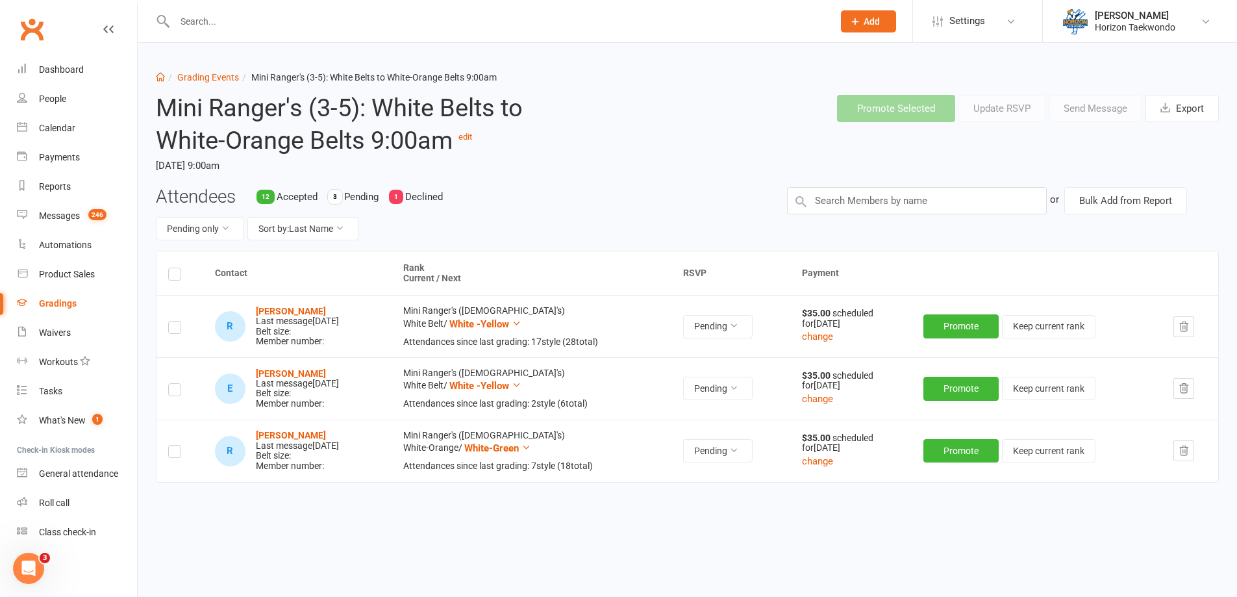
click at [1186, 393] on icon "button" at bounding box center [1184, 388] width 12 height 12
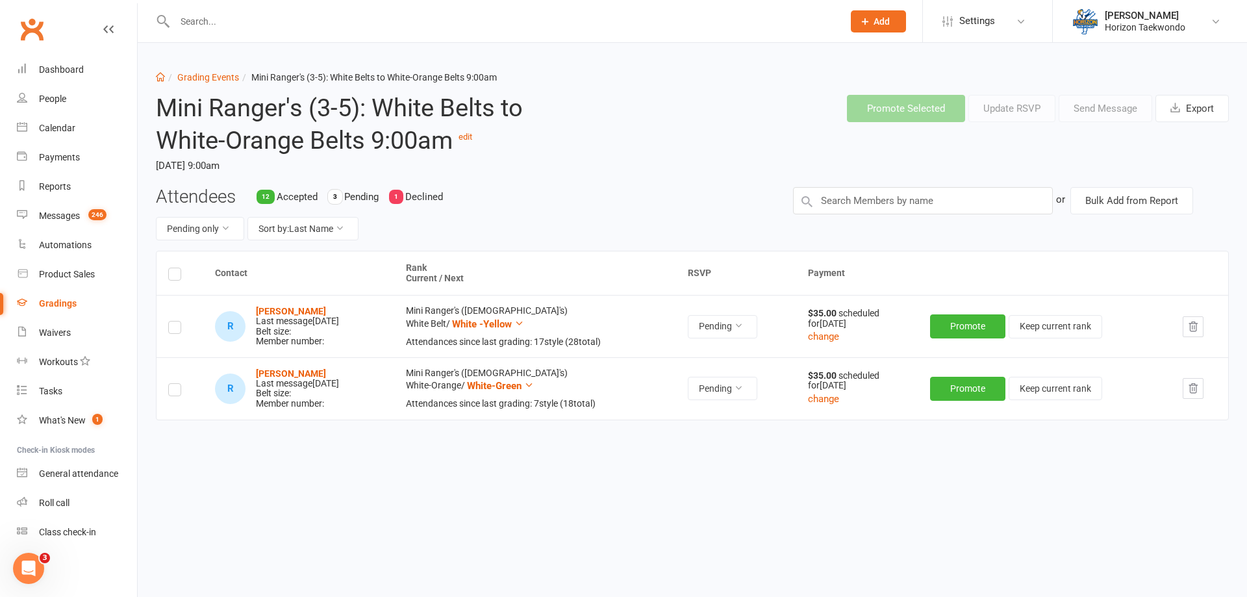
click at [174, 276] on label at bounding box center [174, 276] width 13 height 0
click at [174, 268] on input "checkbox" at bounding box center [174, 268] width 13 height 0
click at [1120, 103] on button "Send Message" at bounding box center [1105, 108] width 94 height 27
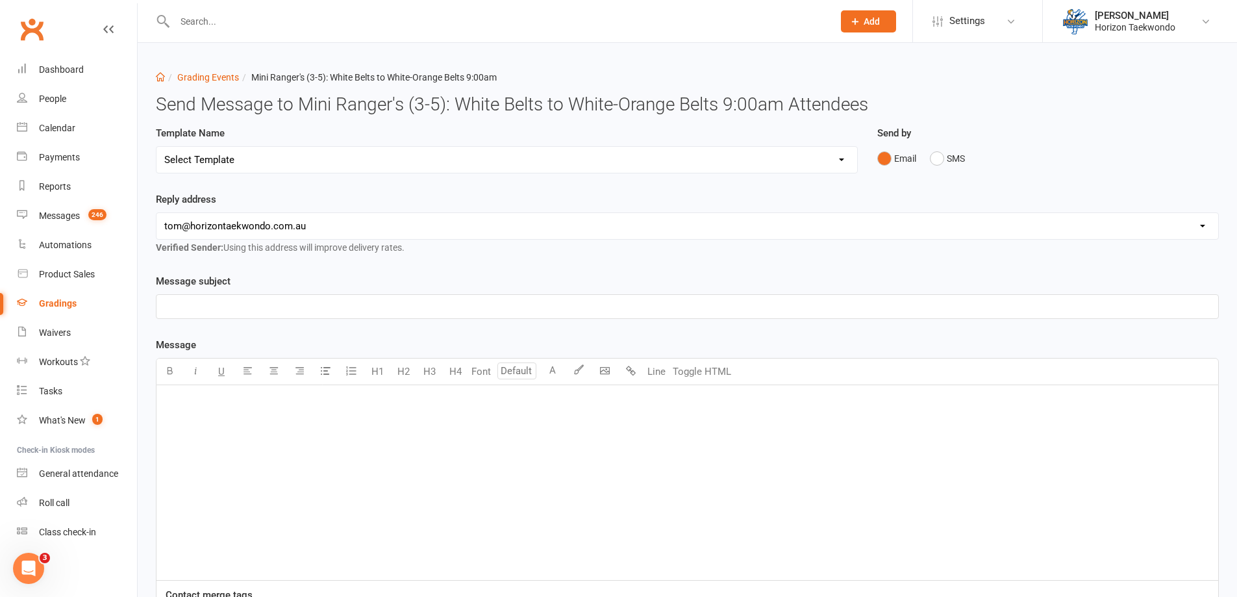
click at [517, 164] on select "Select Template [Email] New blue belts [Email] Alternate grading time [Email] C…" at bounding box center [506, 160] width 701 height 26
click at [156, 147] on select "Select Template [Email] New blue belts [Email] Alternate grading time [Email] C…" at bounding box center [506, 160] width 701 height 26
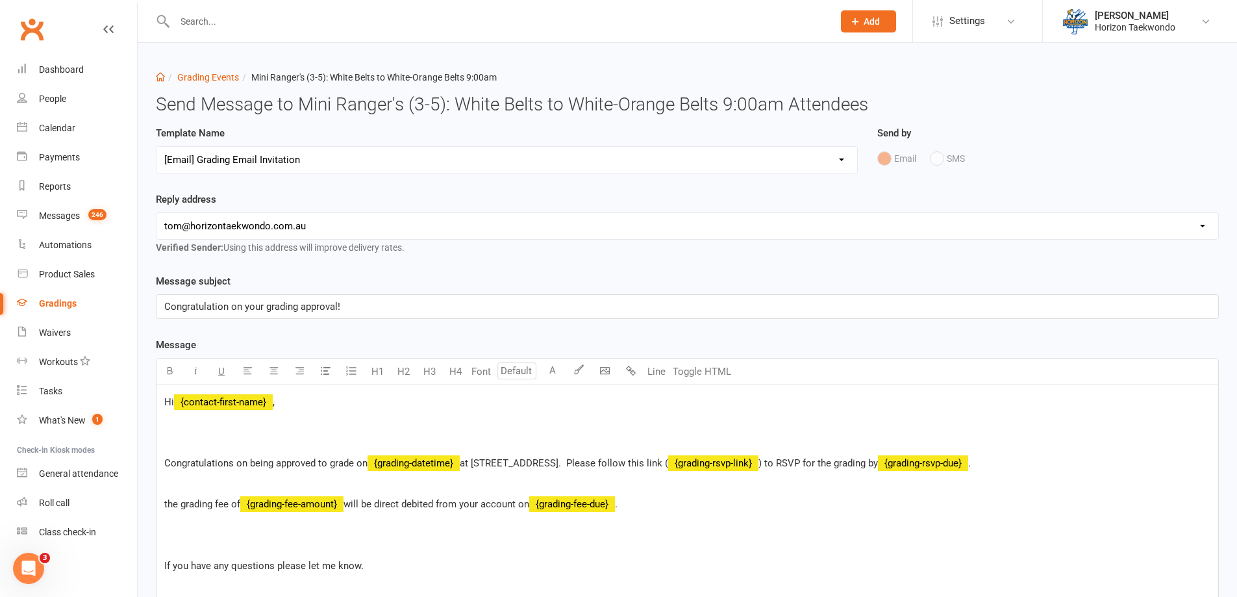
click at [337, 156] on select "Select Template [Email] New blue belts [Email] Alternate grading time [Email] C…" at bounding box center [506, 160] width 701 height 26
select select "15"
click at [156, 147] on select "Select Template [Email] New blue belts [Email] Alternate grading time [Email] C…" at bounding box center [506, 160] width 701 height 26
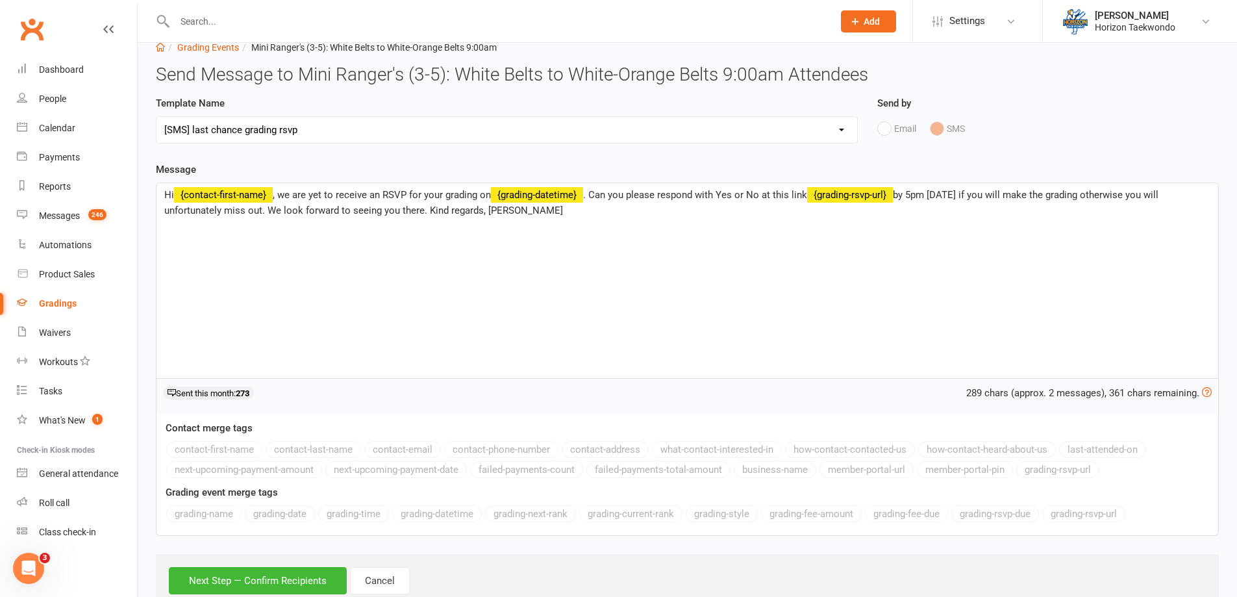
scroll to position [69, 0]
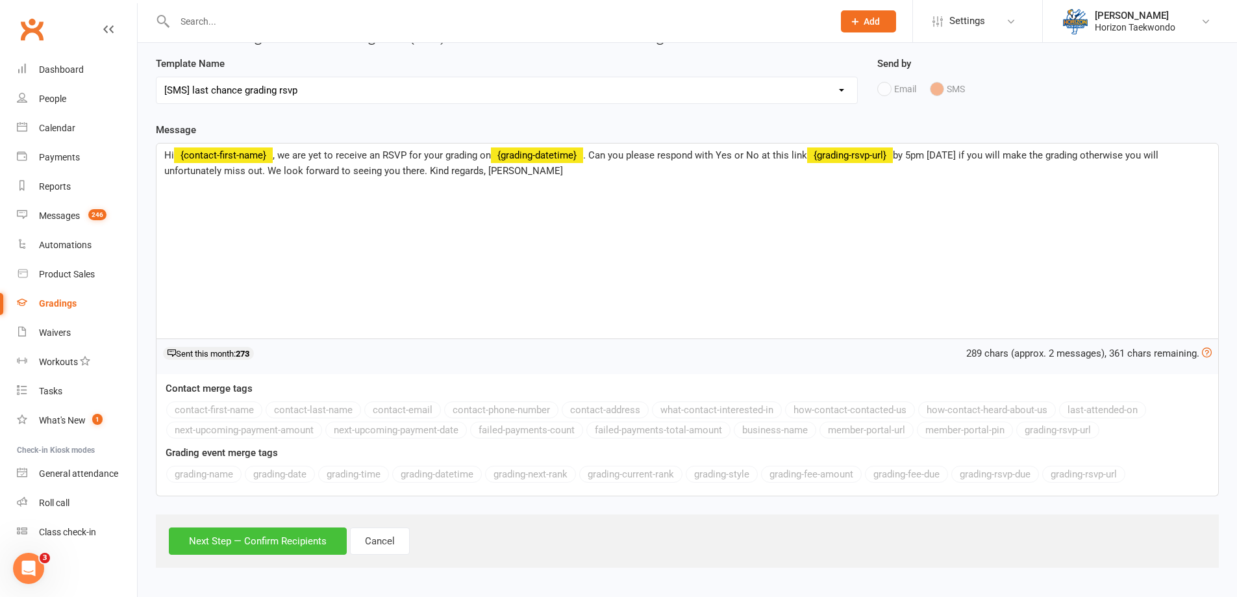
click at [276, 531] on button "Next Step — Confirm Recipients" at bounding box center [258, 540] width 178 height 27
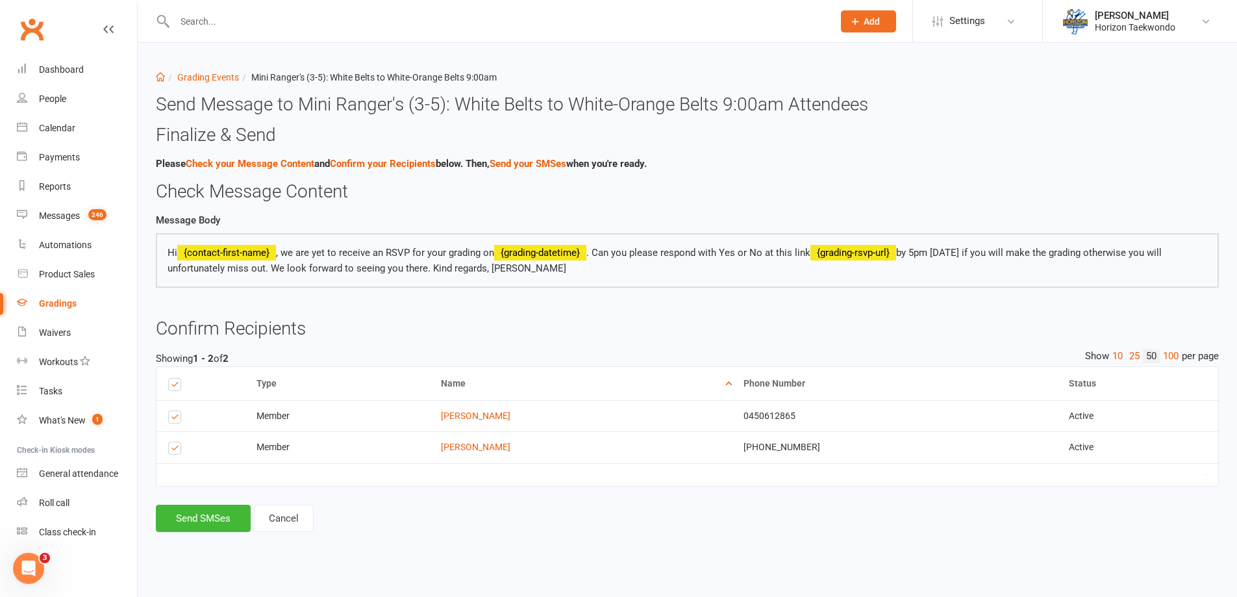
scroll to position [0, 0]
click at [221, 515] on button "Send SMSes" at bounding box center [203, 518] width 95 height 27
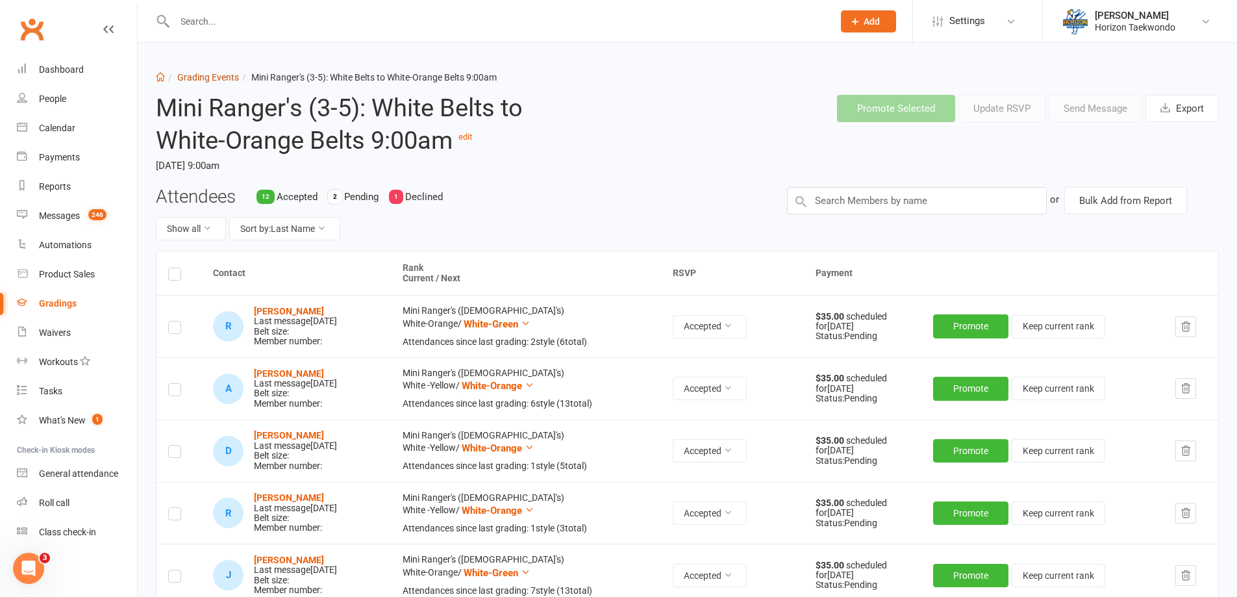
click at [203, 72] on link "Grading Events" at bounding box center [208, 77] width 62 height 10
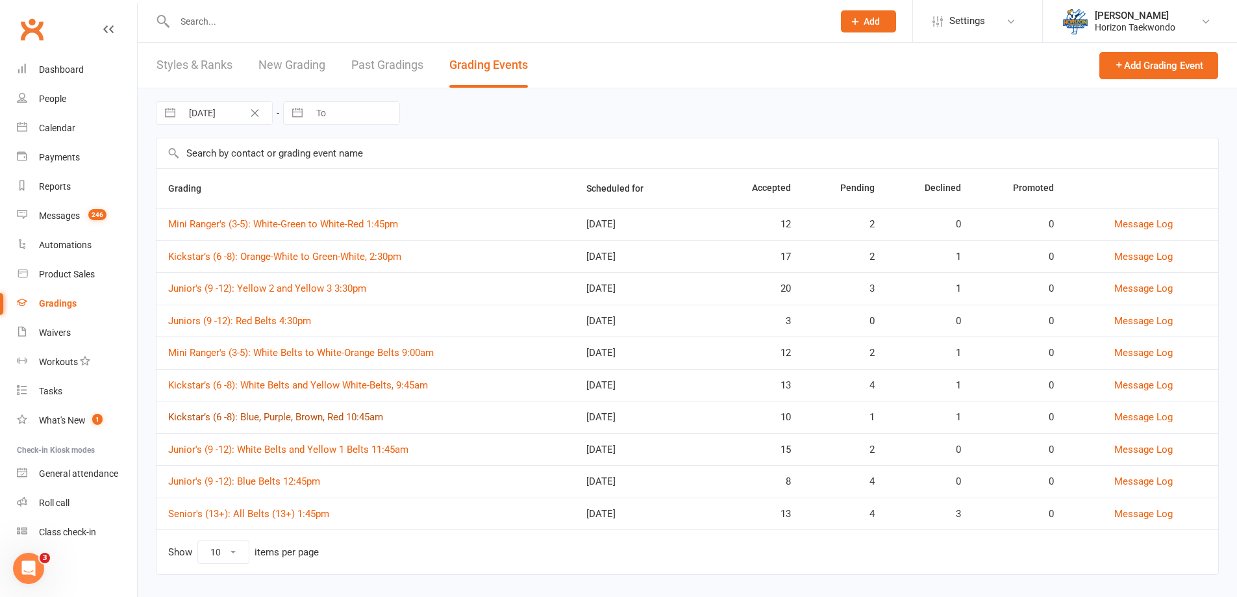
click at [358, 417] on link "Kickstar’s (6 -8): Blue, Purple, Brown, Red 10:45am" at bounding box center [275, 417] width 215 height 12
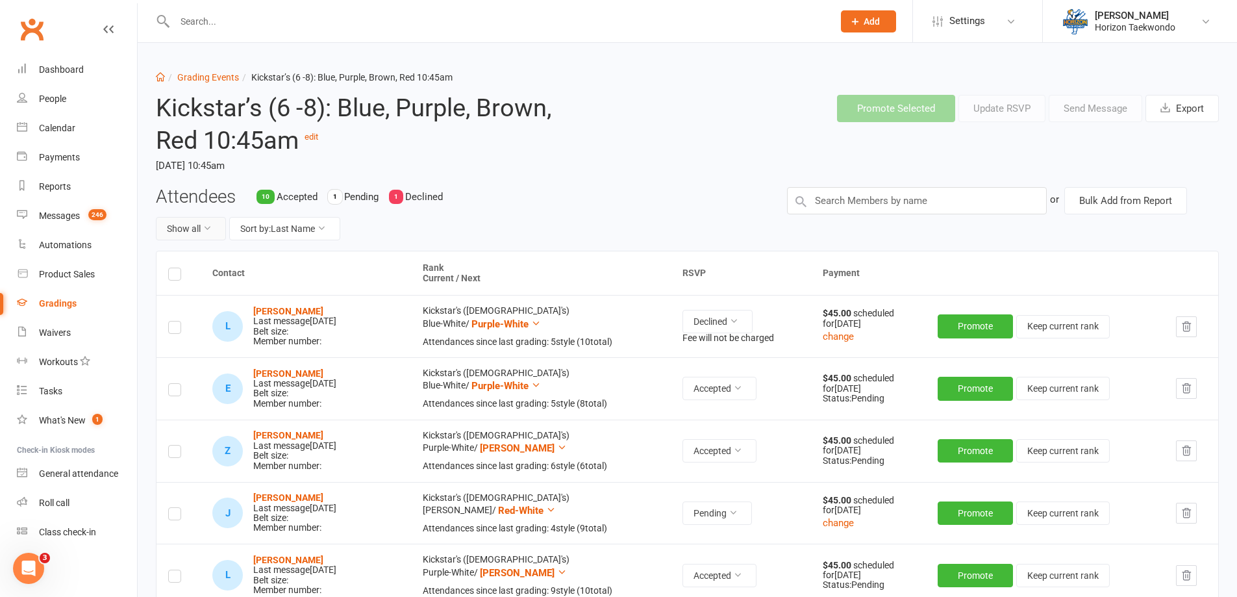
click at [195, 227] on button "Show all" at bounding box center [191, 228] width 70 height 23
click at [200, 338] on link "Pending only" at bounding box center [220, 336] width 129 height 26
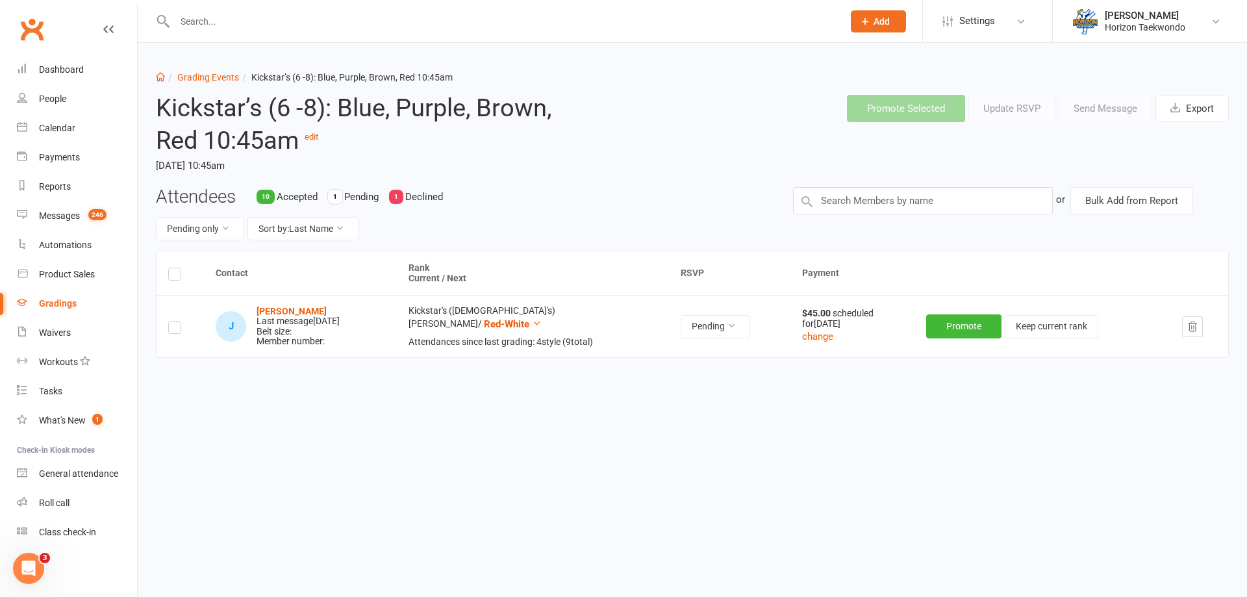
click at [177, 276] on label at bounding box center [174, 276] width 13 height 0
click at [177, 268] on input "checkbox" at bounding box center [174, 268] width 13 height 0
click at [1103, 107] on button "Send Message" at bounding box center [1105, 108] width 94 height 27
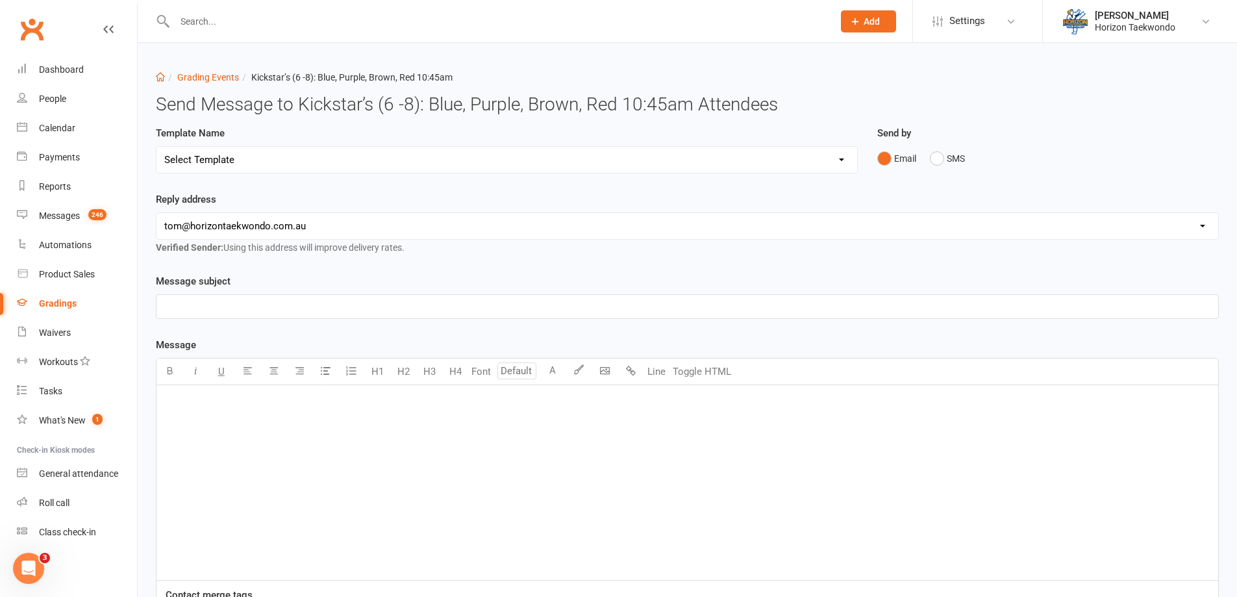
click at [683, 149] on select "Select Template [Email] New blue belts [Email] Alternate grading time [Email] C…" at bounding box center [506, 160] width 701 height 26
select select "15"
click at [156, 147] on select "Select Template [Email] New blue belts [Email] Alternate grading time [Email] C…" at bounding box center [506, 160] width 701 height 26
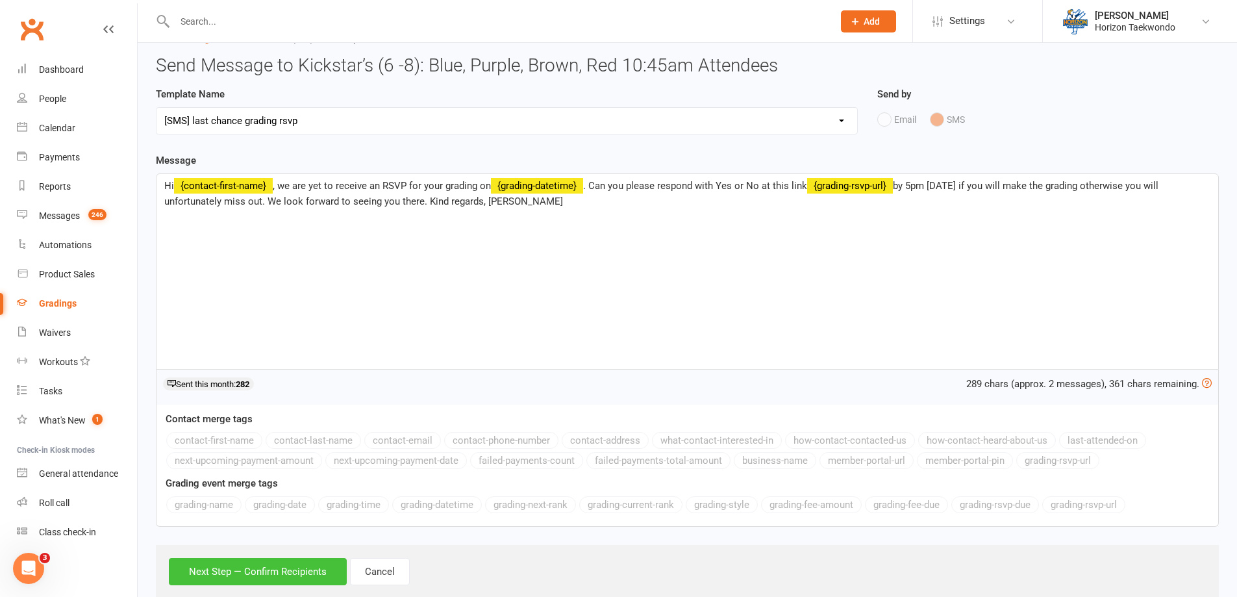
scroll to position [69, 0]
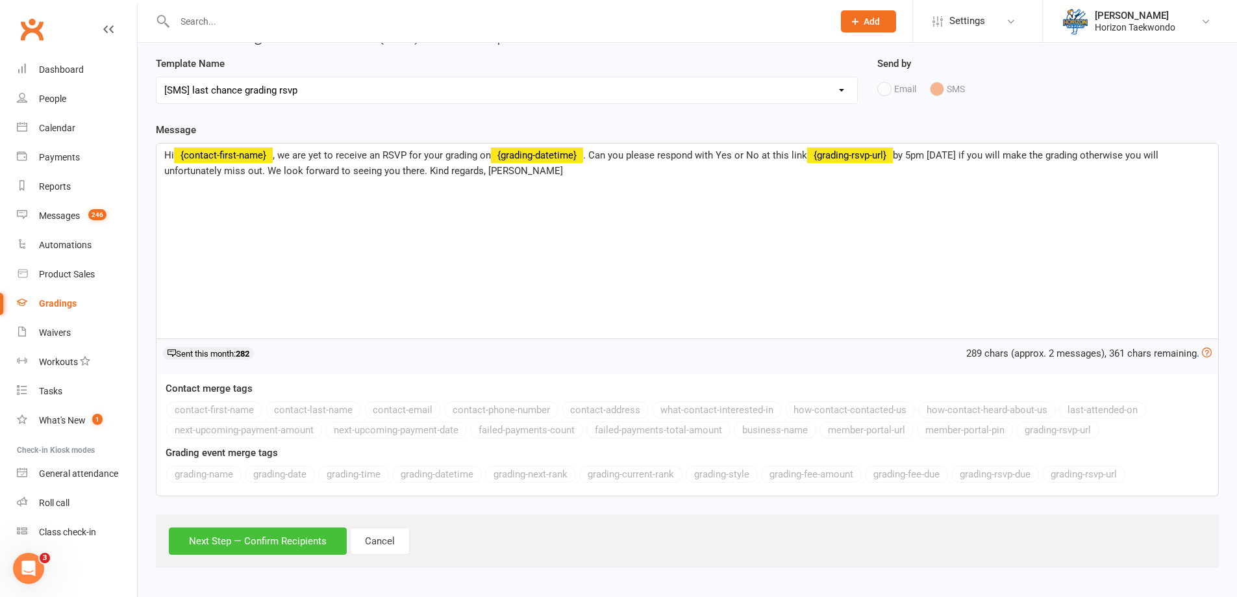
click at [329, 533] on button "Next Step — Confirm Recipients" at bounding box center [258, 540] width 178 height 27
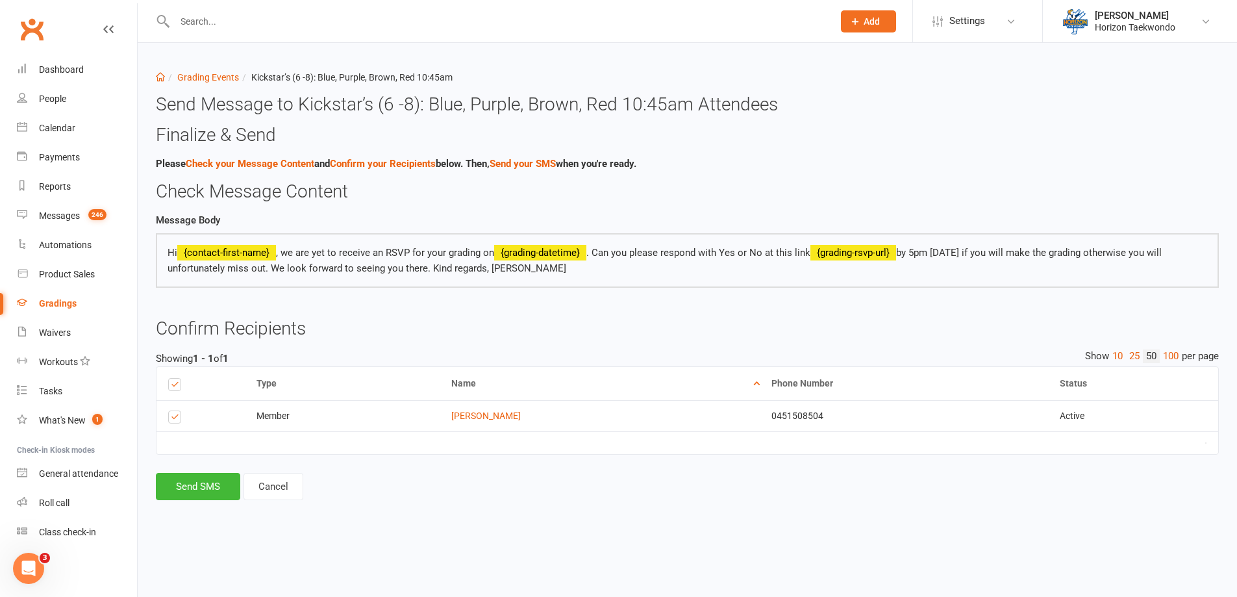
scroll to position [0, 0]
click at [178, 479] on button "Send SMS" at bounding box center [198, 486] width 84 height 27
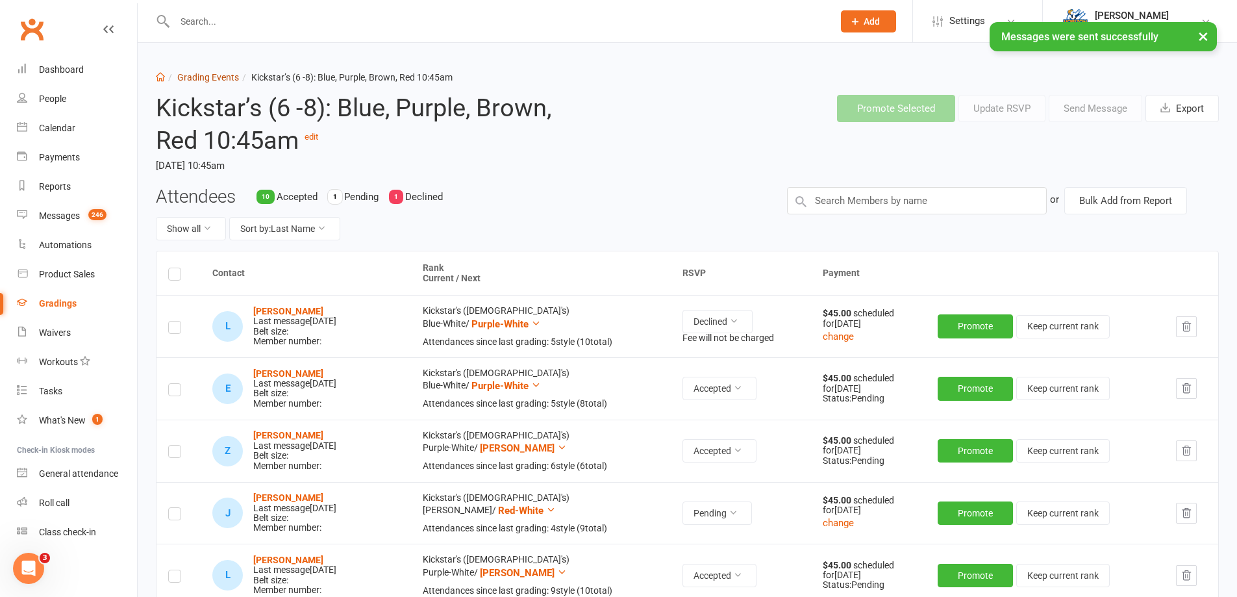
click at [219, 79] on link "Grading Events" at bounding box center [208, 77] width 62 height 10
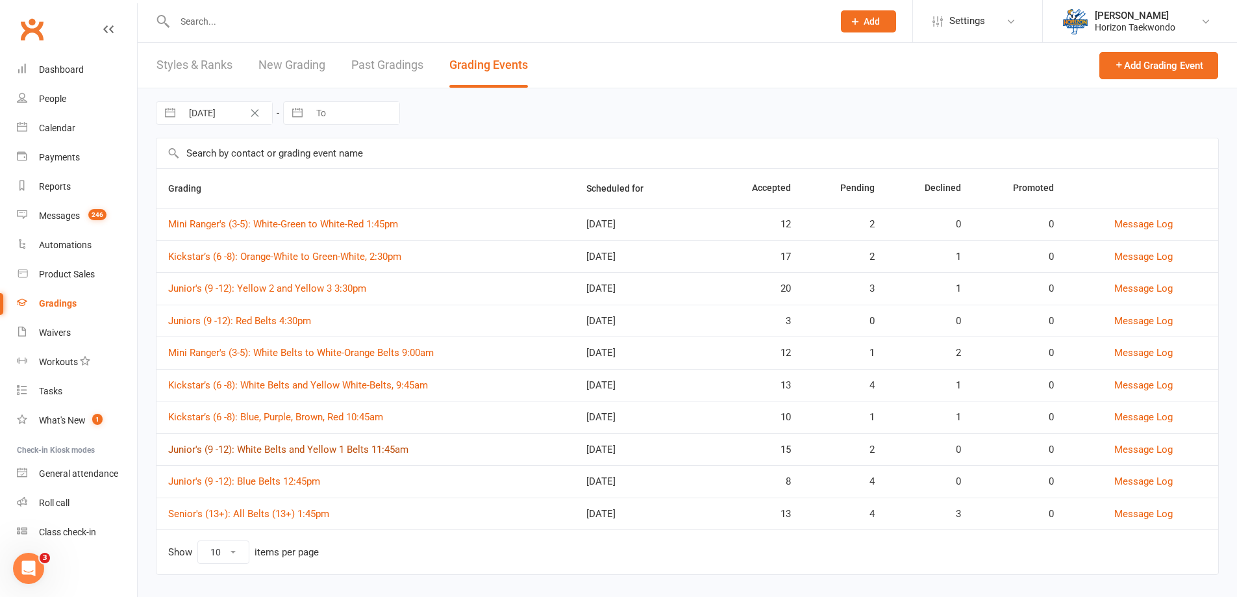
click at [308, 446] on link "Junior's (9 -12): White Belts and Yellow 1 Belts 11:45am" at bounding box center [288, 449] width 240 height 12
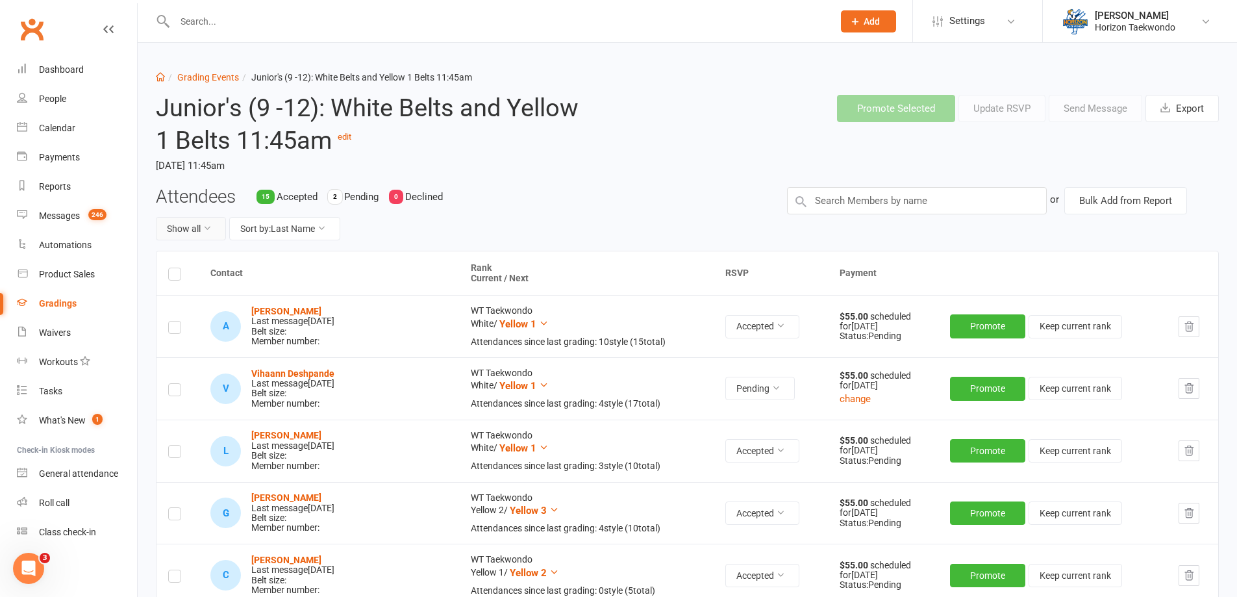
click at [212, 229] on icon at bounding box center [207, 227] width 9 height 9
click at [199, 339] on link "Pending only" at bounding box center [220, 336] width 129 height 26
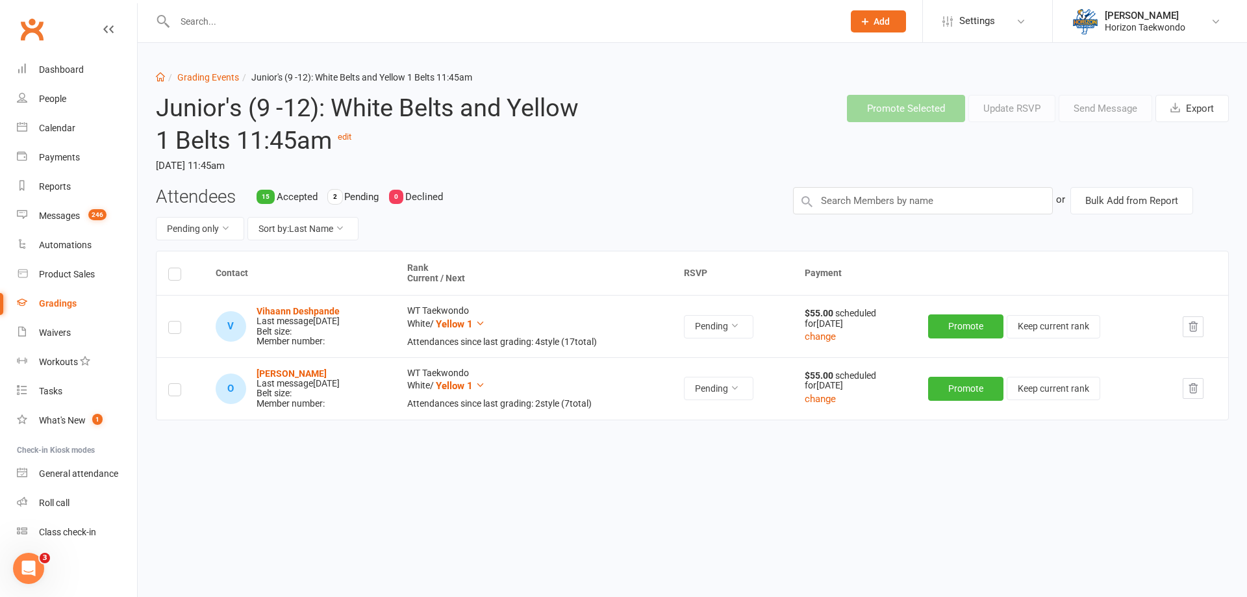
click at [172, 276] on label at bounding box center [174, 276] width 13 height 0
click at [172, 268] on input "checkbox" at bounding box center [174, 268] width 13 height 0
click at [1118, 106] on button "Send Message" at bounding box center [1105, 108] width 94 height 27
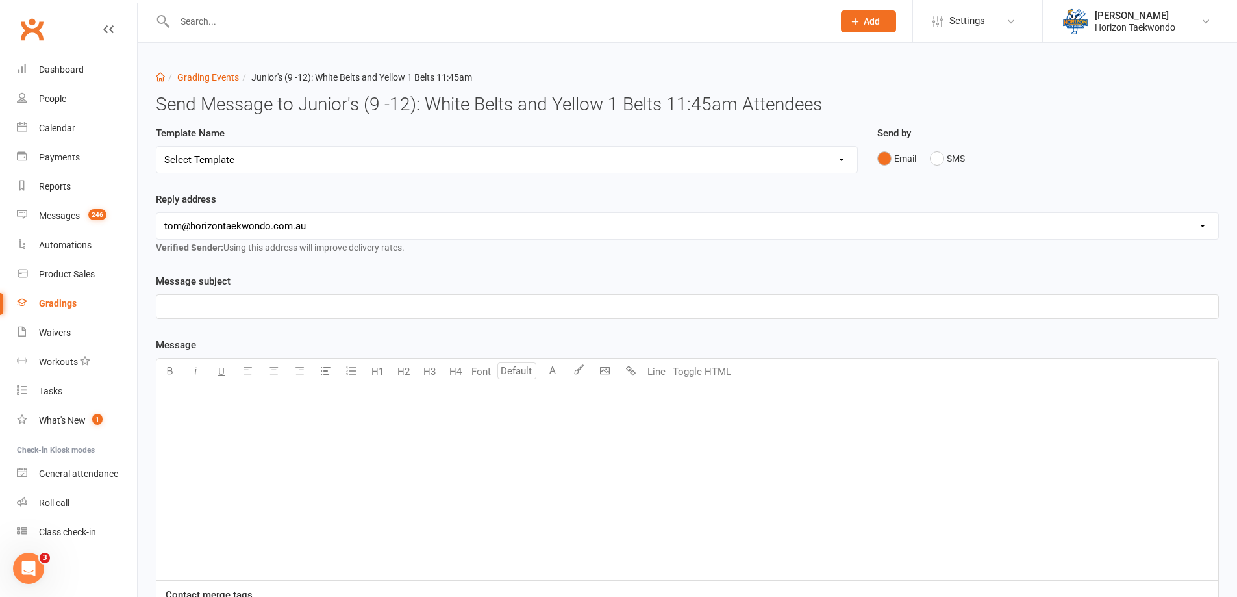
click at [615, 156] on select "Select Template [Email] New blue belts [Email] Alternate grading time [Email] C…" at bounding box center [506, 160] width 701 height 26
select select "16"
click at [156, 147] on select "Select Template [Email] New blue belts [Email] Alternate grading time [Email] C…" at bounding box center [506, 160] width 701 height 26
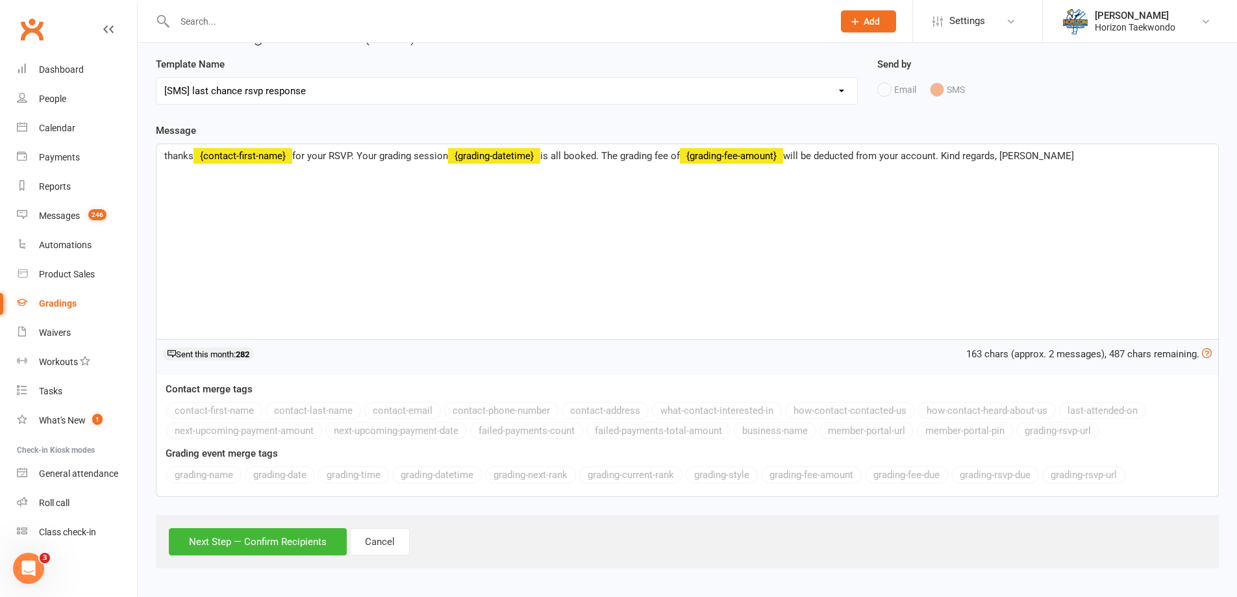
scroll to position [69, 0]
click at [260, 534] on button "Next Step — Confirm Recipients" at bounding box center [258, 540] width 178 height 27
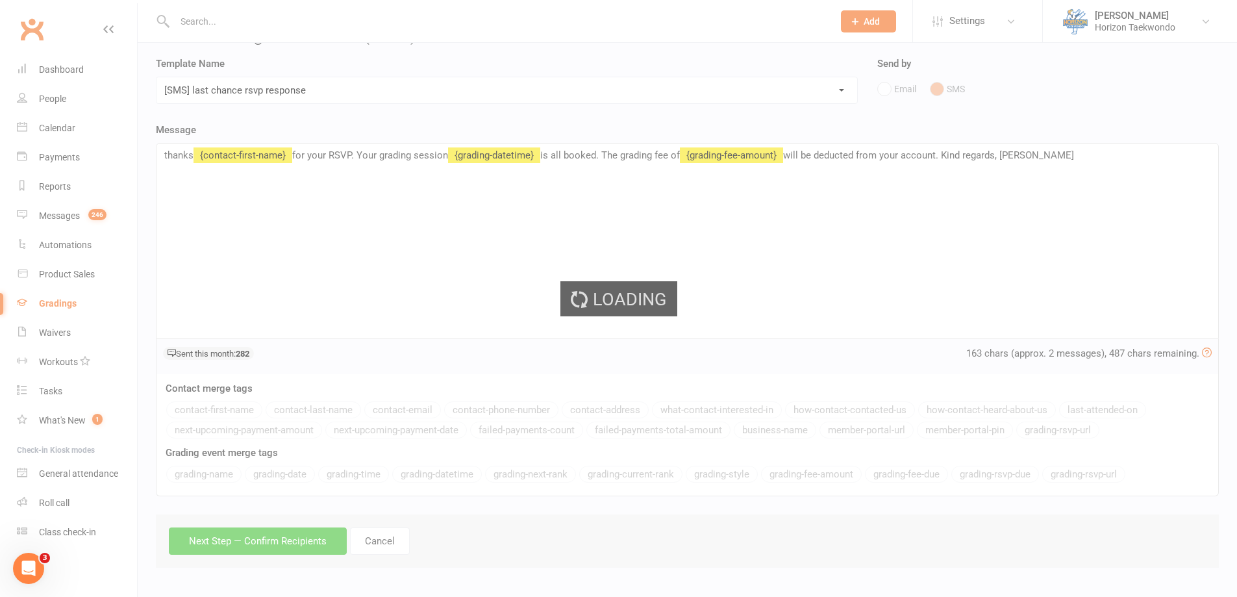
scroll to position [0, 0]
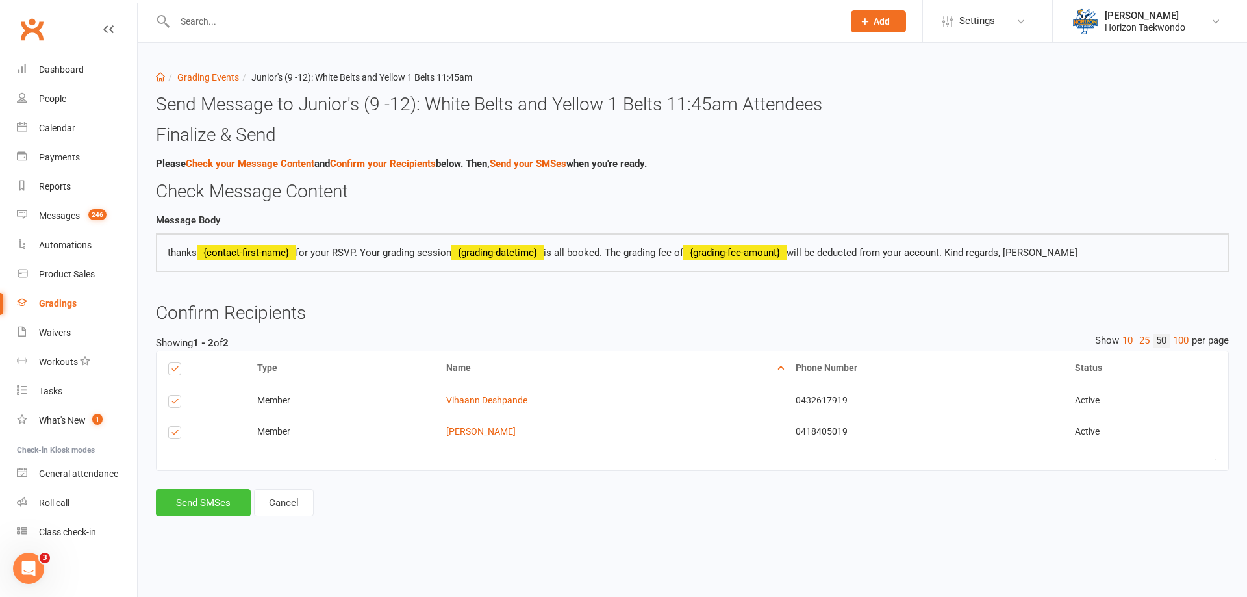
click at [203, 506] on button "Send SMSes" at bounding box center [203, 502] width 95 height 27
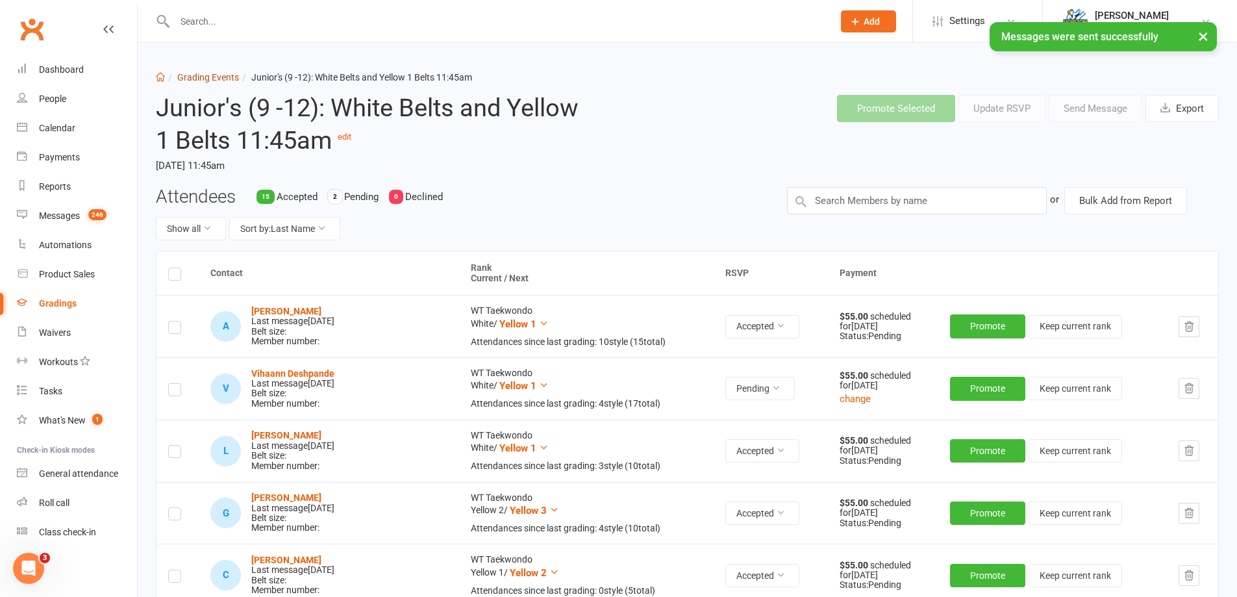
click at [216, 75] on link "Grading Events" at bounding box center [208, 77] width 62 height 10
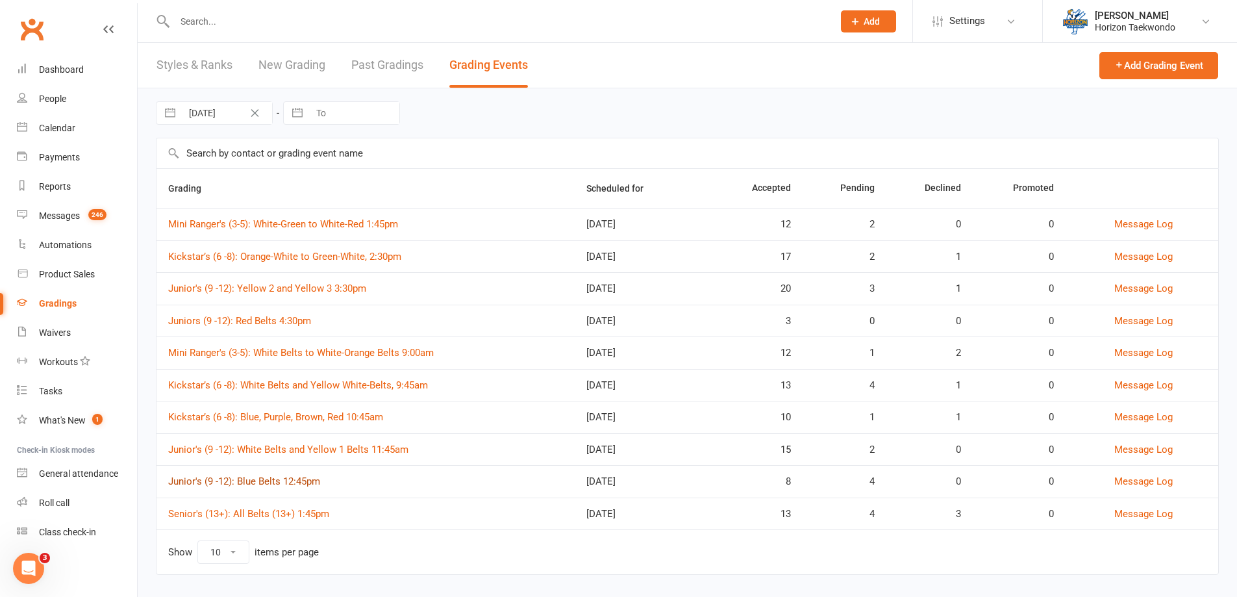
click at [281, 484] on link "Junior's (9 -12): Blue Belts 12:45pm" at bounding box center [244, 481] width 152 height 12
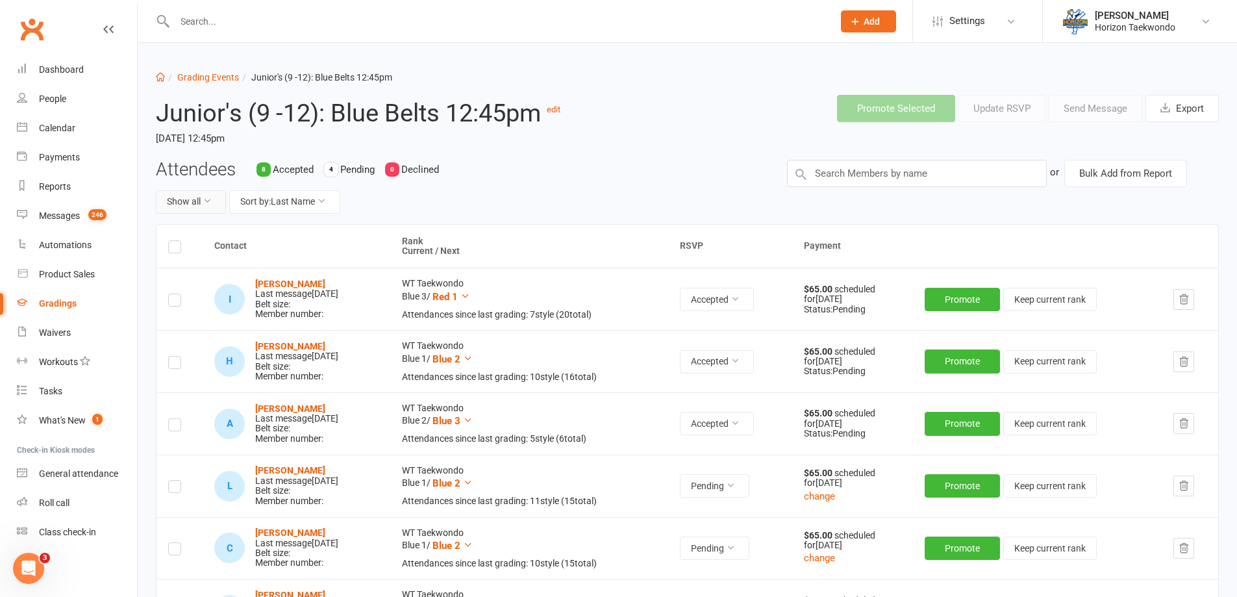
click at [206, 199] on icon at bounding box center [207, 200] width 9 height 9
click at [192, 311] on link "Pending only" at bounding box center [220, 310] width 129 height 26
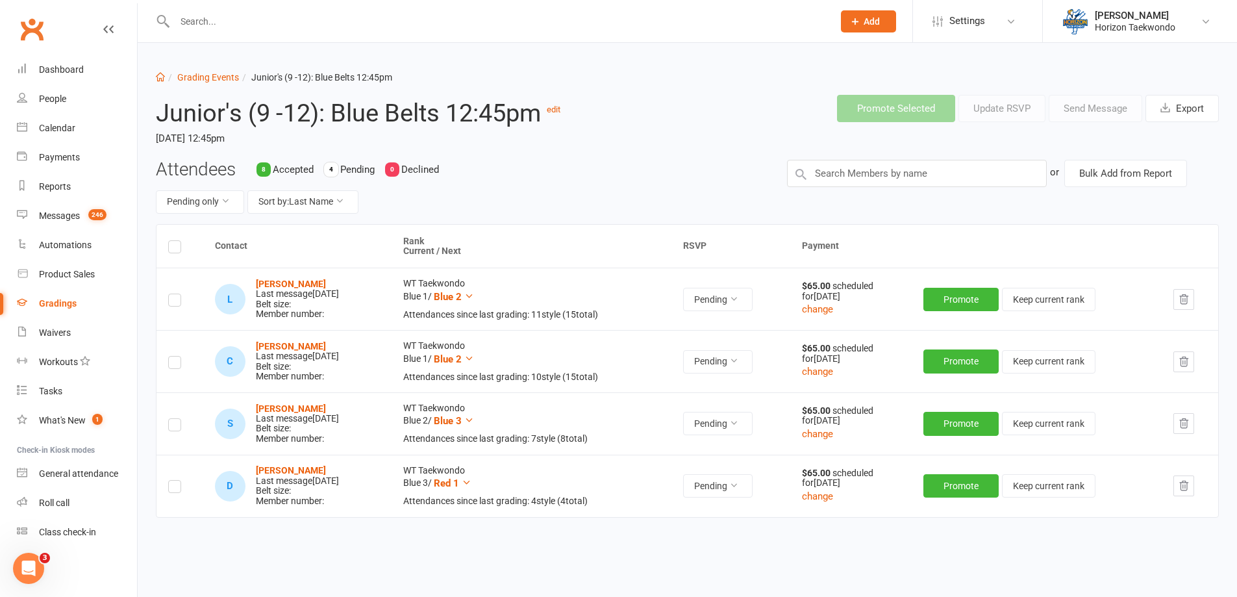
click at [179, 249] on label at bounding box center [174, 249] width 13 height 0
click at [179, 241] on input "checkbox" at bounding box center [174, 241] width 13 height 0
click at [1101, 111] on button "Send Message" at bounding box center [1096, 108] width 94 height 27
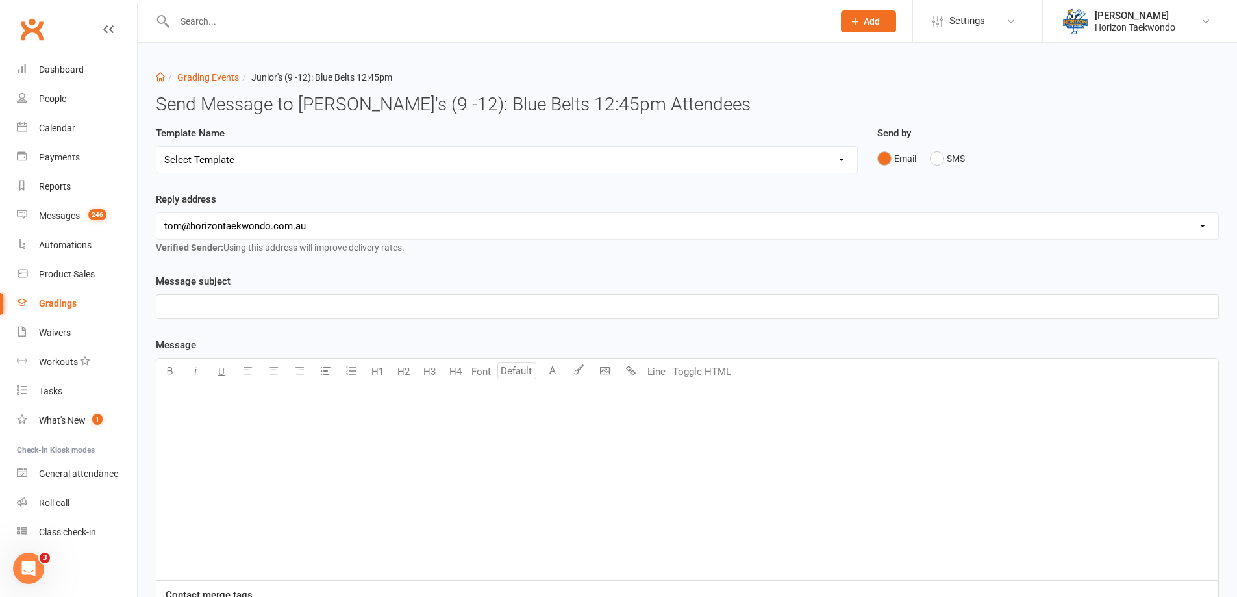
click at [616, 158] on select "Select Template [Email] New blue belts [Email] Alternate grading time [Email] C…" at bounding box center [506, 160] width 701 height 26
select select "16"
click at [156, 147] on select "Select Template [Email] New blue belts [Email] Alternate grading time [Email] C…" at bounding box center [506, 160] width 701 height 26
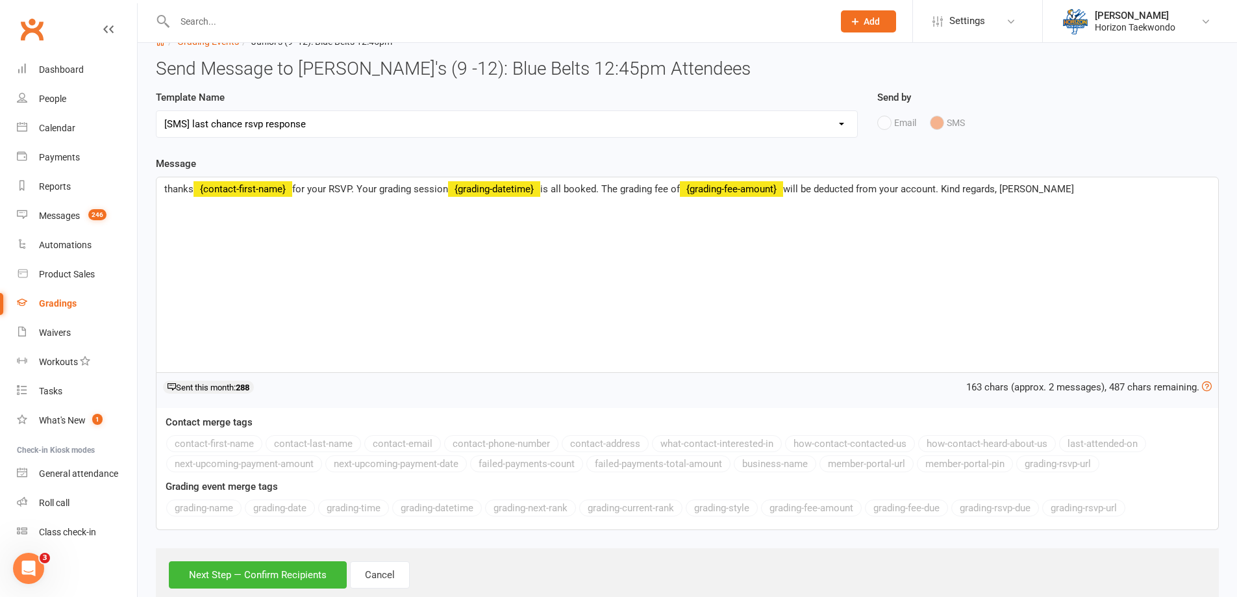
scroll to position [69, 0]
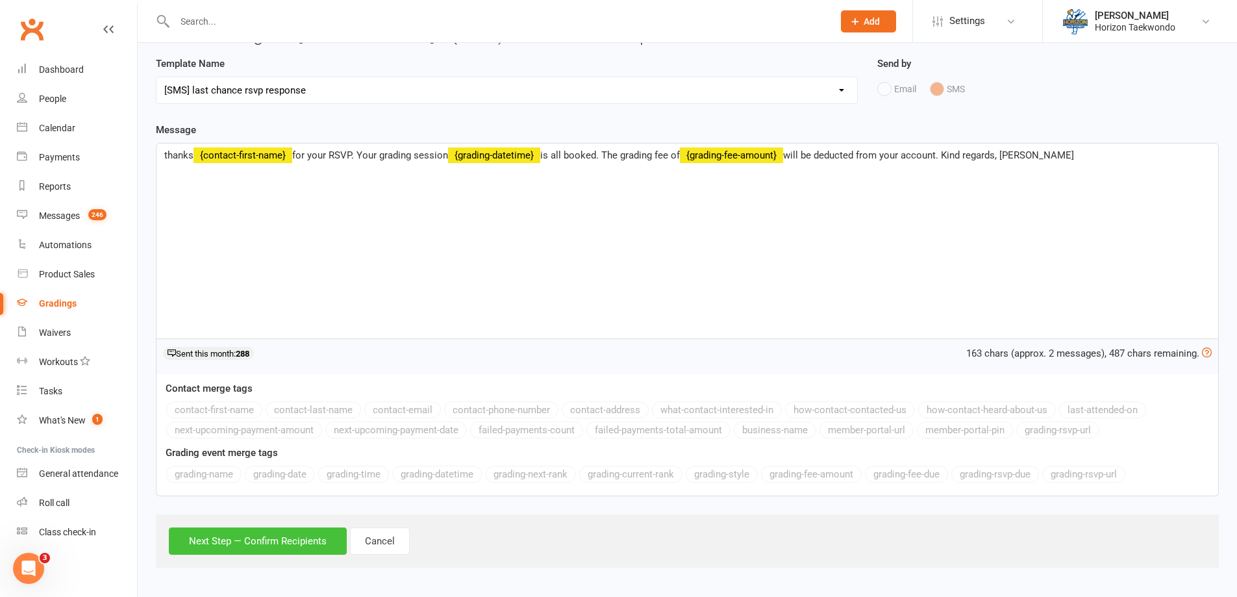
click at [273, 543] on button "Next Step — Confirm Recipients" at bounding box center [258, 540] width 178 height 27
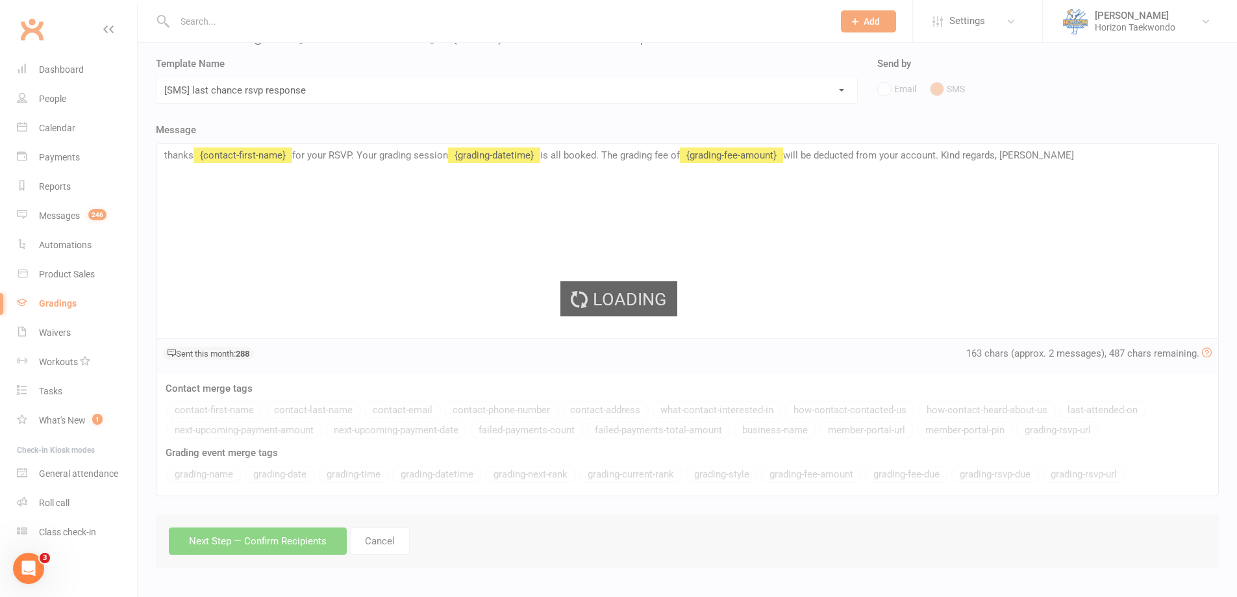
scroll to position [0, 0]
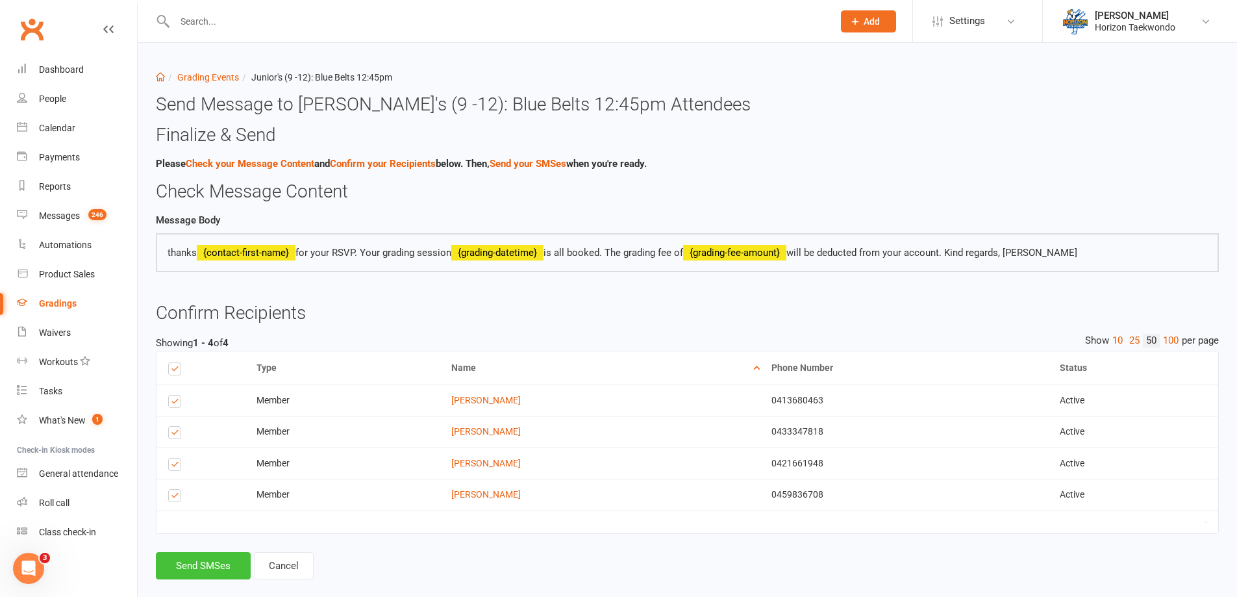
click at [209, 568] on button "Send SMSes" at bounding box center [203, 565] width 95 height 27
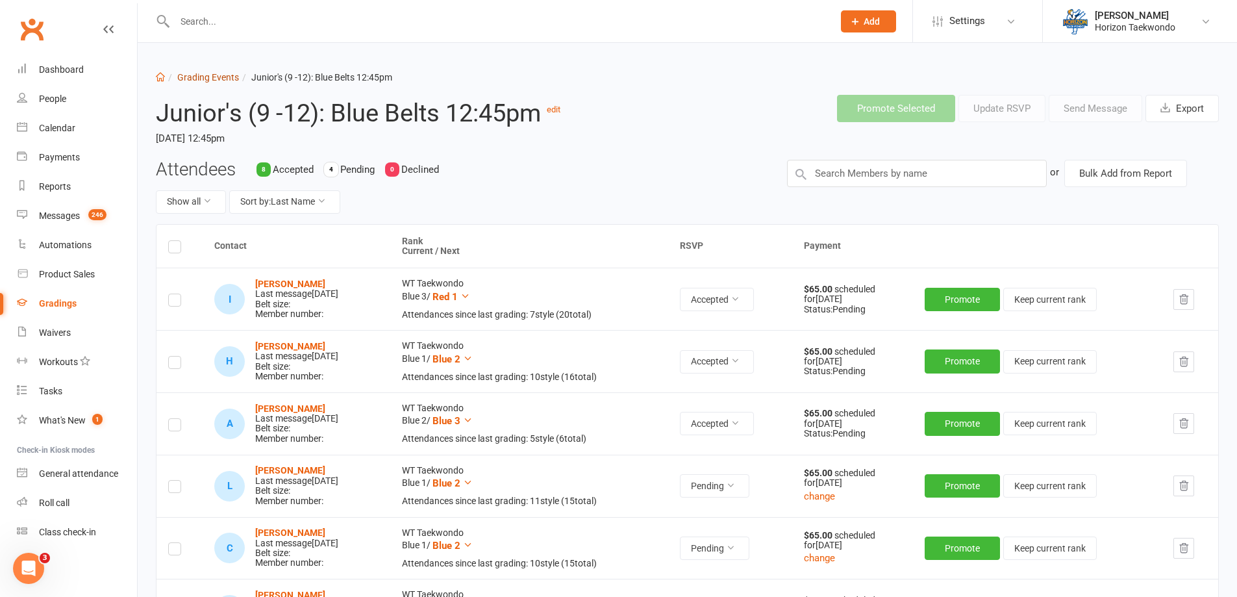
click at [207, 73] on link "Grading Events" at bounding box center [208, 77] width 62 height 10
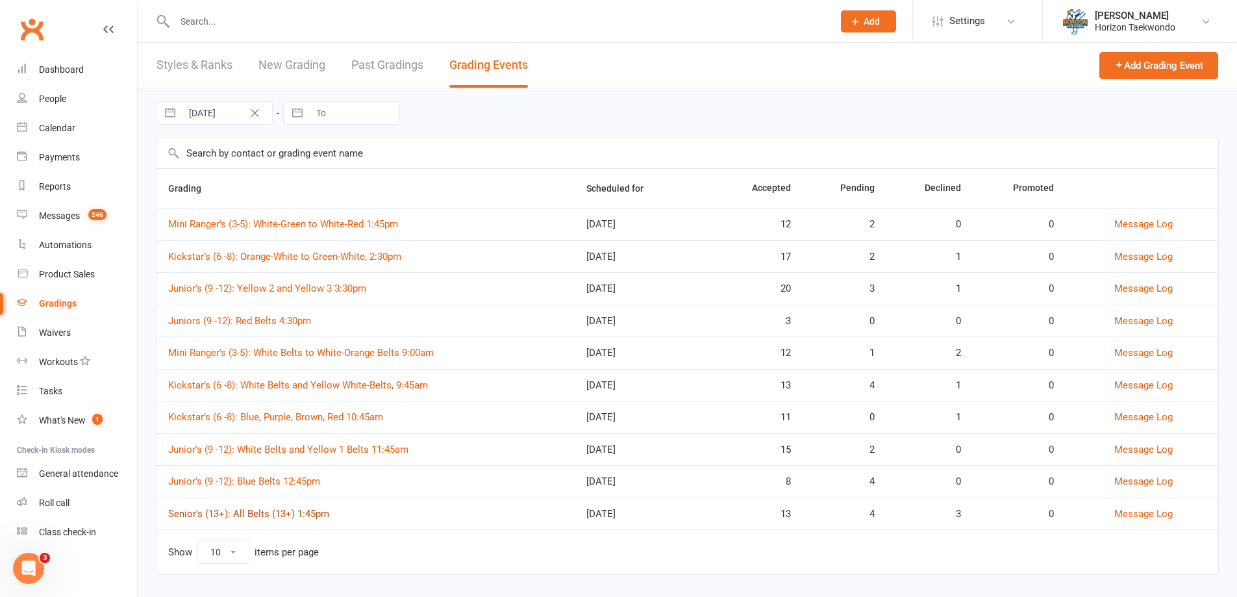
click at [256, 510] on link "Senior's (13+): All Belts (13+) 1:45pm" at bounding box center [248, 514] width 161 height 12
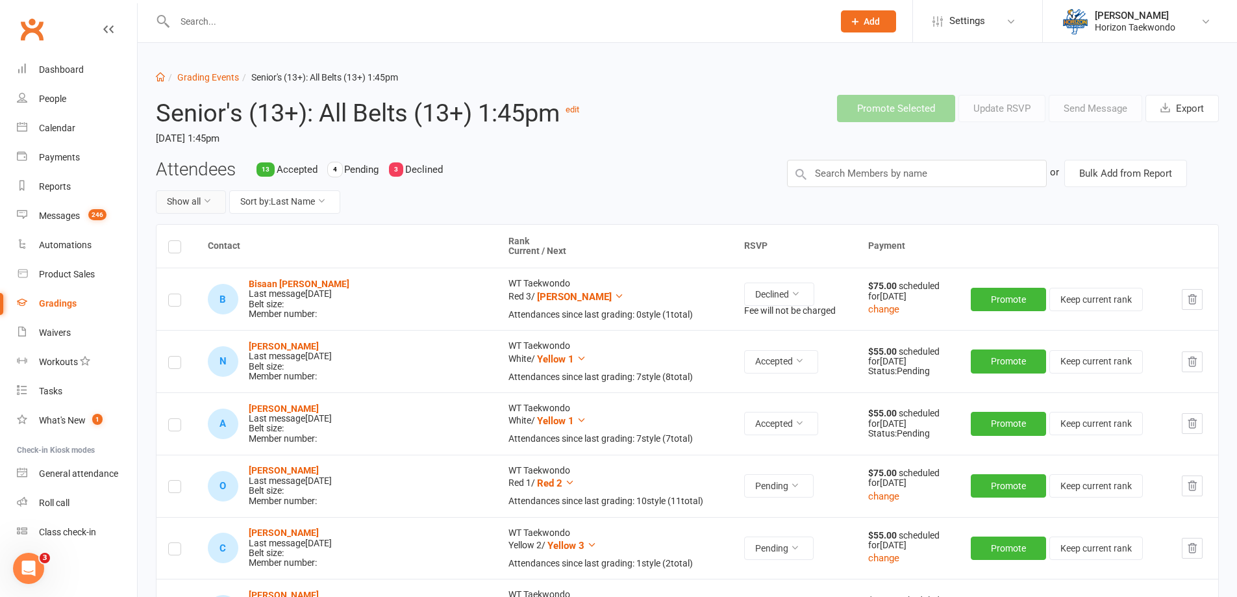
click at [200, 203] on button "Show all" at bounding box center [191, 201] width 70 height 23
click at [215, 310] on link "Pending only" at bounding box center [220, 310] width 129 height 26
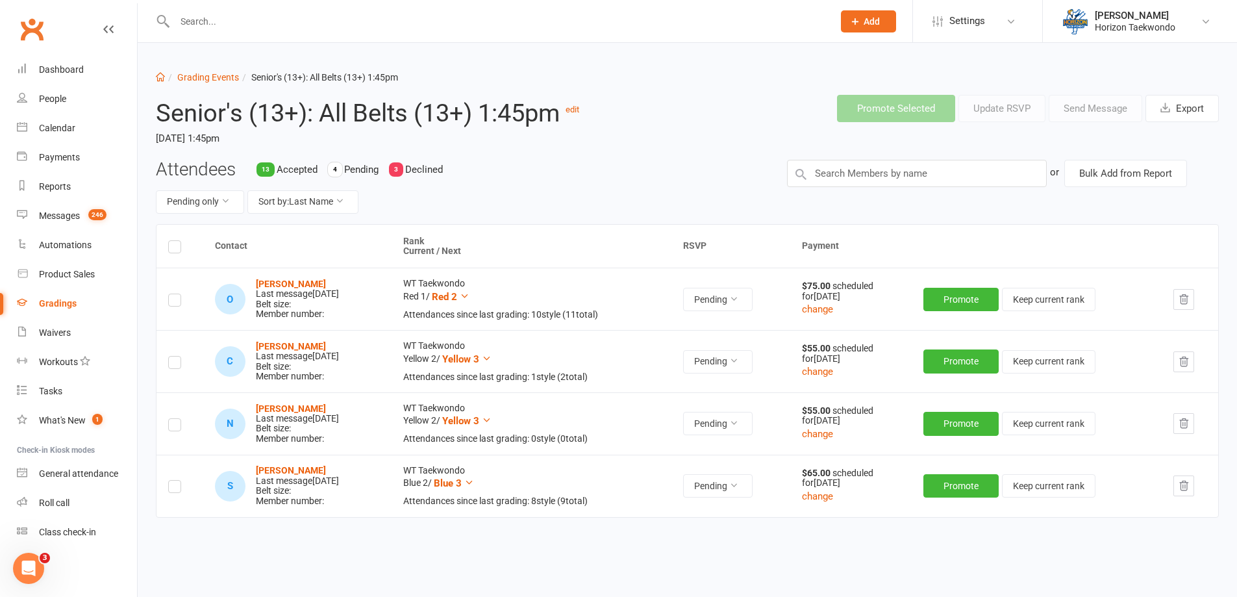
click at [172, 249] on label at bounding box center [174, 249] width 13 height 0
click at [172, 241] on input "checkbox" at bounding box center [174, 241] width 13 height 0
click at [1117, 110] on button "Send Message" at bounding box center [1096, 108] width 94 height 27
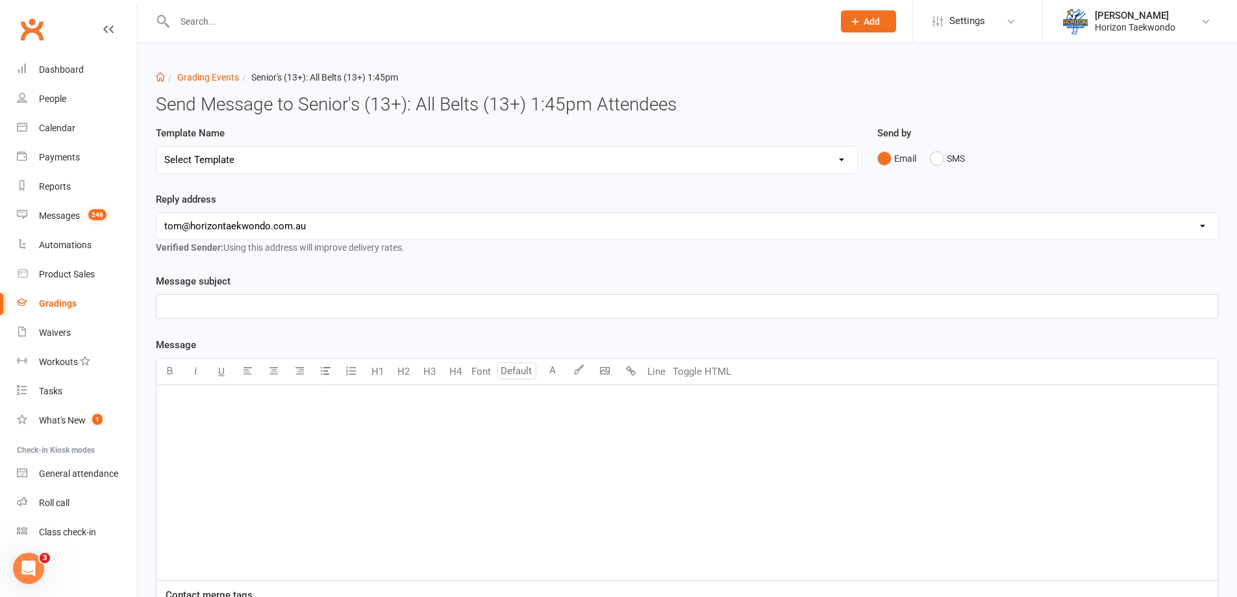
click at [408, 160] on select "Select Template [Email] New blue belts [Email] Alternate grading time [Email] C…" at bounding box center [506, 160] width 701 height 26
click at [156, 147] on select "Select Template [Email] New blue belts [Email] Alternate grading time [Email] C…" at bounding box center [506, 160] width 701 height 26
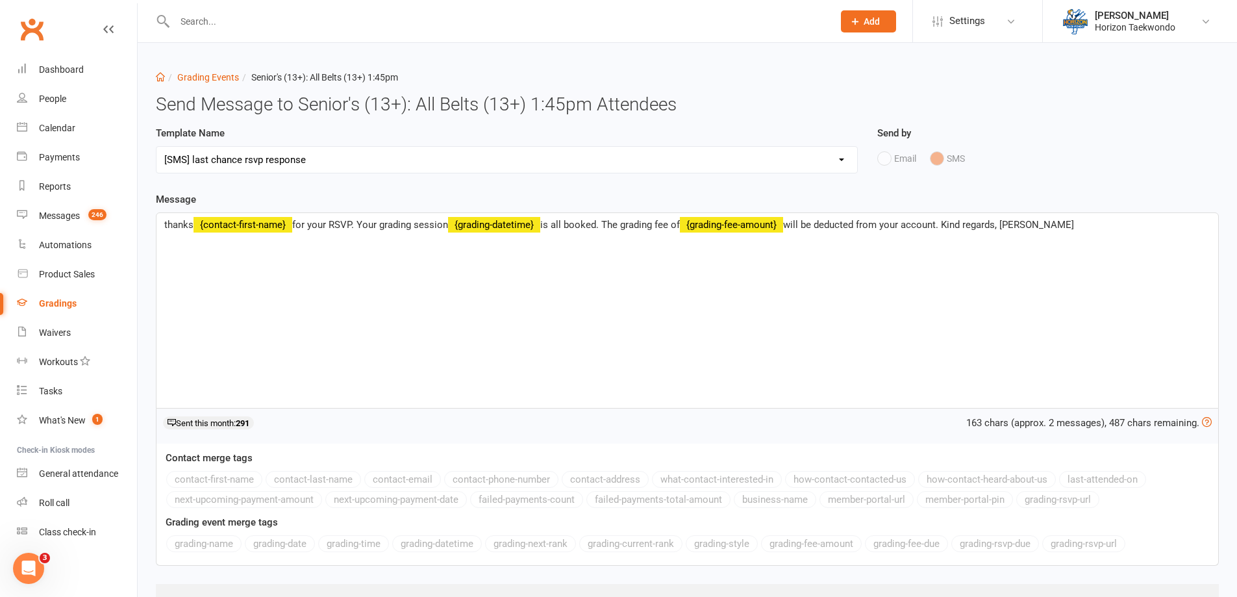
click at [784, 164] on select "Select Template [Email] New blue belts [Email] Alternate grading time [Email] C…" at bounding box center [506, 160] width 701 height 26
select select "15"
click at [156, 147] on select "Select Template [Email] New blue belts [Email] Alternate grading time [Email] C…" at bounding box center [506, 160] width 701 height 26
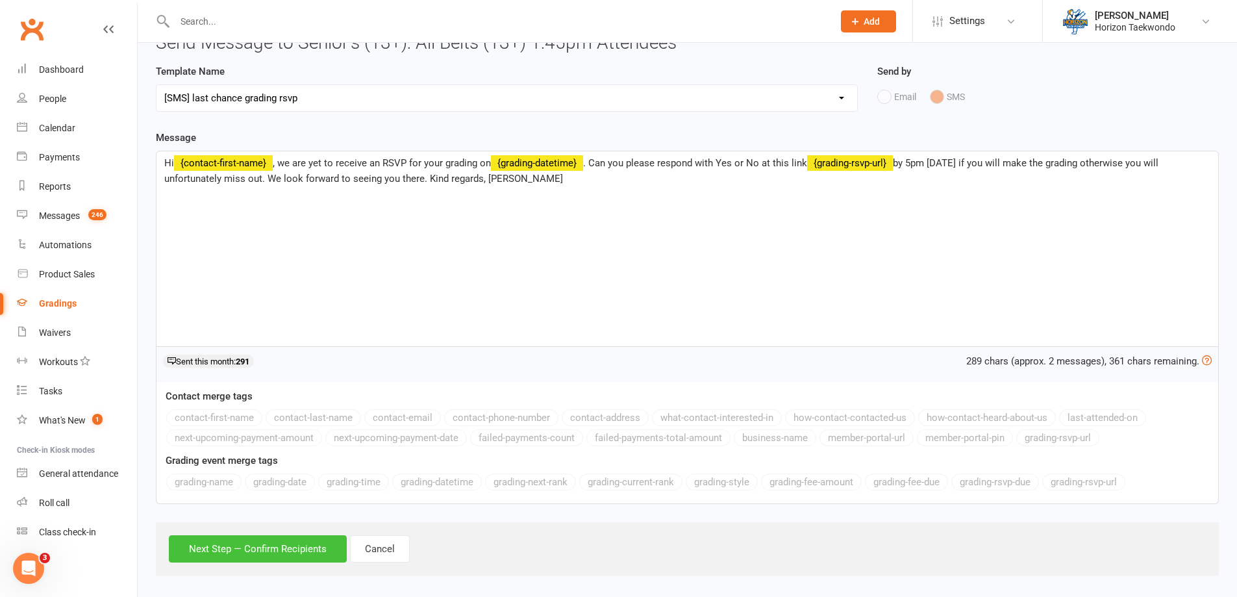
scroll to position [69, 0]
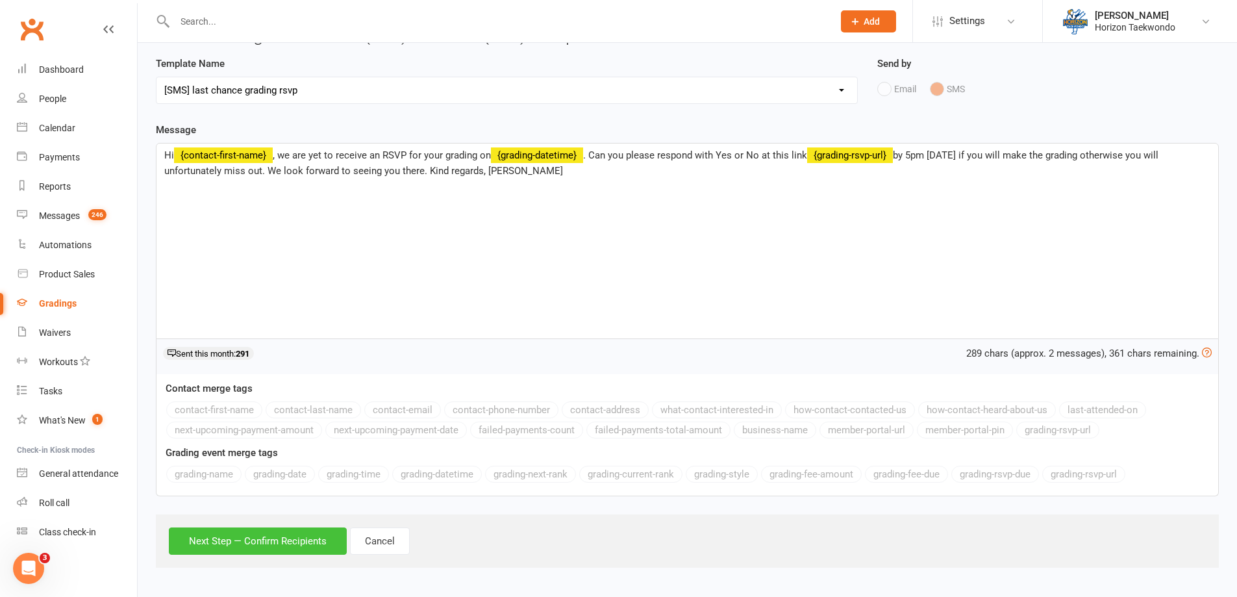
click at [330, 546] on button "Next Step — Confirm Recipients" at bounding box center [258, 540] width 178 height 27
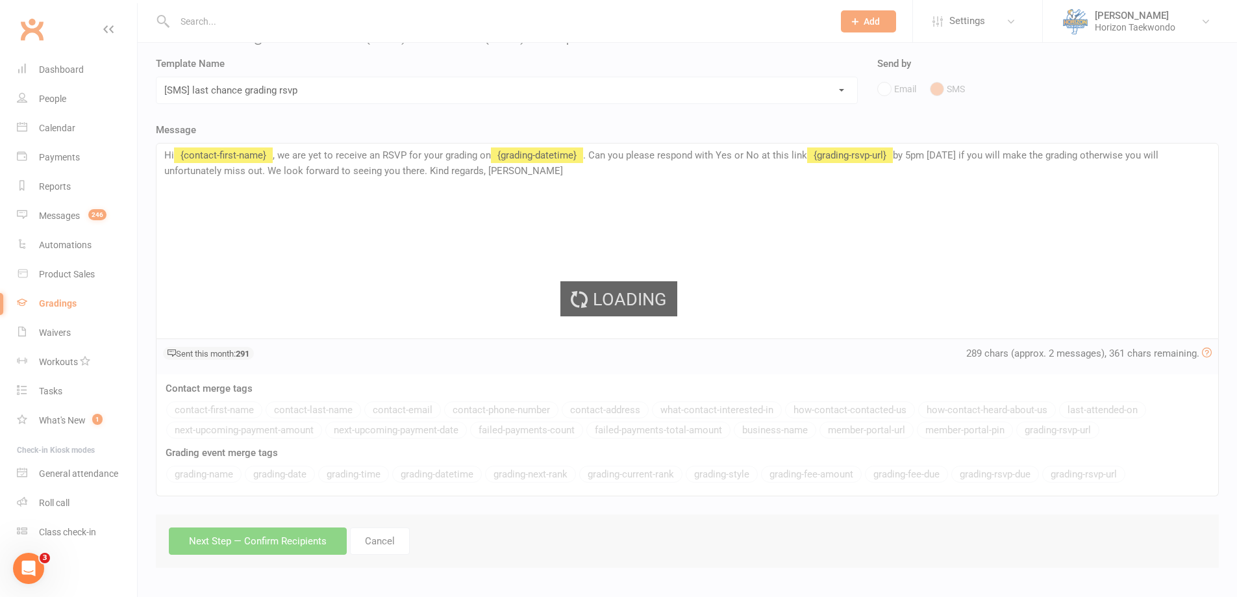
scroll to position [0, 0]
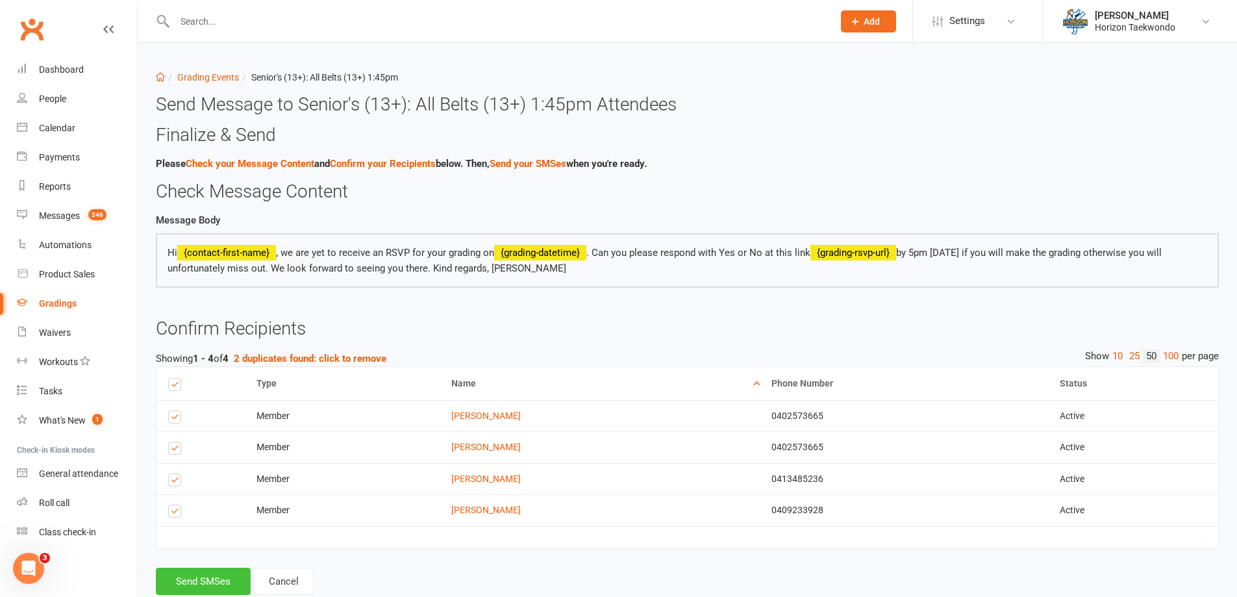
click at [230, 573] on button "Send SMSes" at bounding box center [203, 581] width 95 height 27
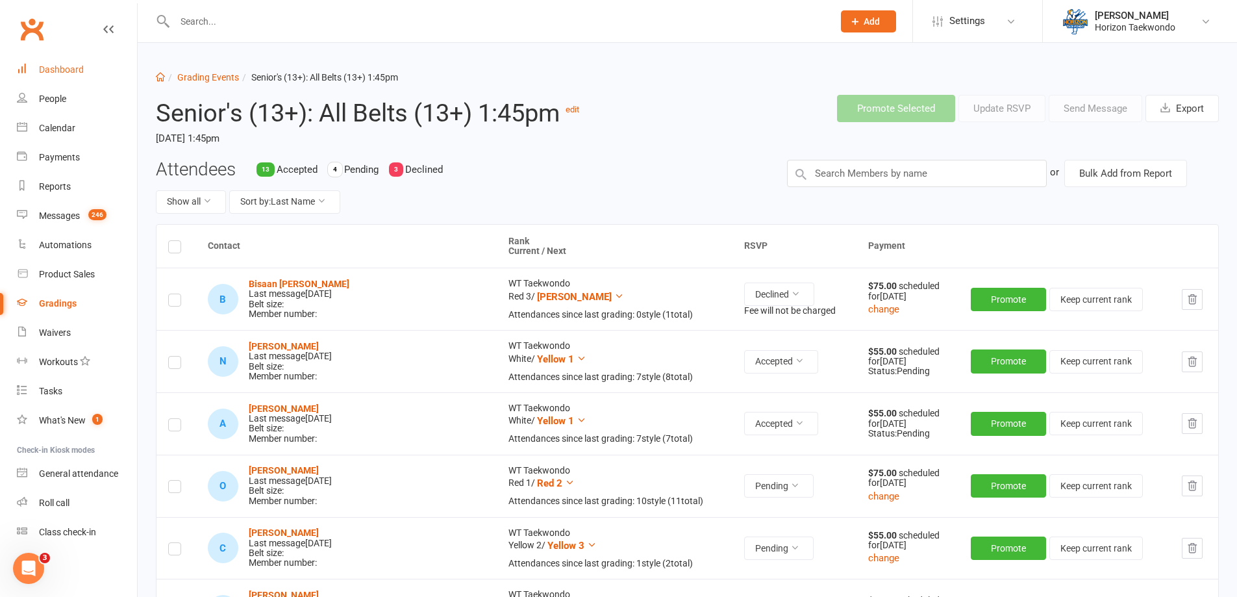
click at [87, 66] on link "Dashboard" at bounding box center [77, 69] width 120 height 29
